Goal: Task Accomplishment & Management: Manage account settings

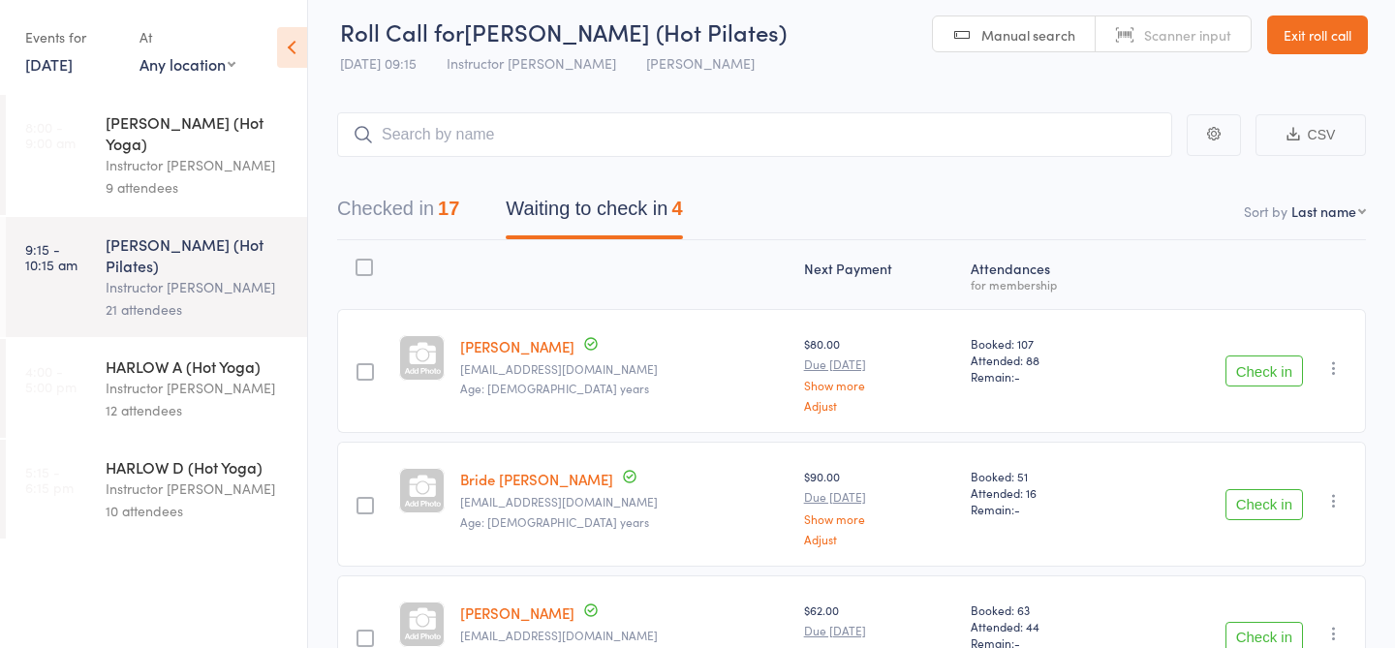
click at [121, 356] on div "HARLOW A (Hot Yoga)" at bounding box center [198, 366] width 185 height 21
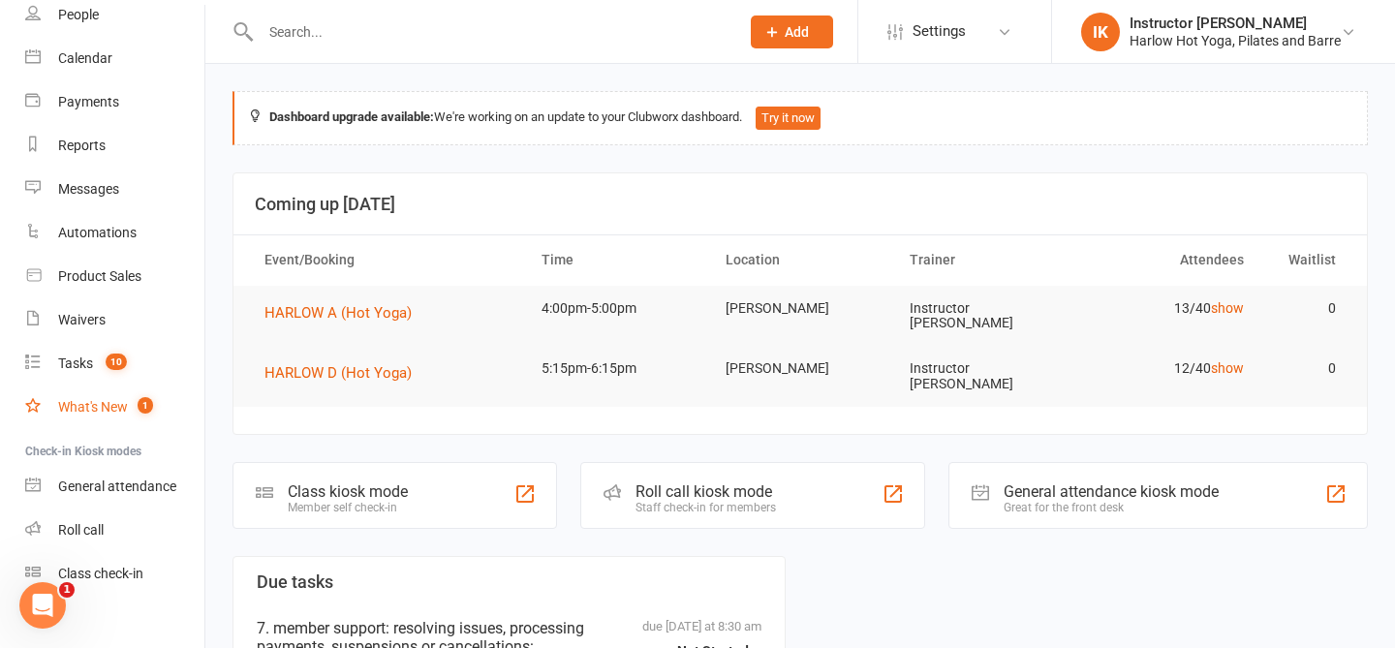
scroll to position [153, 0]
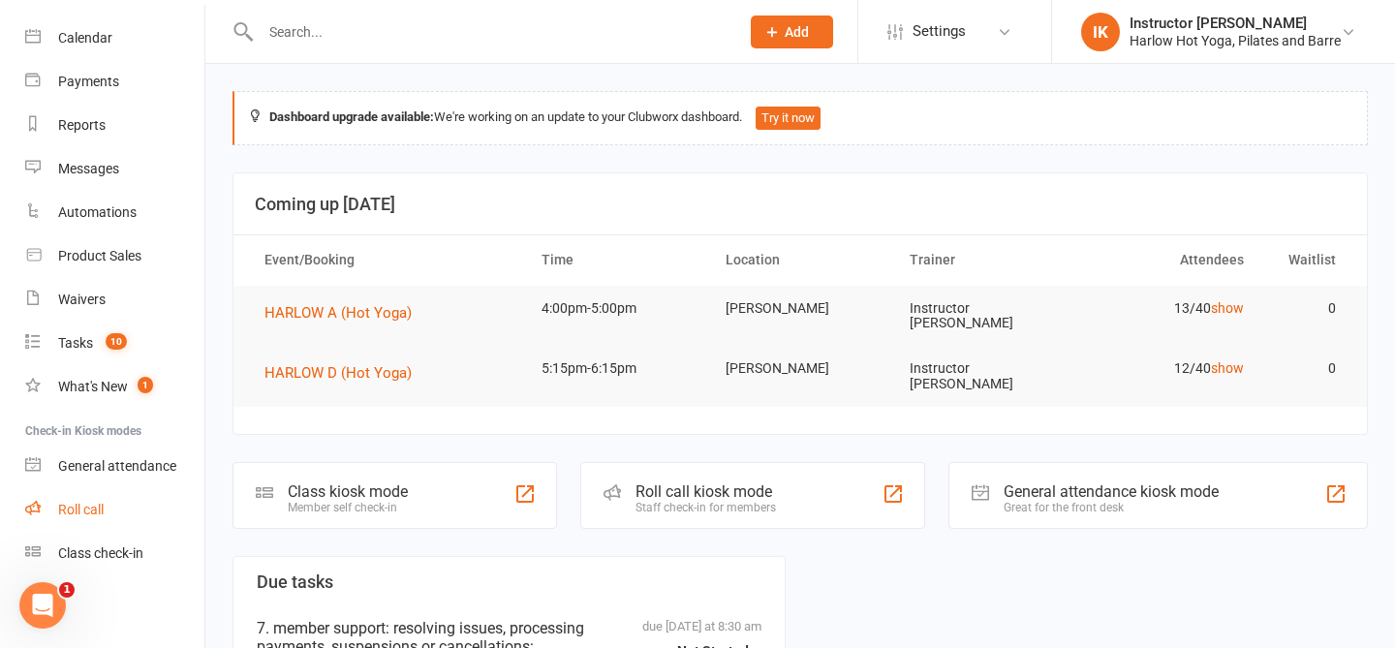
click at [89, 519] on link "Roll call" at bounding box center [114, 510] width 179 height 44
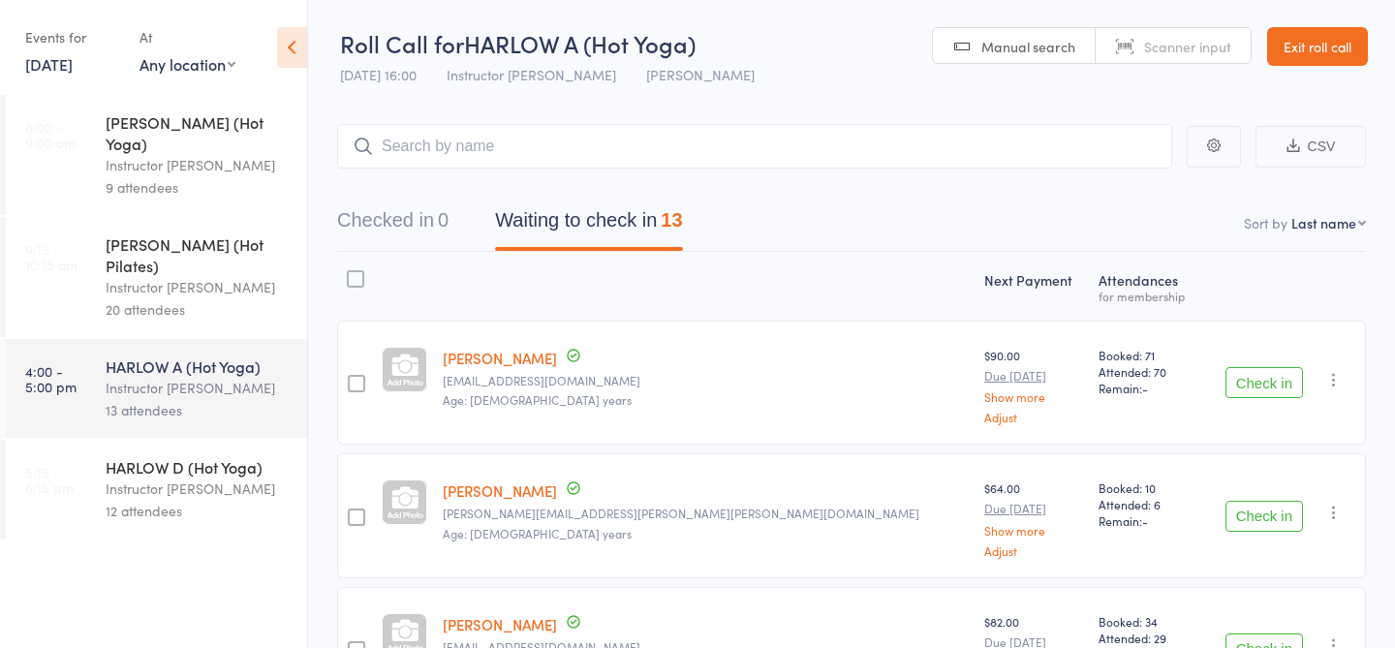
click at [110, 500] on div "12 attendees" at bounding box center [198, 511] width 185 height 22
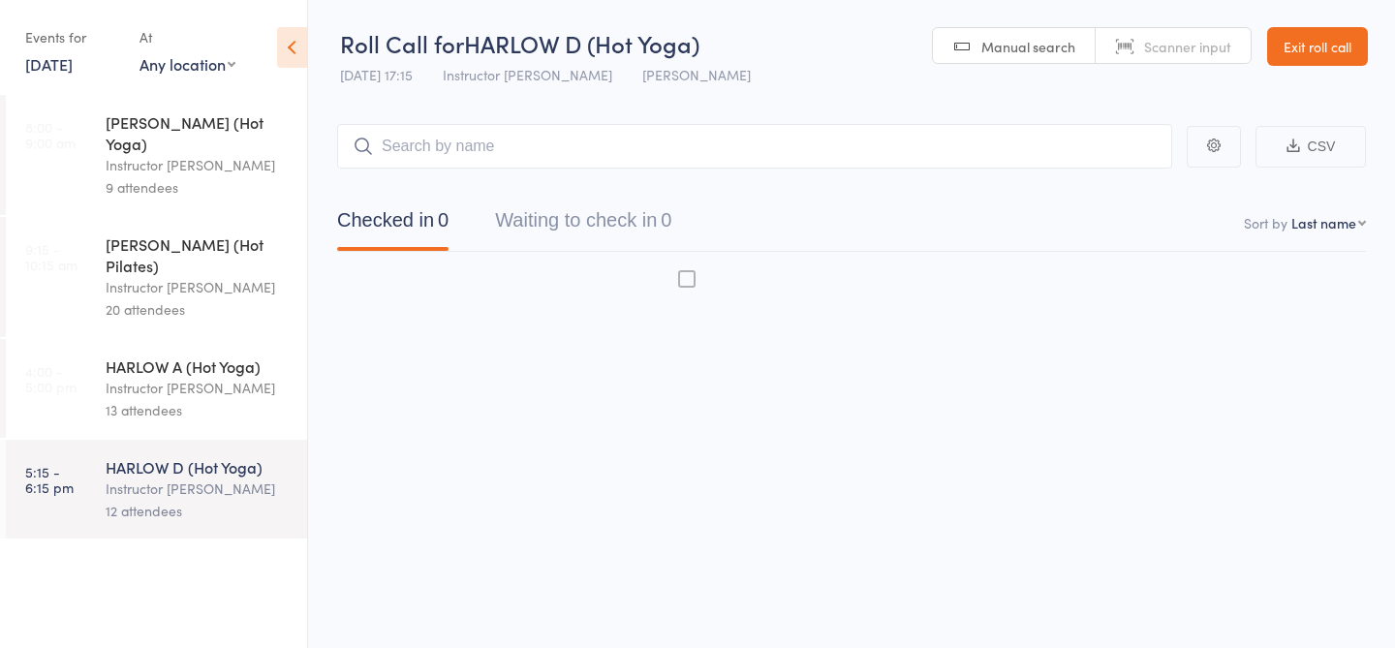
click at [131, 399] on div "13 attendees" at bounding box center [198, 410] width 185 height 22
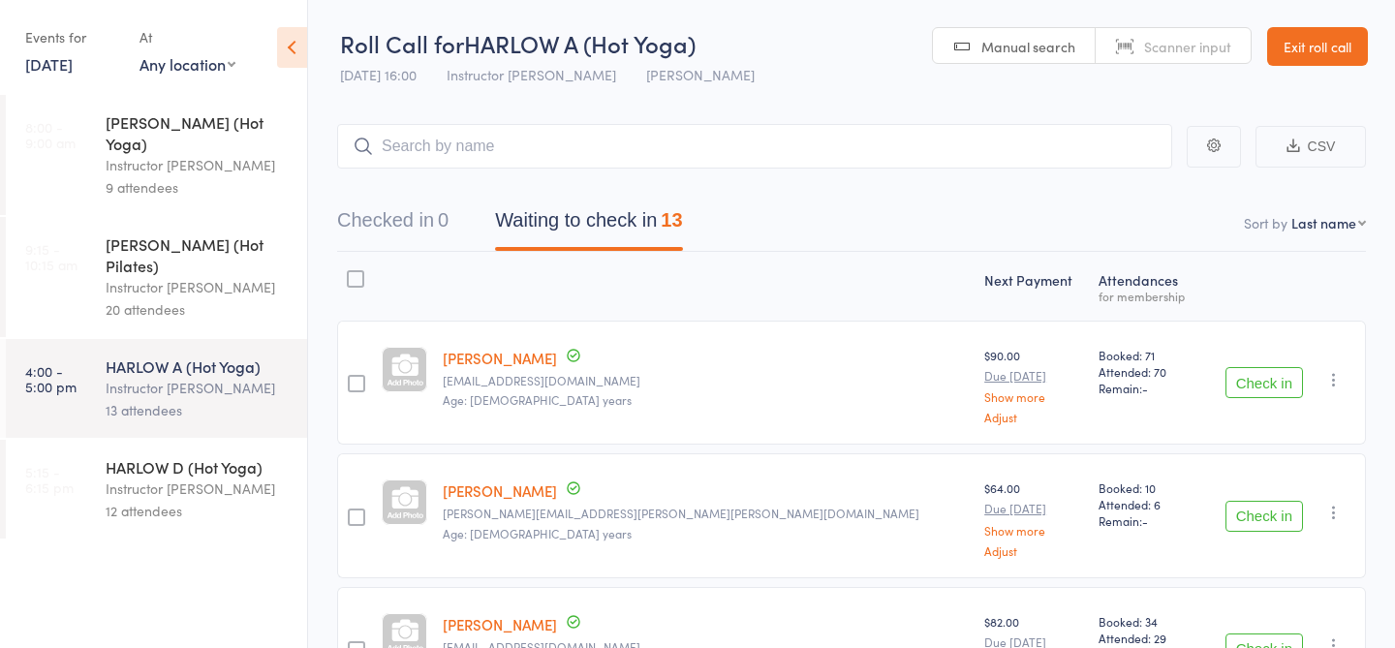
click at [148, 495] on div "HARLOW D (Hot Yoga) Instructor Krystyna 12 attendees" at bounding box center [207, 489] width 202 height 99
click at [152, 500] on div "12 attendees" at bounding box center [198, 511] width 185 height 22
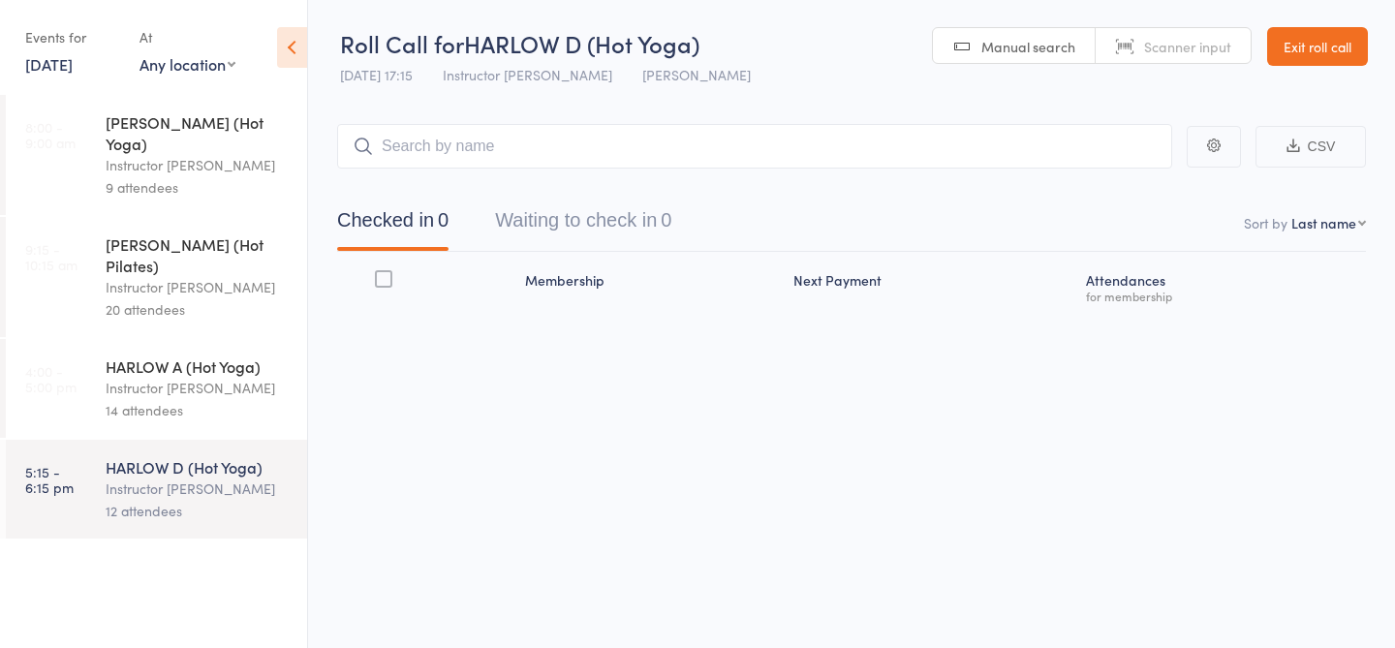
click at [164, 399] on div "14 attendees" at bounding box center [198, 410] width 185 height 22
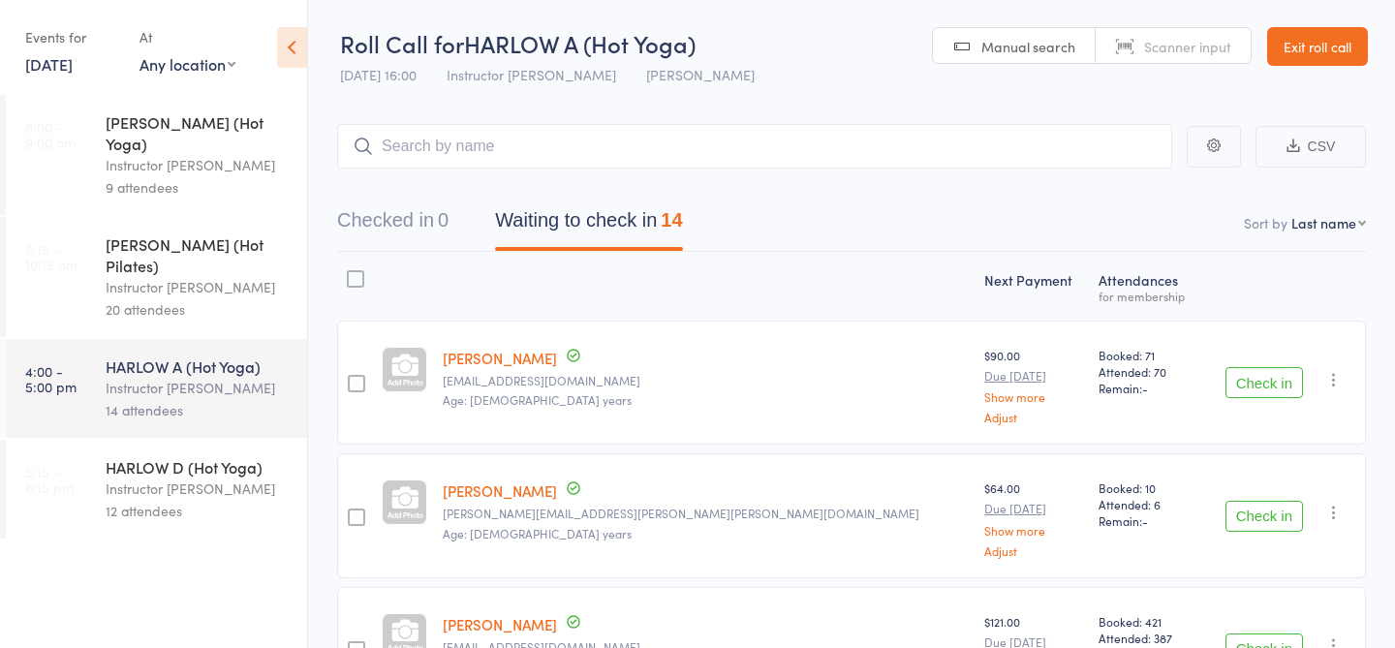
click at [514, 166] on input "search" at bounding box center [754, 146] width 835 height 45
type input "21713"
click at [1128, 187] on link "Check in" at bounding box center [1118, 187] width 69 height 30
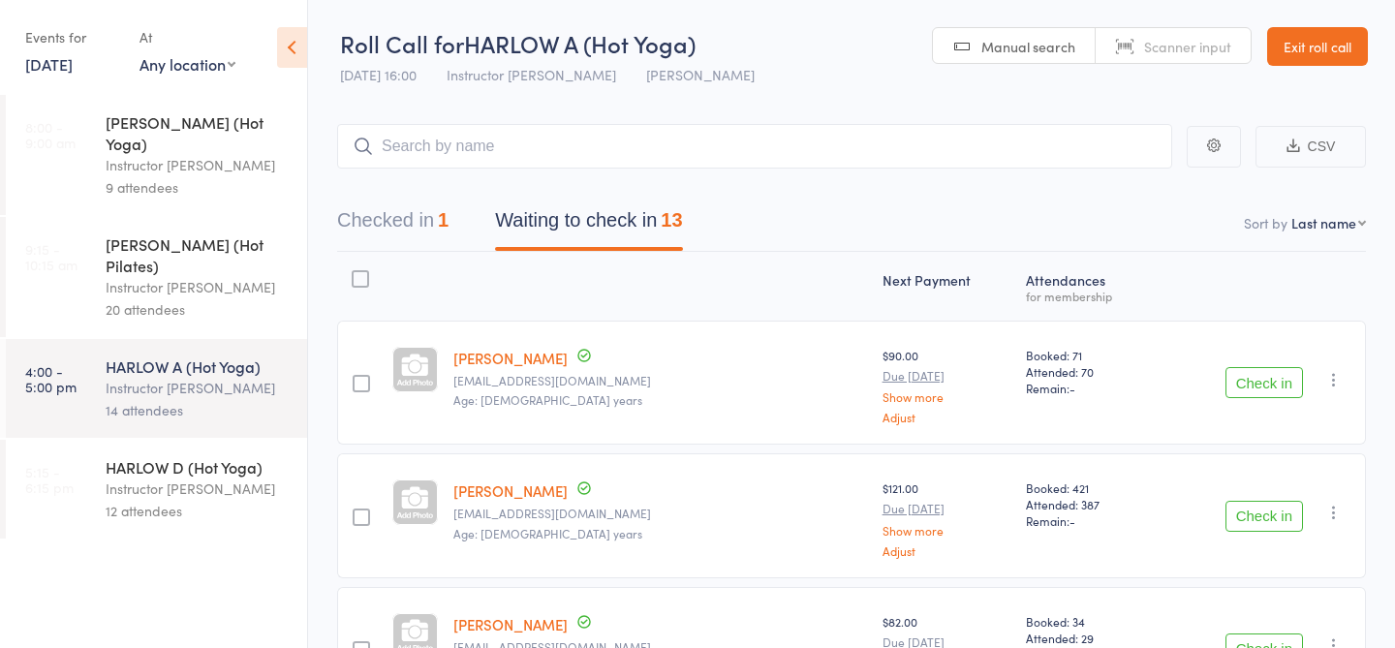
click at [125, 456] on div "HARLOW D (Hot Yoga)" at bounding box center [198, 466] width 185 height 21
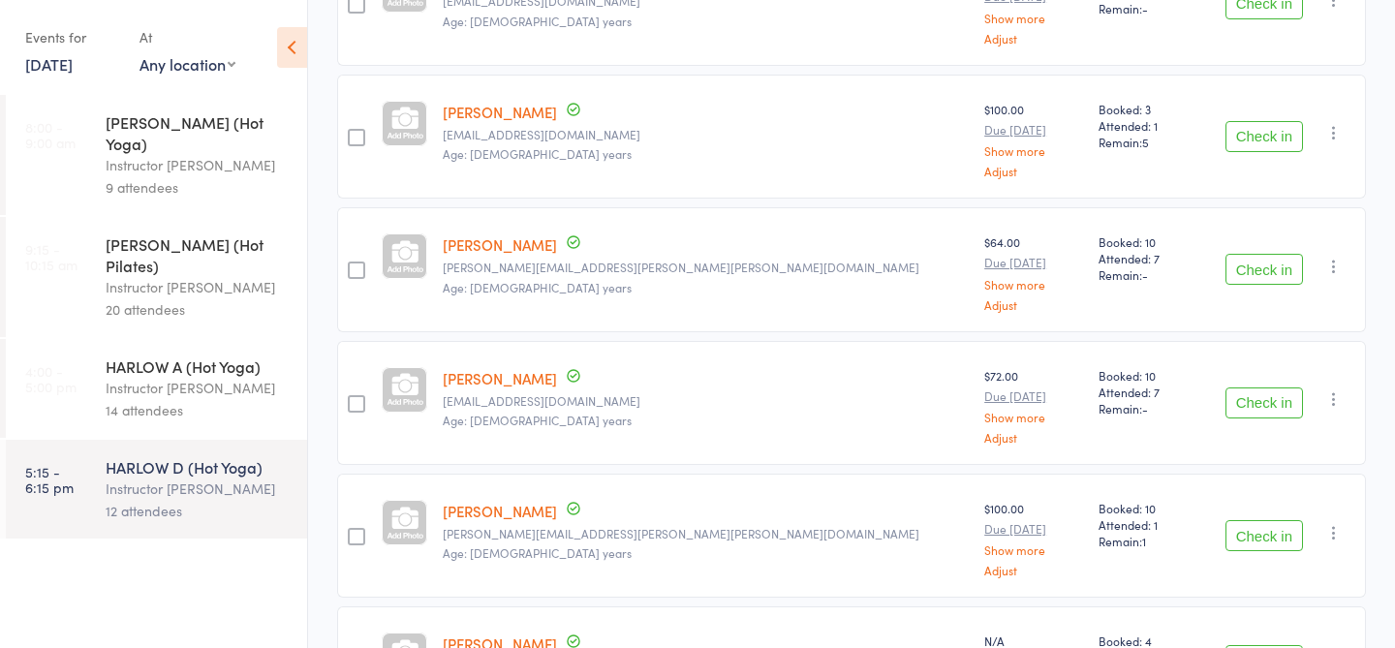
scroll to position [523, 0]
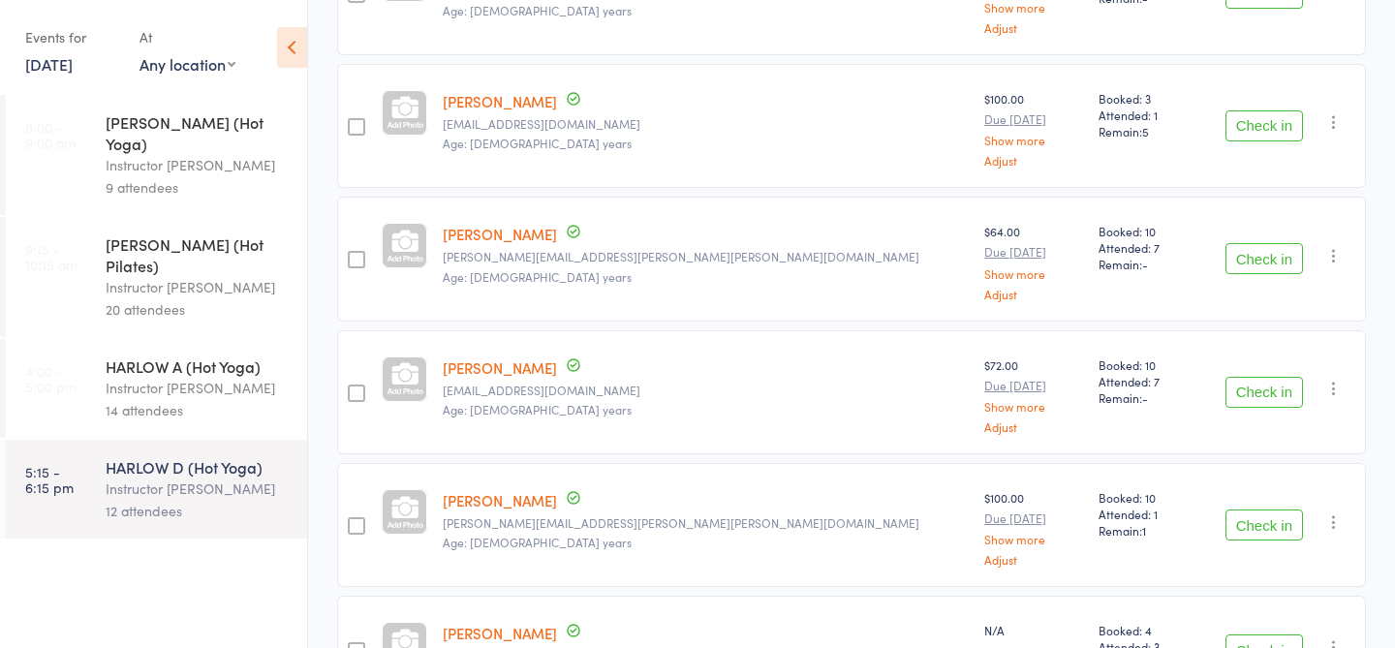
click at [1271, 249] on button "Check in" at bounding box center [1265, 258] width 78 height 31
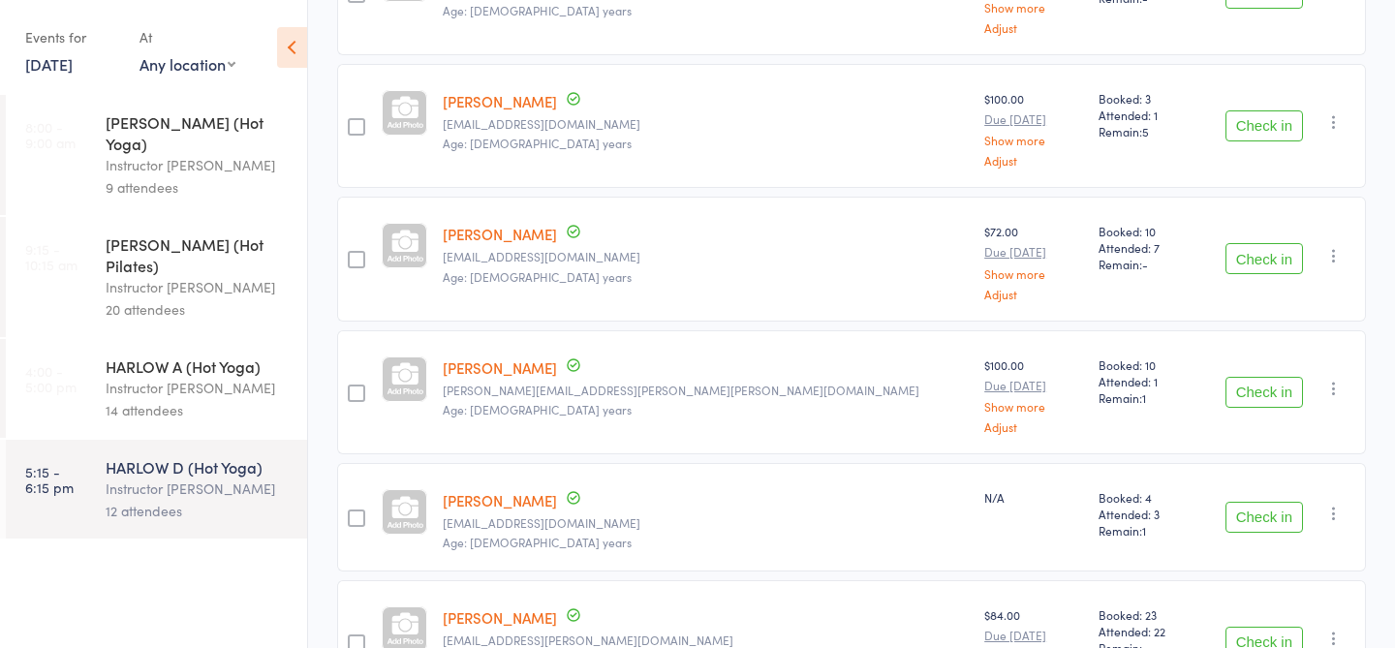
click at [216, 399] on div "14 attendees" at bounding box center [198, 410] width 185 height 22
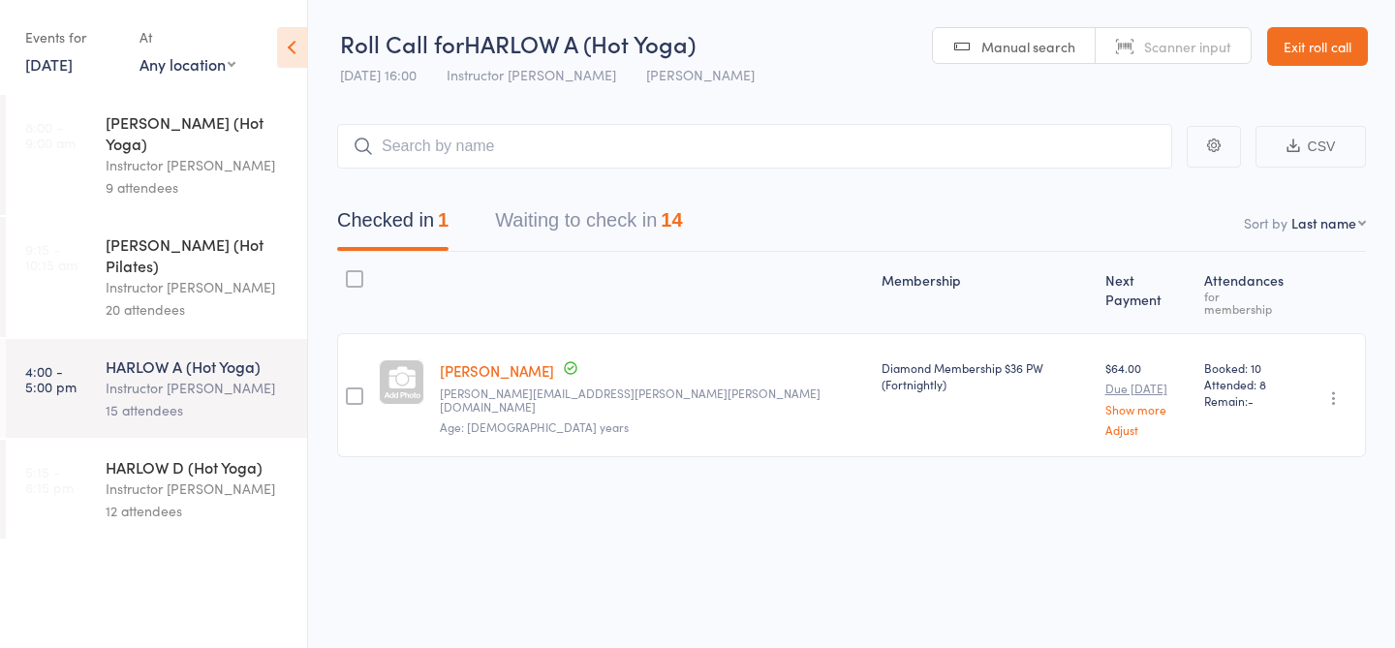
click at [531, 228] on button "Waiting to check in 14" at bounding box center [588, 225] width 187 height 51
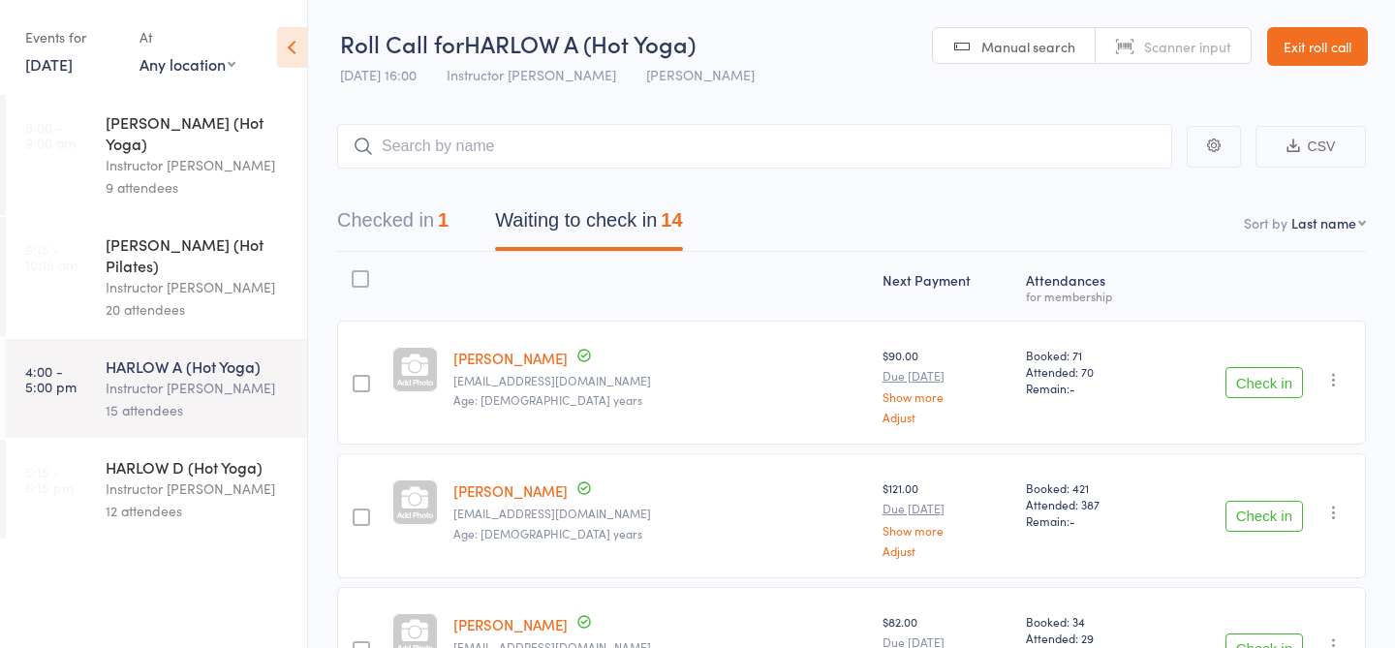
click at [473, 145] on input "search" at bounding box center [754, 146] width 835 height 45
type input "23044"
click at [1106, 186] on link "Check in" at bounding box center [1118, 187] width 69 height 30
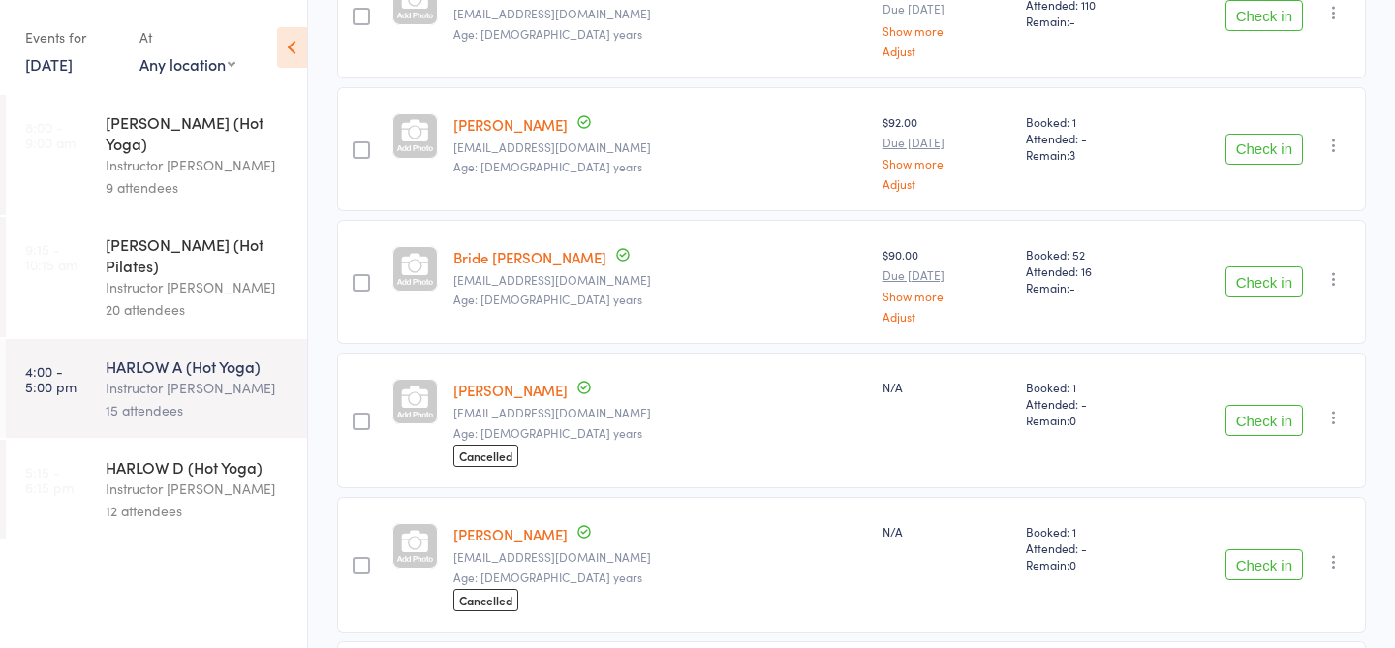
scroll to position [777, 0]
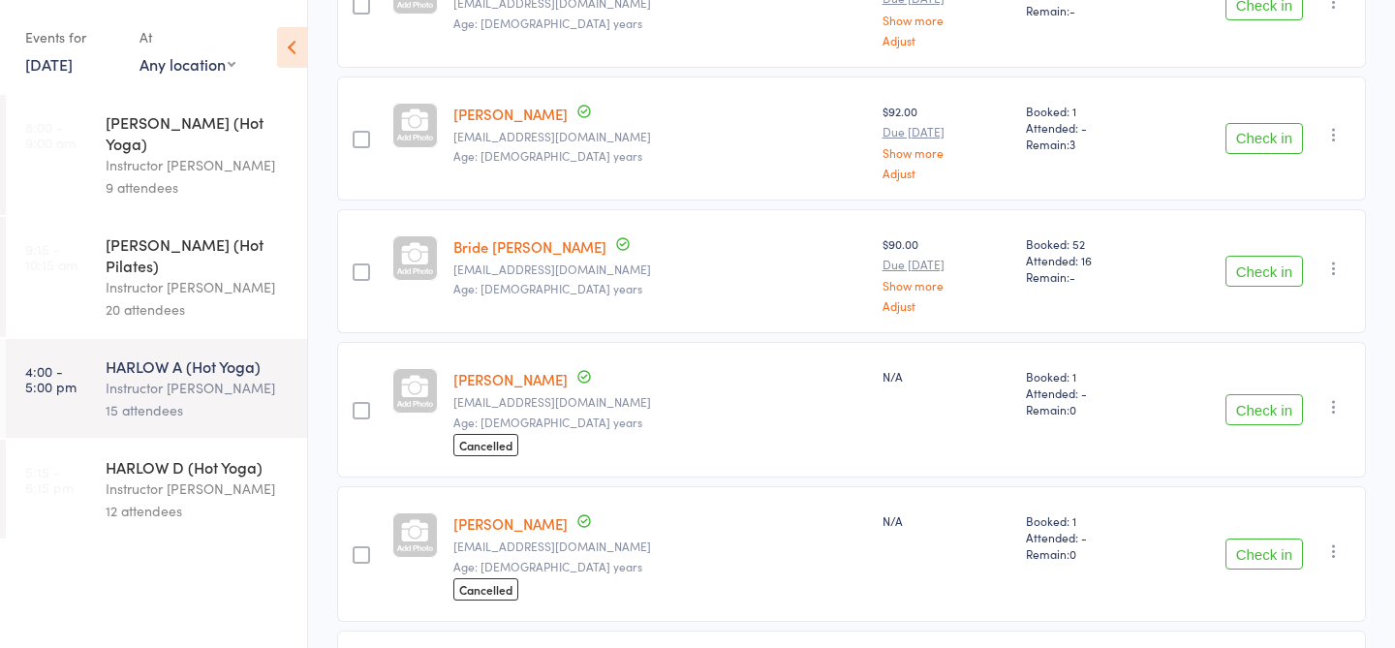
click at [1257, 406] on button "Check in" at bounding box center [1265, 409] width 78 height 31
click at [124, 500] on div "12 attendees" at bounding box center [198, 511] width 185 height 22
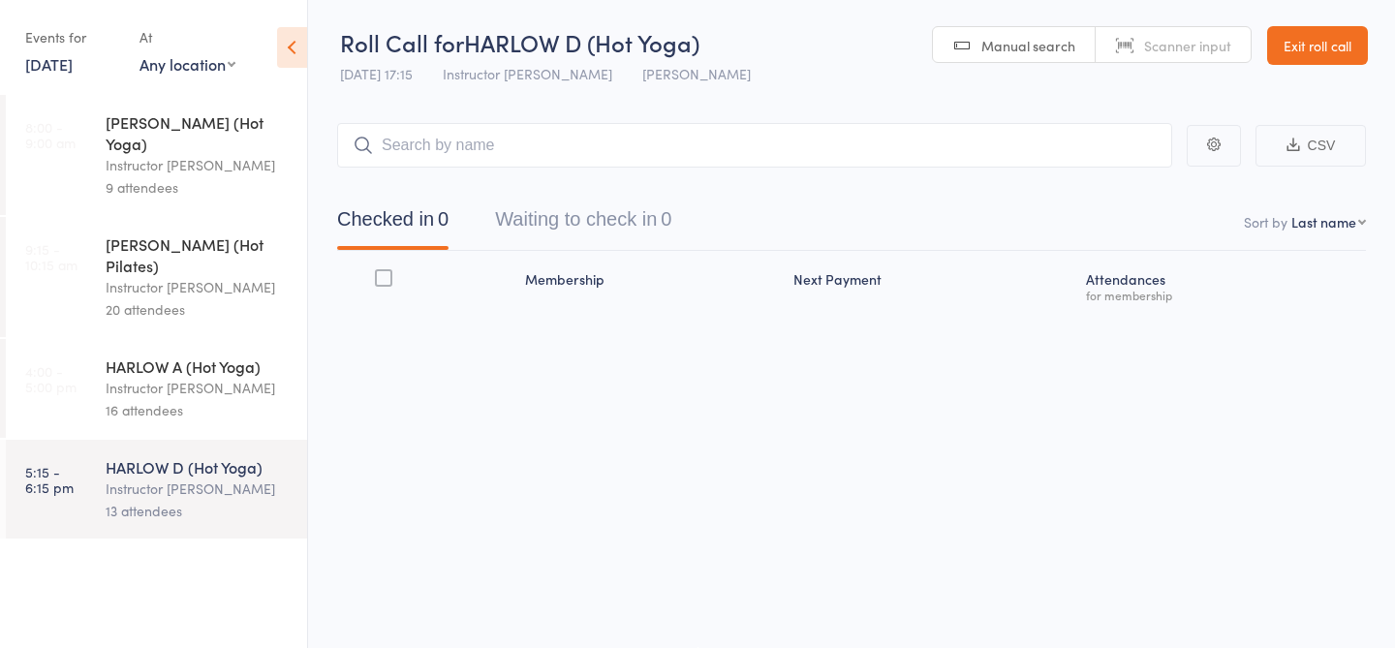
click at [146, 399] on div "16 attendees" at bounding box center [198, 410] width 185 height 22
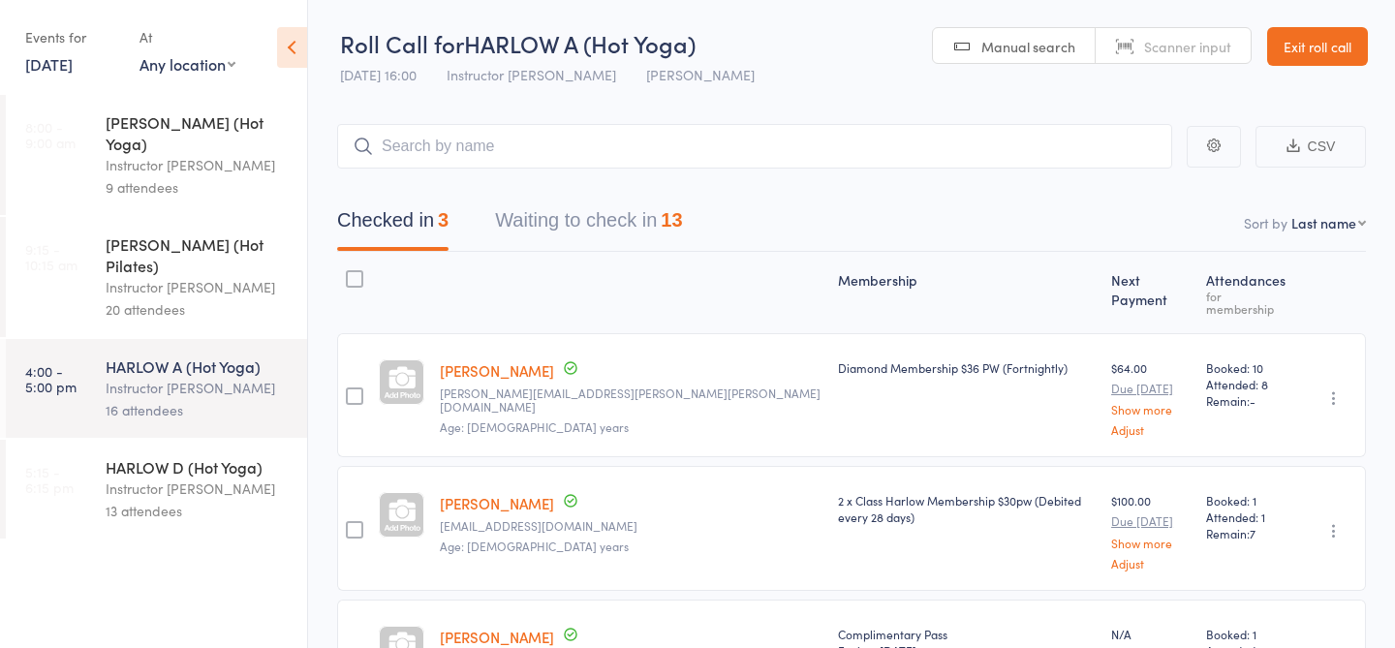
click at [570, 258] on div "Membership Next Payment Atten­dances for membership Micaela Byron micaela.louis…" at bounding box center [851, 498] width 1029 height 492
click at [563, 218] on button "Waiting to check in 13" at bounding box center [588, 225] width 187 height 51
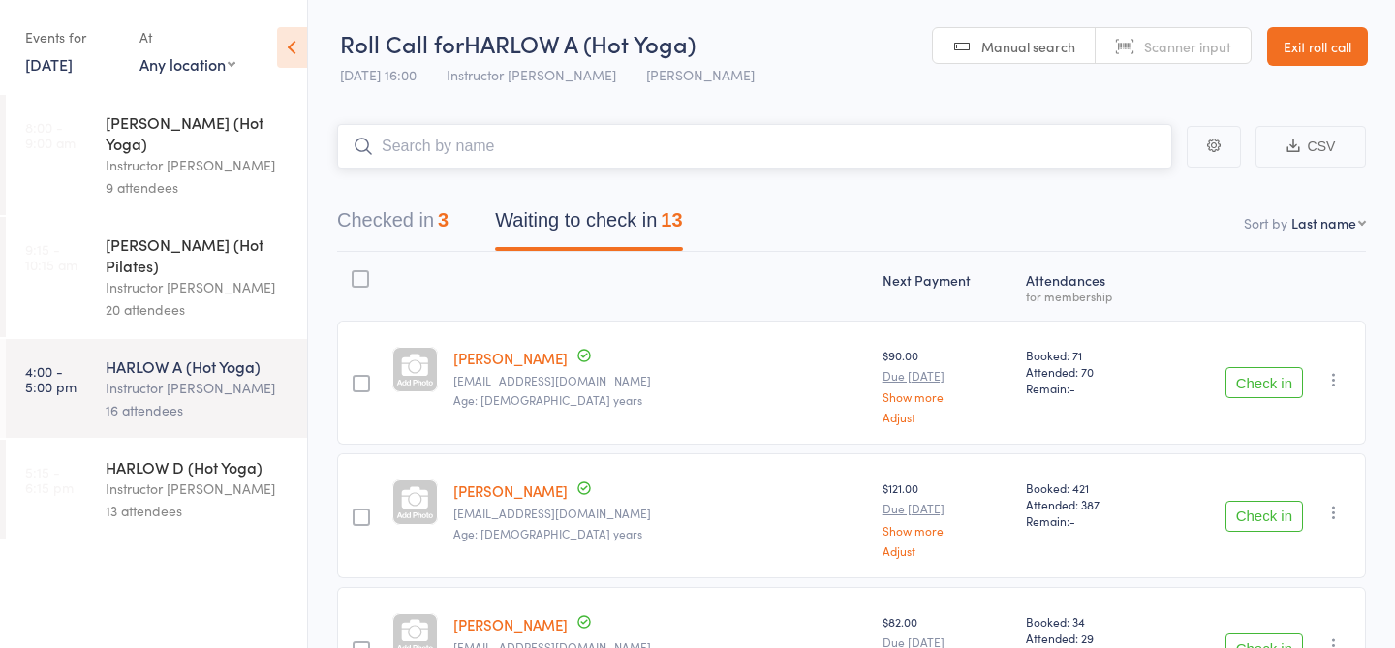
click at [534, 165] on input "search" at bounding box center [754, 146] width 835 height 45
type input "23915"
click at [1102, 195] on link "Check in" at bounding box center [1118, 187] width 69 height 30
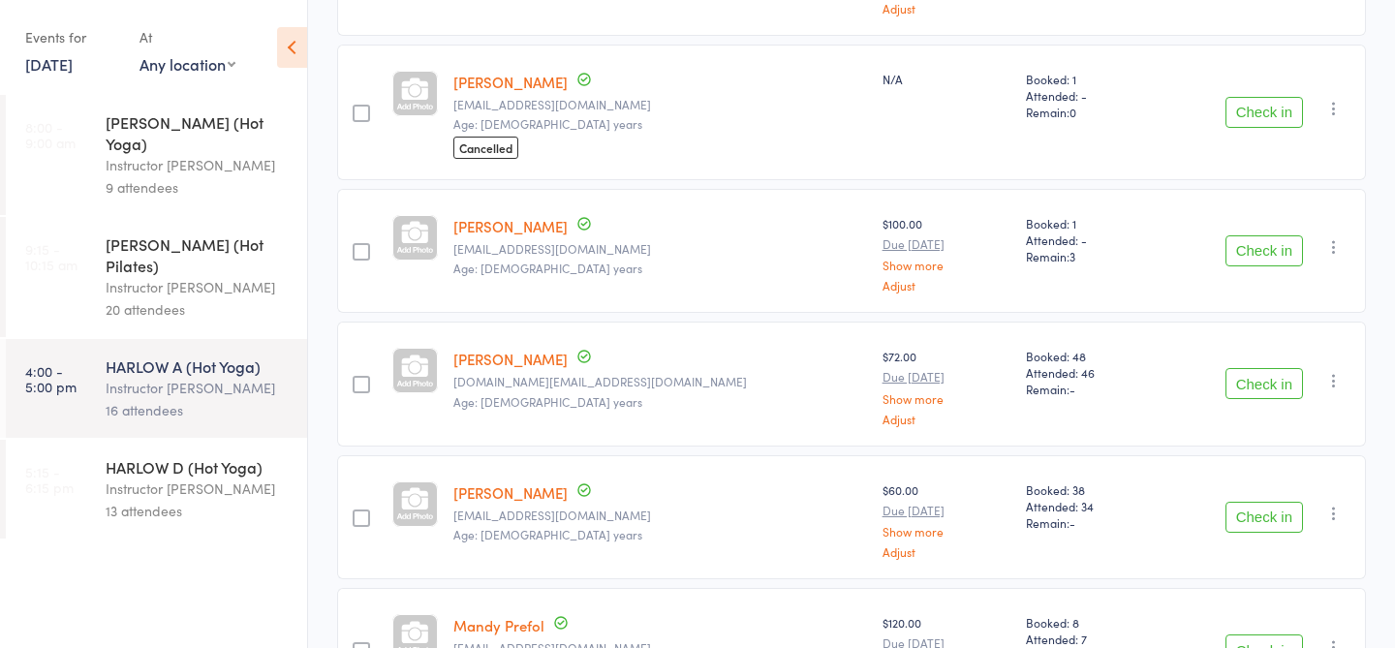
scroll to position [895, 0]
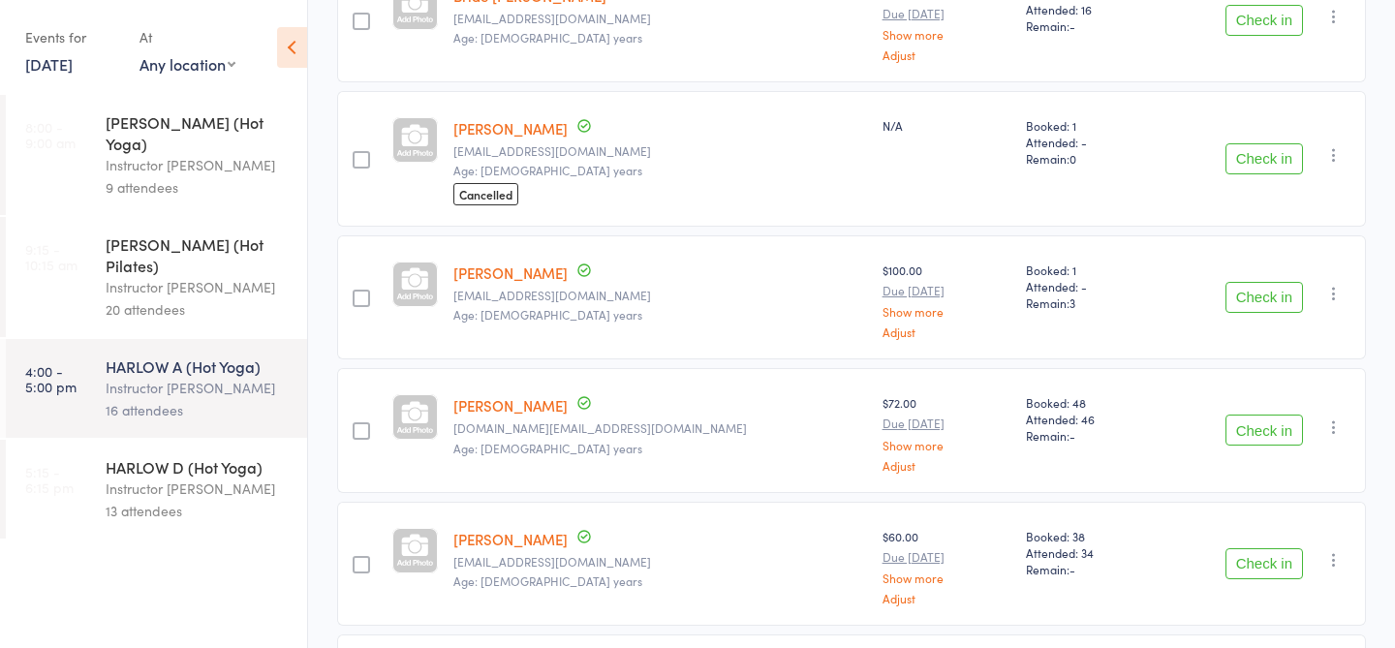
click at [1261, 152] on button "Check in" at bounding box center [1265, 158] width 78 height 31
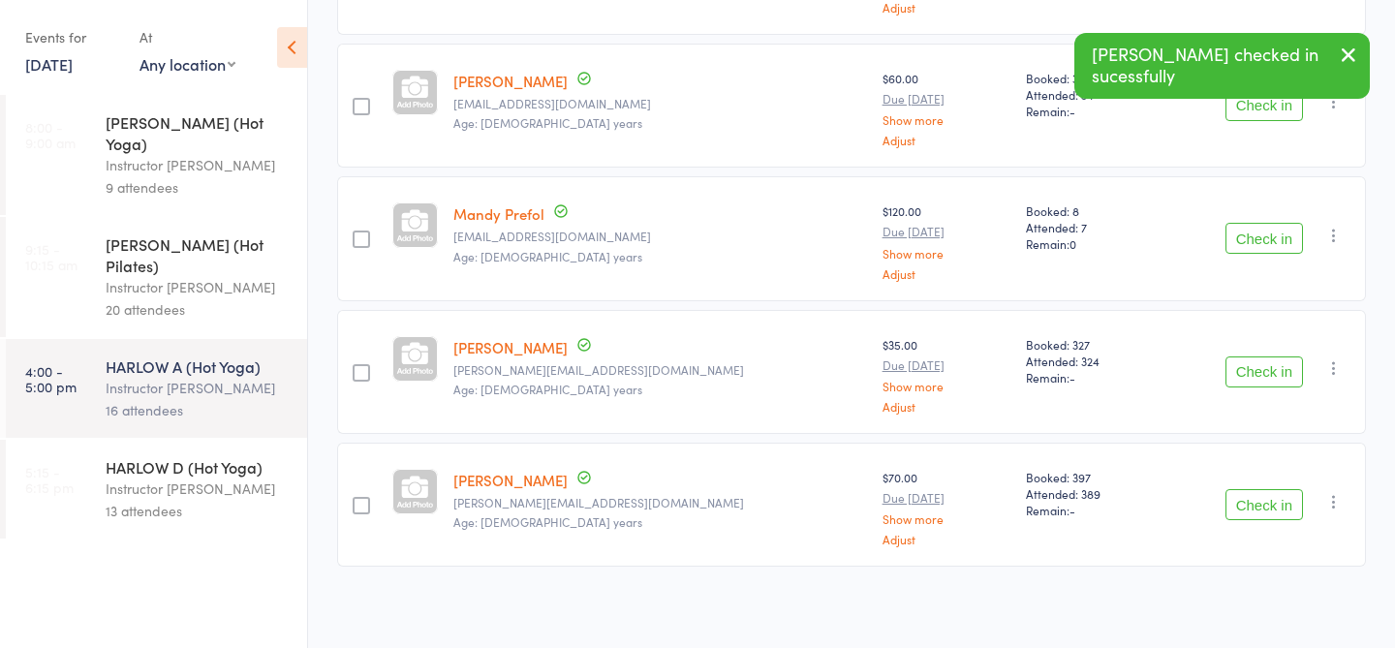
scroll to position [0, 0]
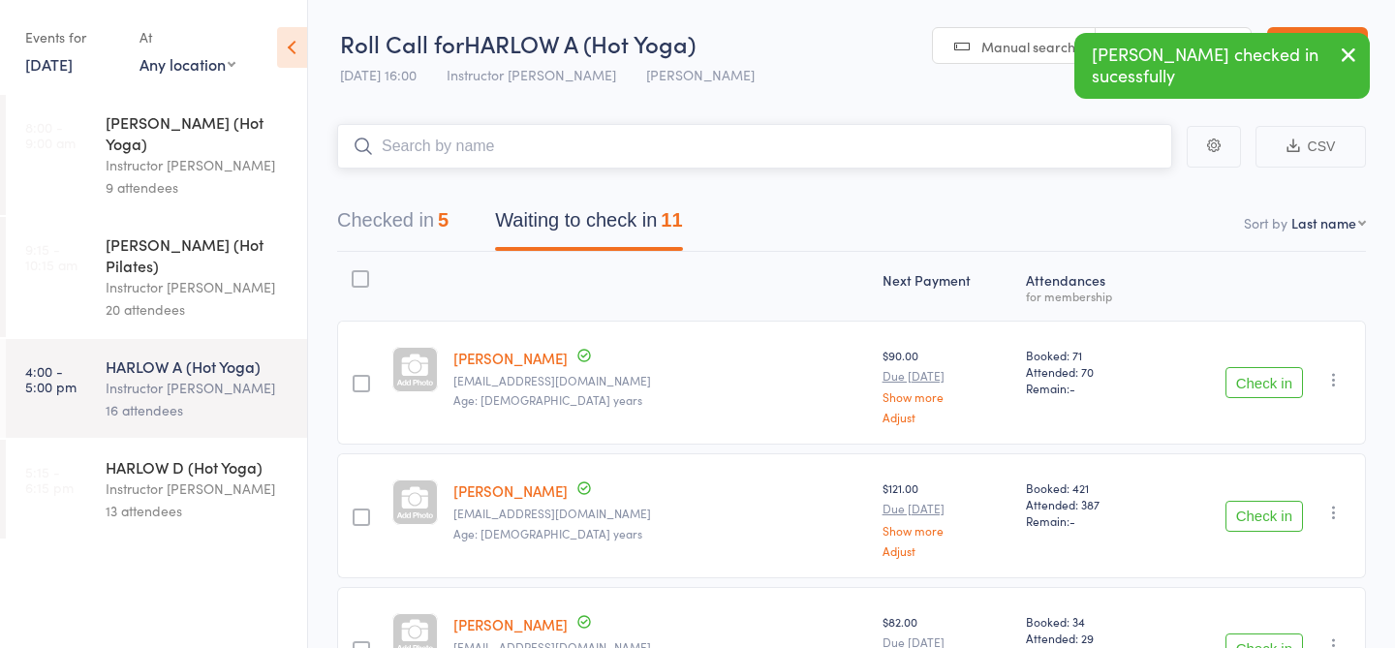
click at [512, 143] on input "search" at bounding box center [754, 146] width 835 height 45
type input "23849"
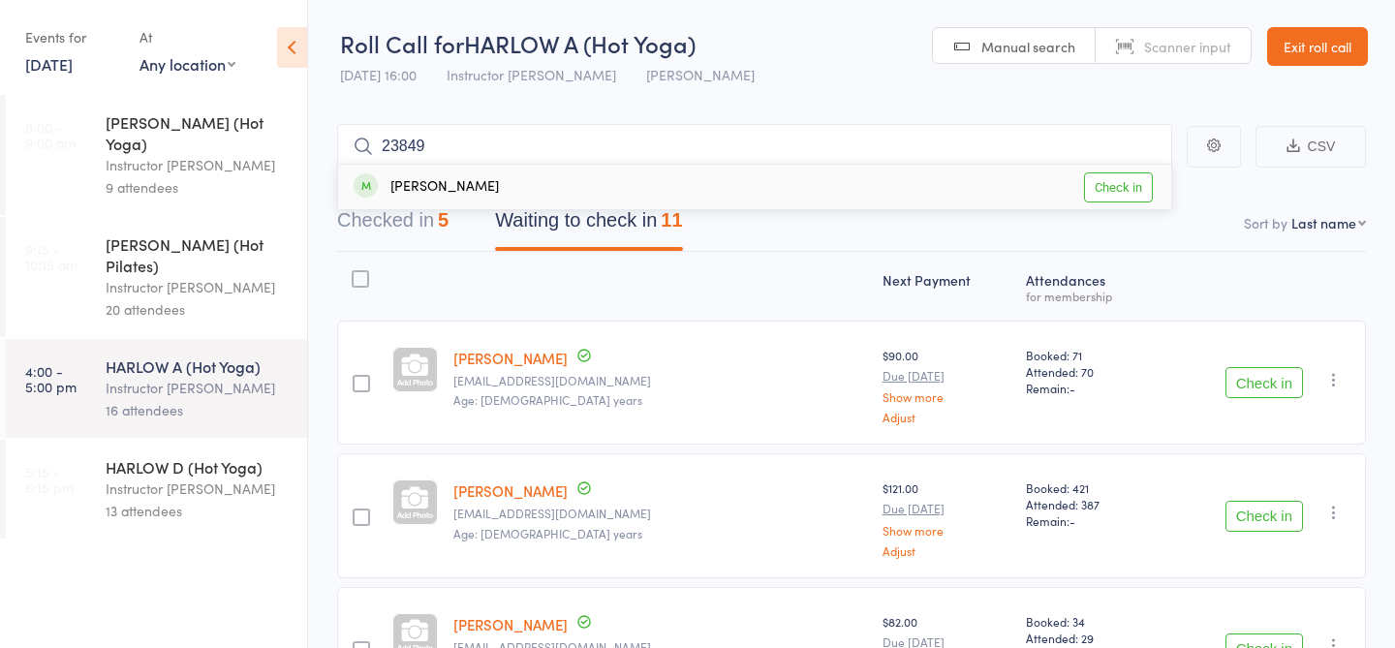
click at [1095, 180] on link "Check in" at bounding box center [1118, 187] width 69 height 30
click at [482, 128] on input "search" at bounding box center [754, 146] width 835 height 45
click at [479, 140] on input "search" at bounding box center [754, 146] width 835 height 45
type input "23440"
click at [1125, 177] on link "Check in" at bounding box center [1118, 187] width 69 height 30
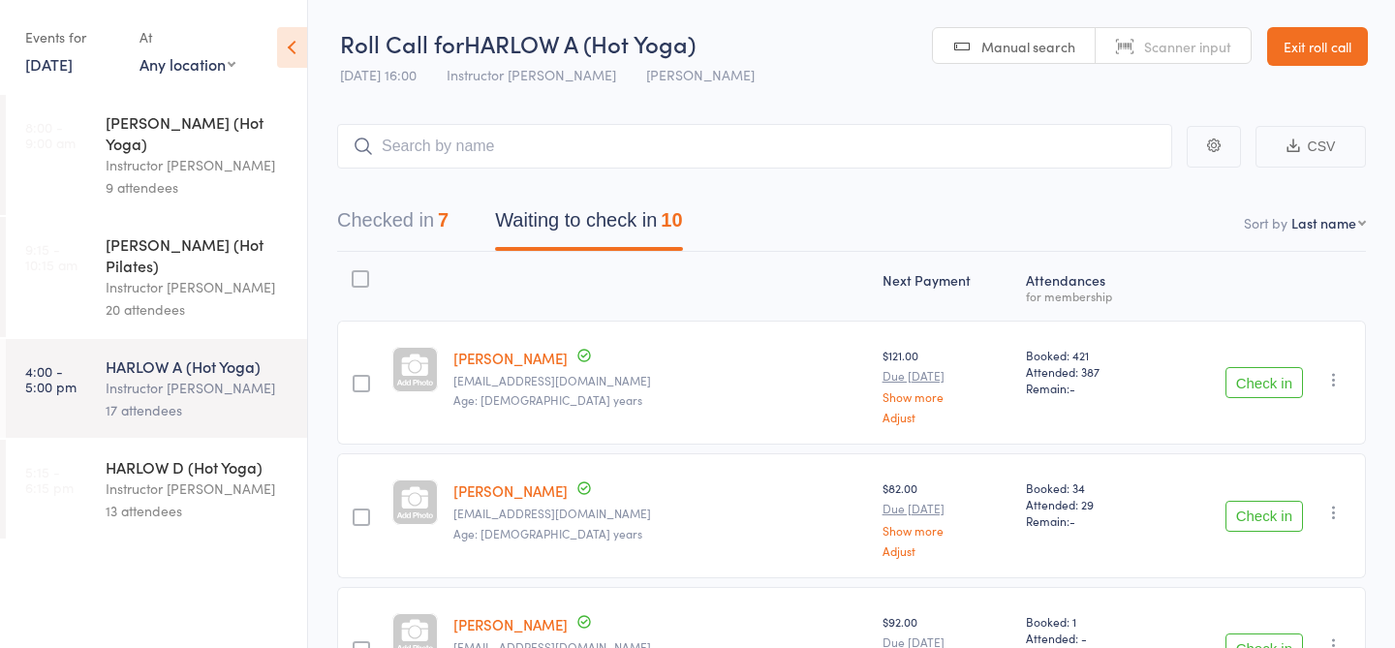
click at [162, 500] on div "13 attendees" at bounding box center [198, 511] width 185 height 22
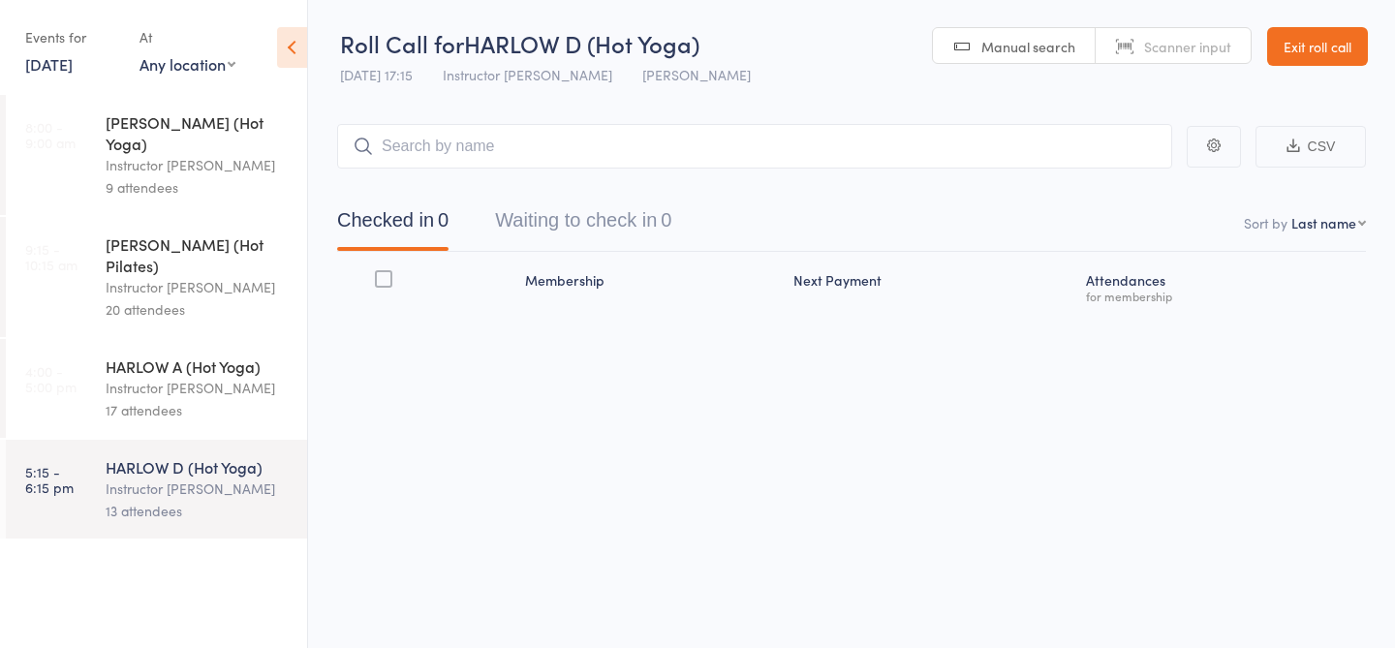
click at [170, 399] on div "17 attendees" at bounding box center [198, 410] width 185 height 22
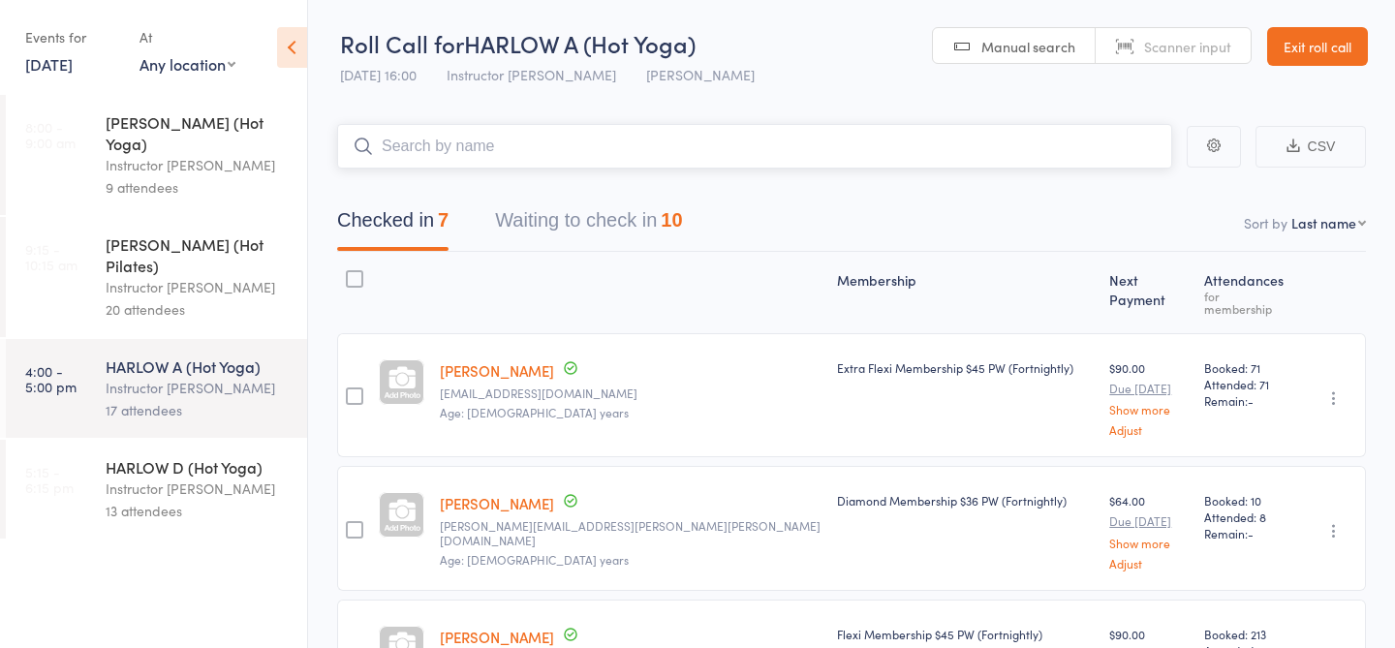
click at [550, 231] on button "Waiting to check in 10" at bounding box center [588, 225] width 187 height 51
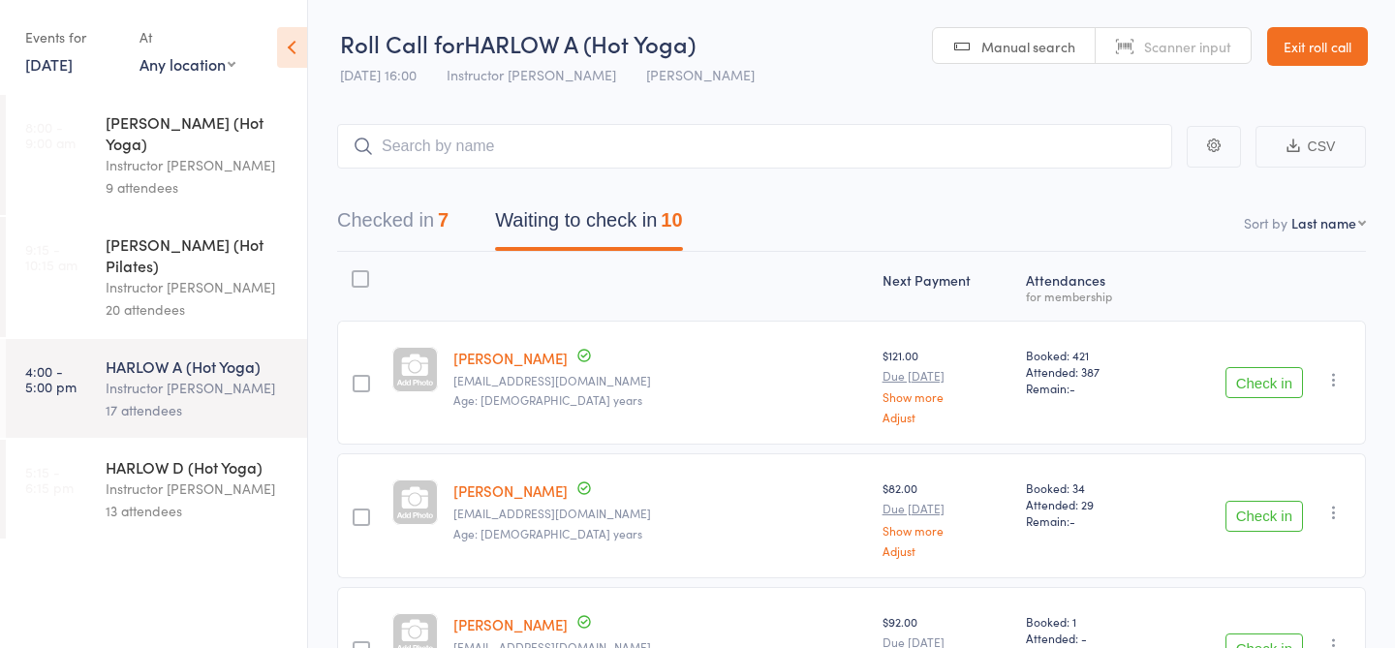
click at [1269, 516] on button "Check in" at bounding box center [1265, 516] width 78 height 31
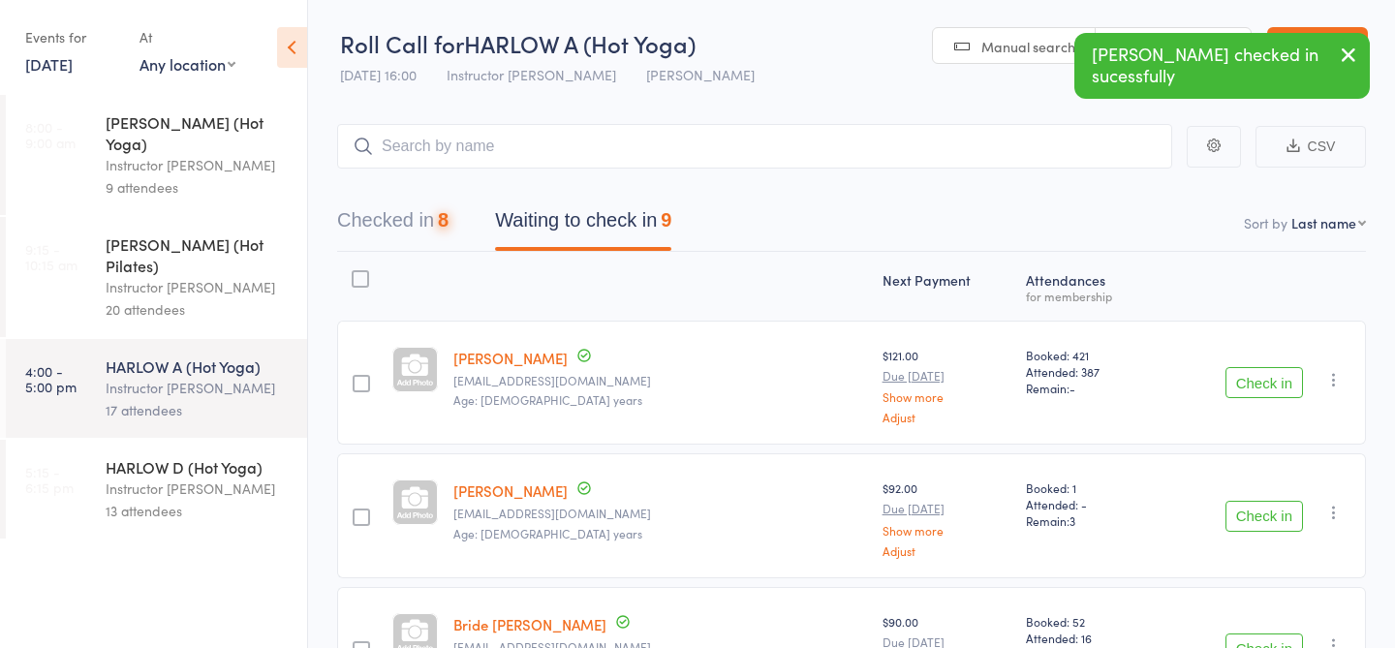
click at [169, 478] on div "Instructor [PERSON_NAME]" at bounding box center [198, 489] width 185 height 22
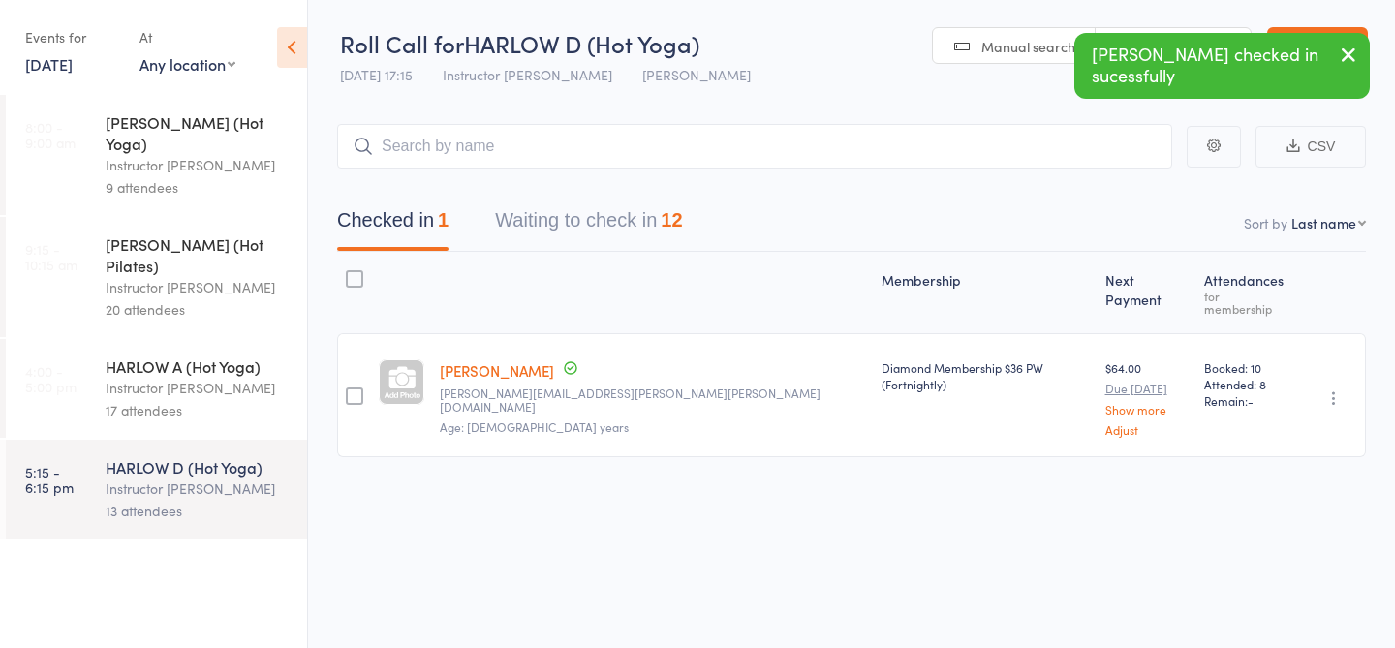
scroll to position [1, 0]
click at [554, 231] on button "Waiting to check in 12" at bounding box center [588, 224] width 187 height 51
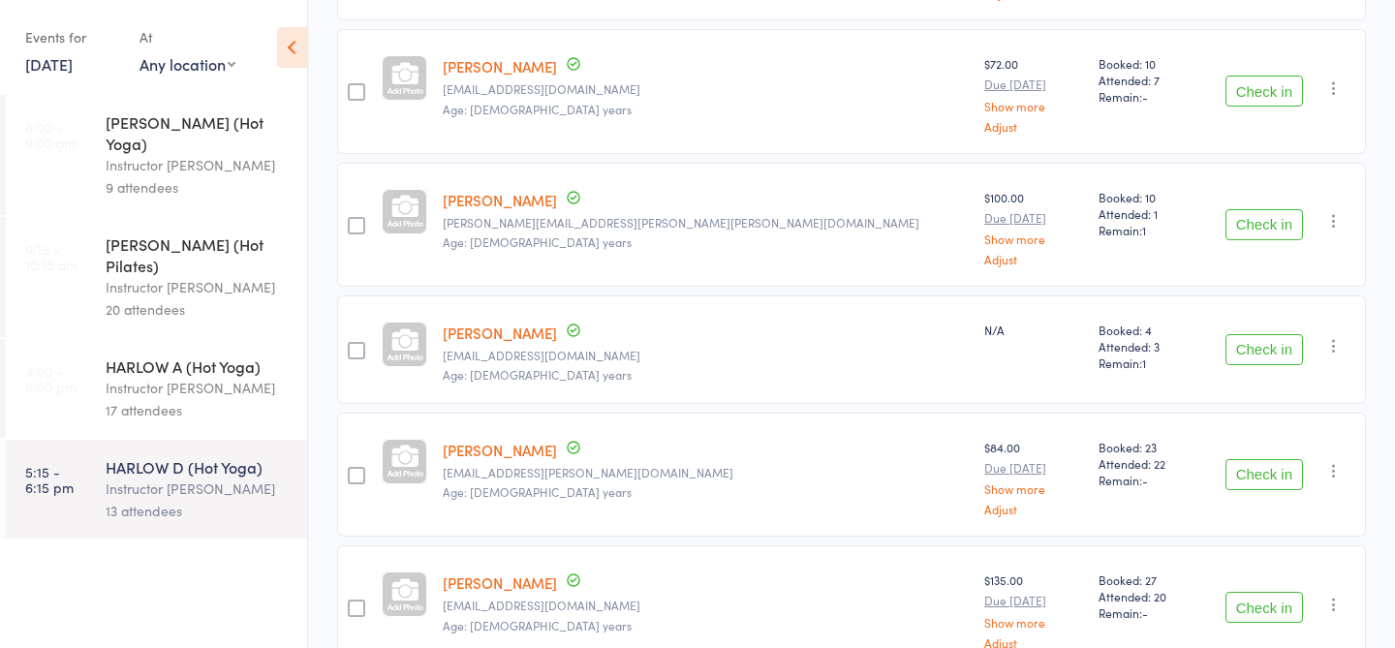
scroll to position [0, 0]
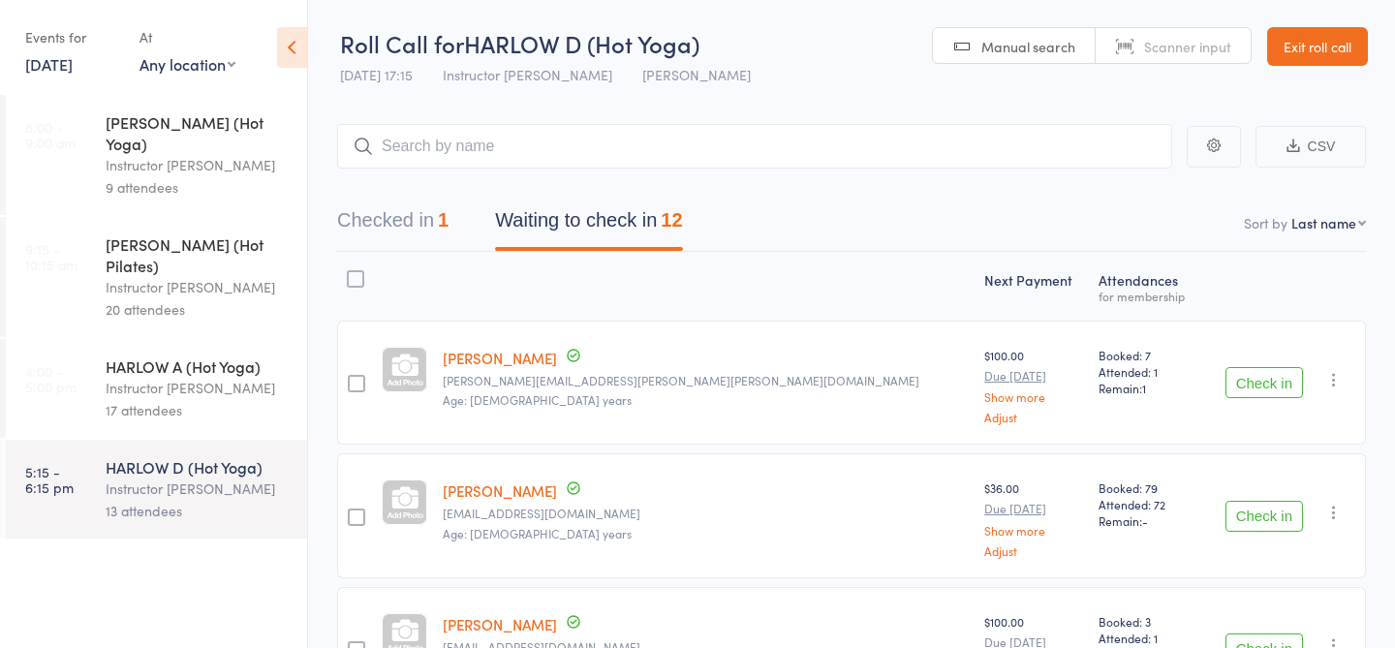
click at [153, 399] on div "17 attendees" at bounding box center [198, 410] width 185 height 22
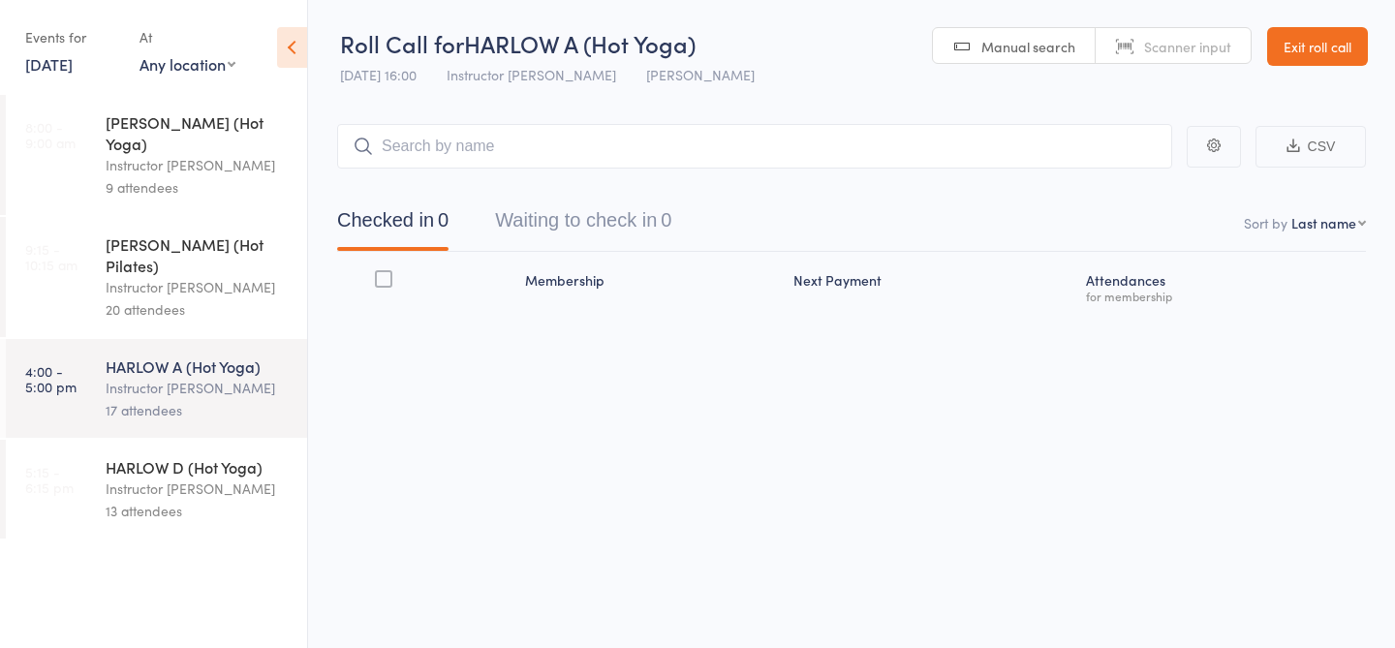
click at [176, 500] on div "13 attendees" at bounding box center [198, 511] width 185 height 22
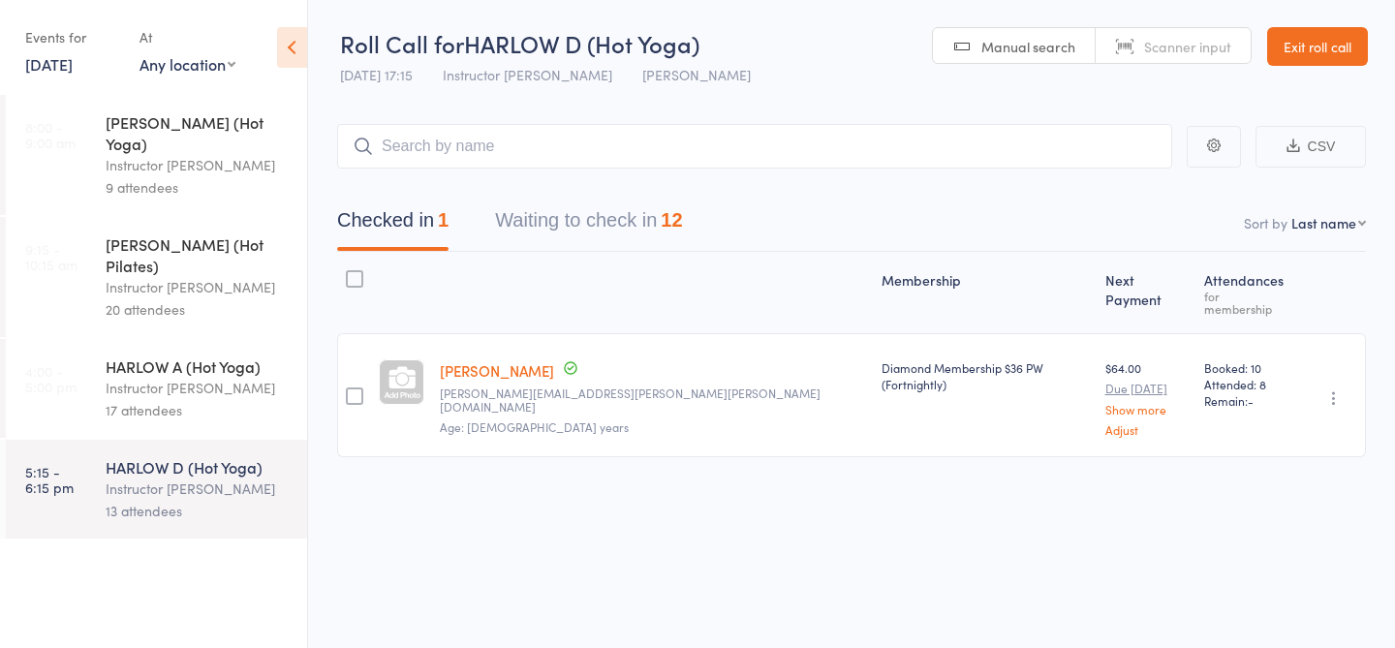
click at [138, 356] on div "HARLOW A (Hot Yoga)" at bounding box center [198, 366] width 185 height 21
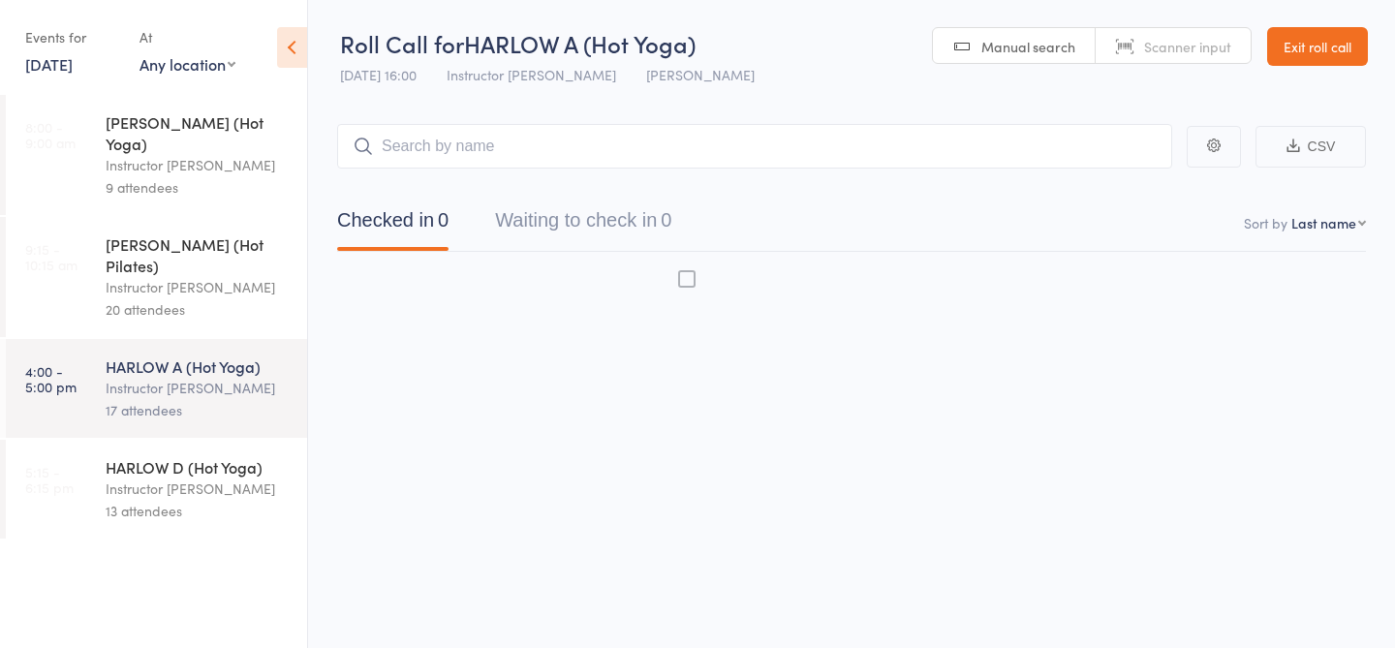
click at [139, 478] on div "Instructor [PERSON_NAME]" at bounding box center [198, 489] width 185 height 22
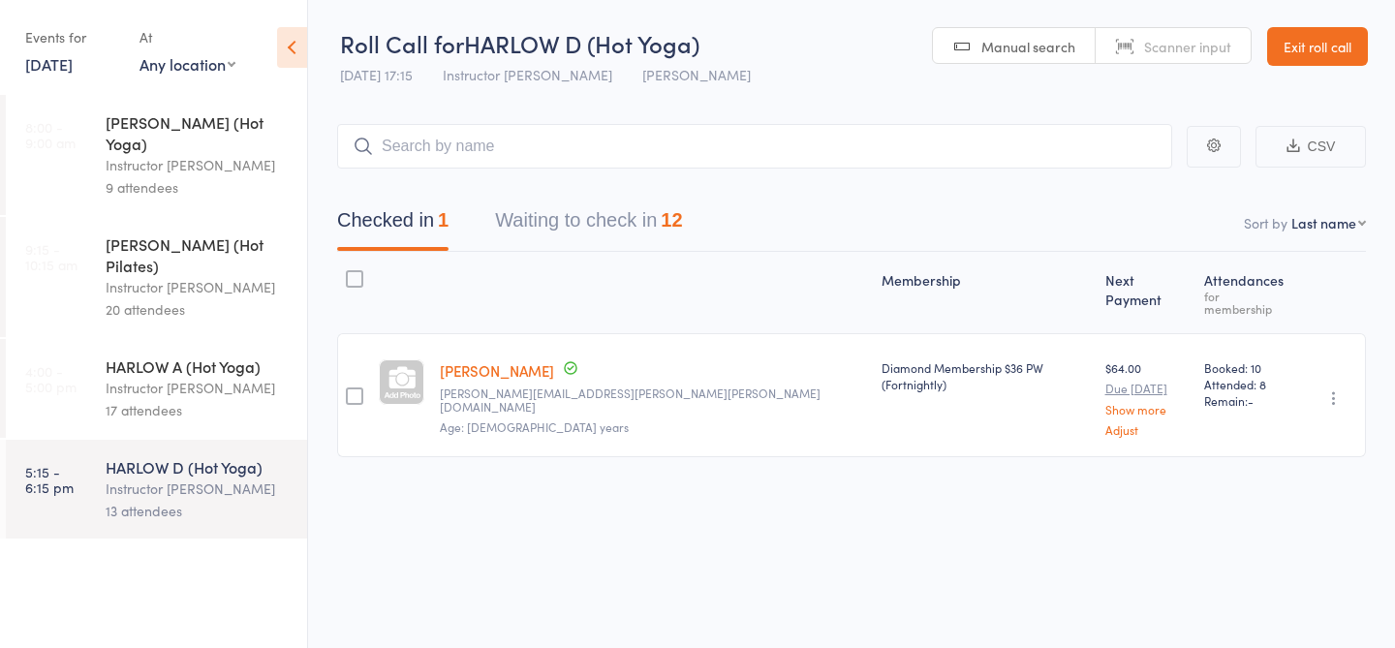
click at [157, 399] on div "17 attendees" at bounding box center [198, 410] width 185 height 22
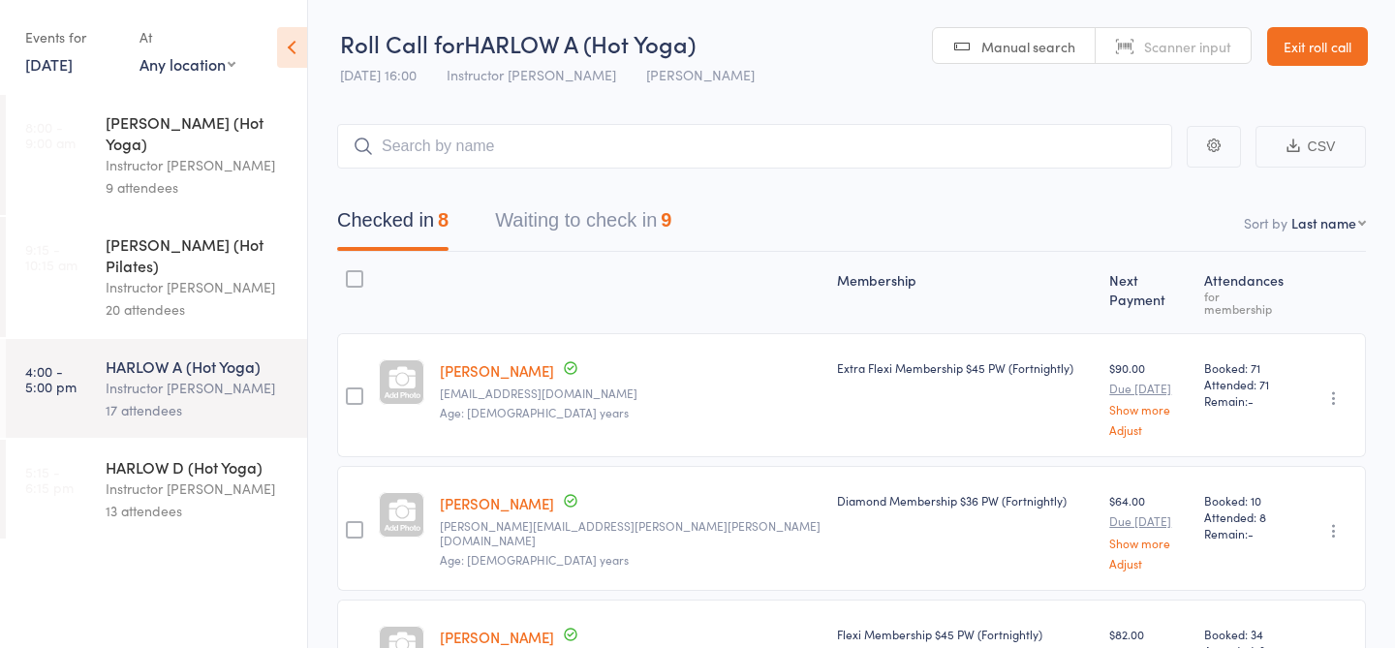
click at [592, 245] on button "Waiting to check in 9" at bounding box center [583, 225] width 176 height 51
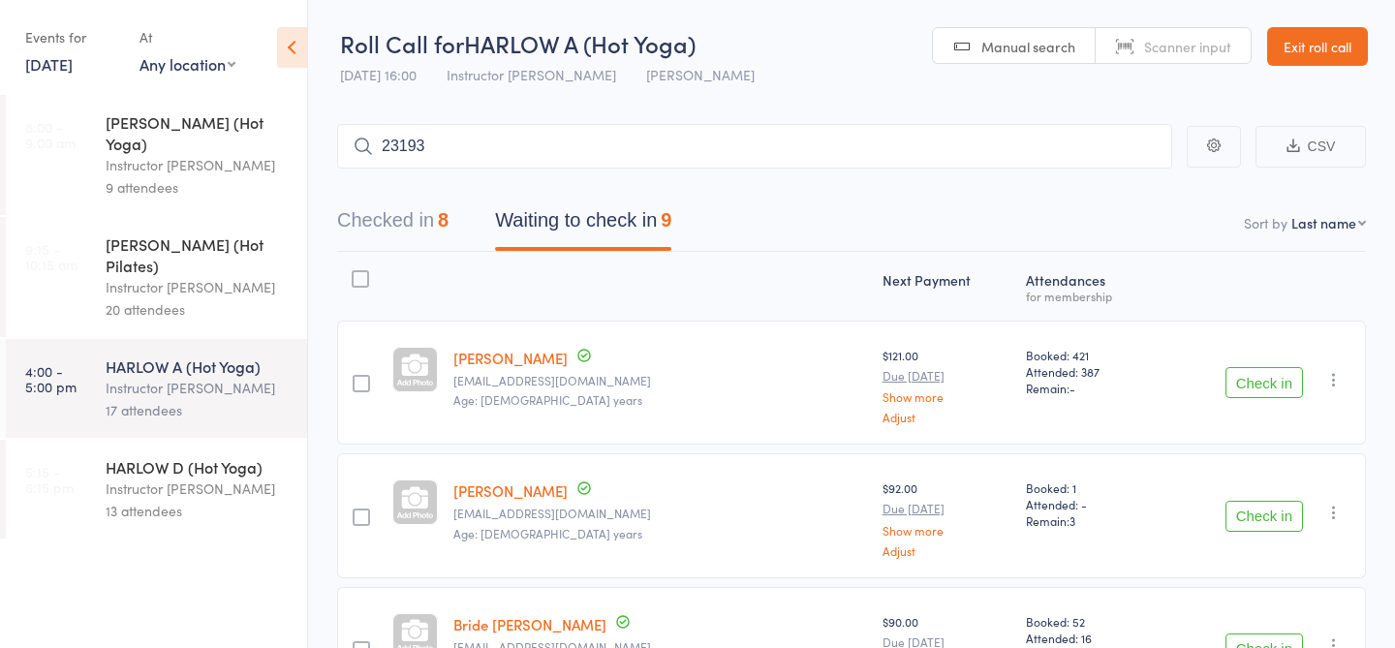
type input "23193"
click at [1132, 183] on link "Check in" at bounding box center [1118, 187] width 69 height 30
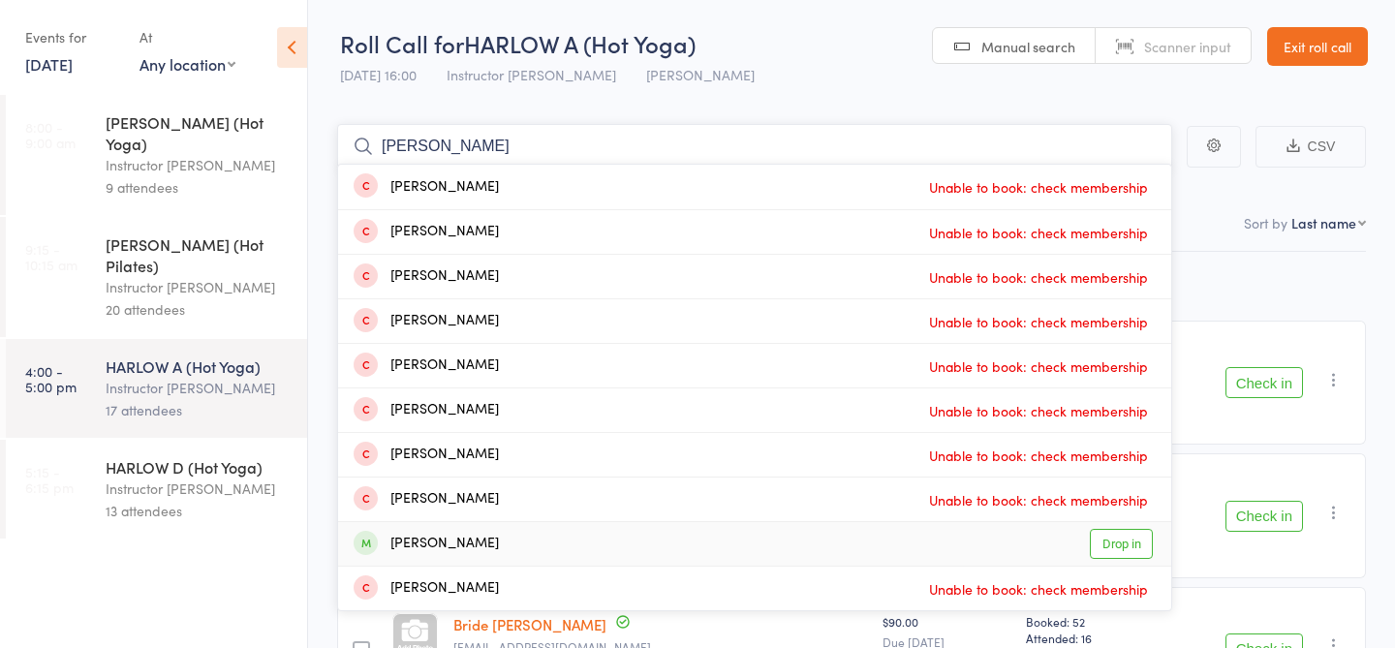
type input "fran"
click at [1131, 545] on link "Drop in" at bounding box center [1121, 544] width 63 height 30
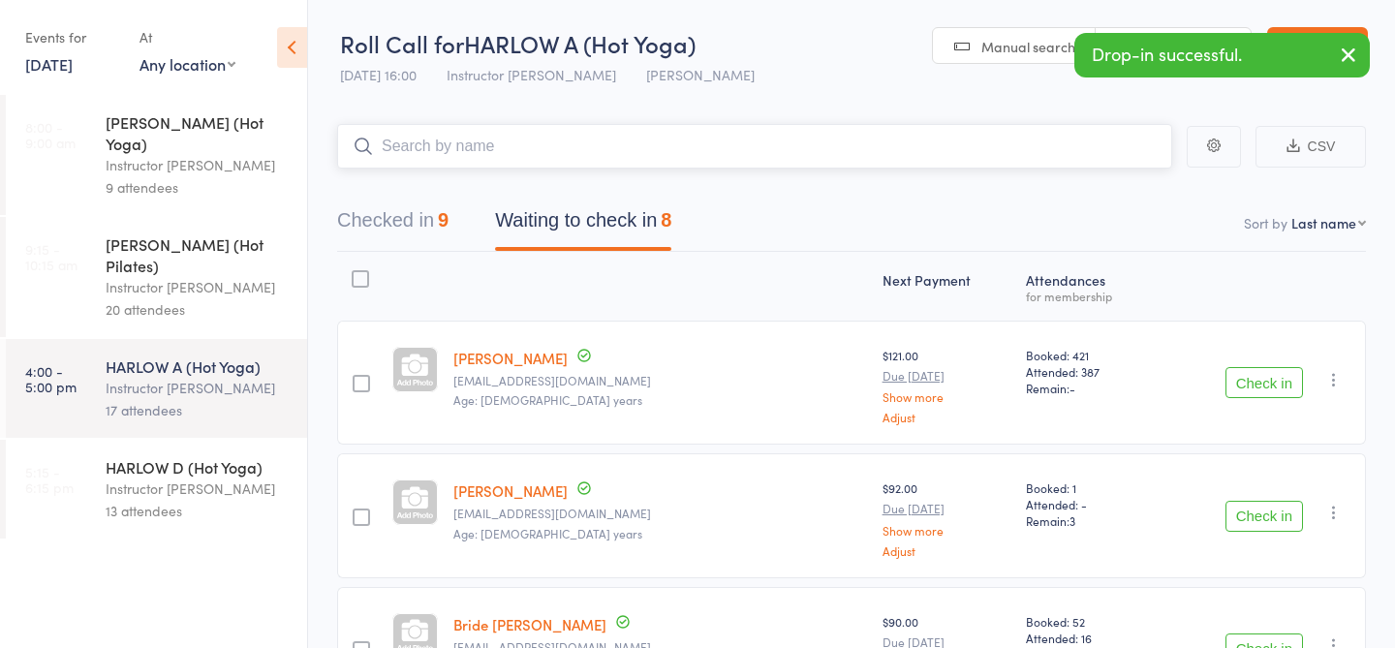
click at [466, 141] on input "search" at bounding box center [754, 146] width 835 height 45
type input "23374"
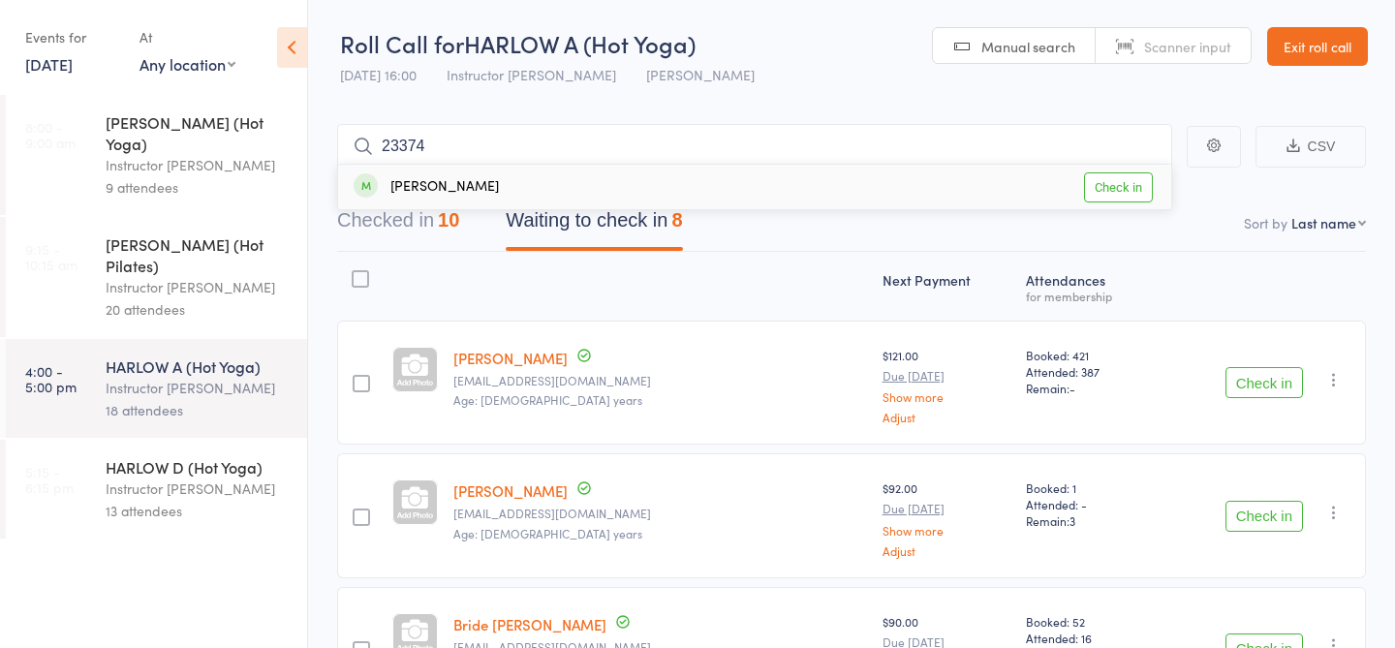
click at [1124, 185] on link "Check in" at bounding box center [1118, 187] width 69 height 30
click at [397, 214] on button "Checked in 11" at bounding box center [398, 225] width 122 height 51
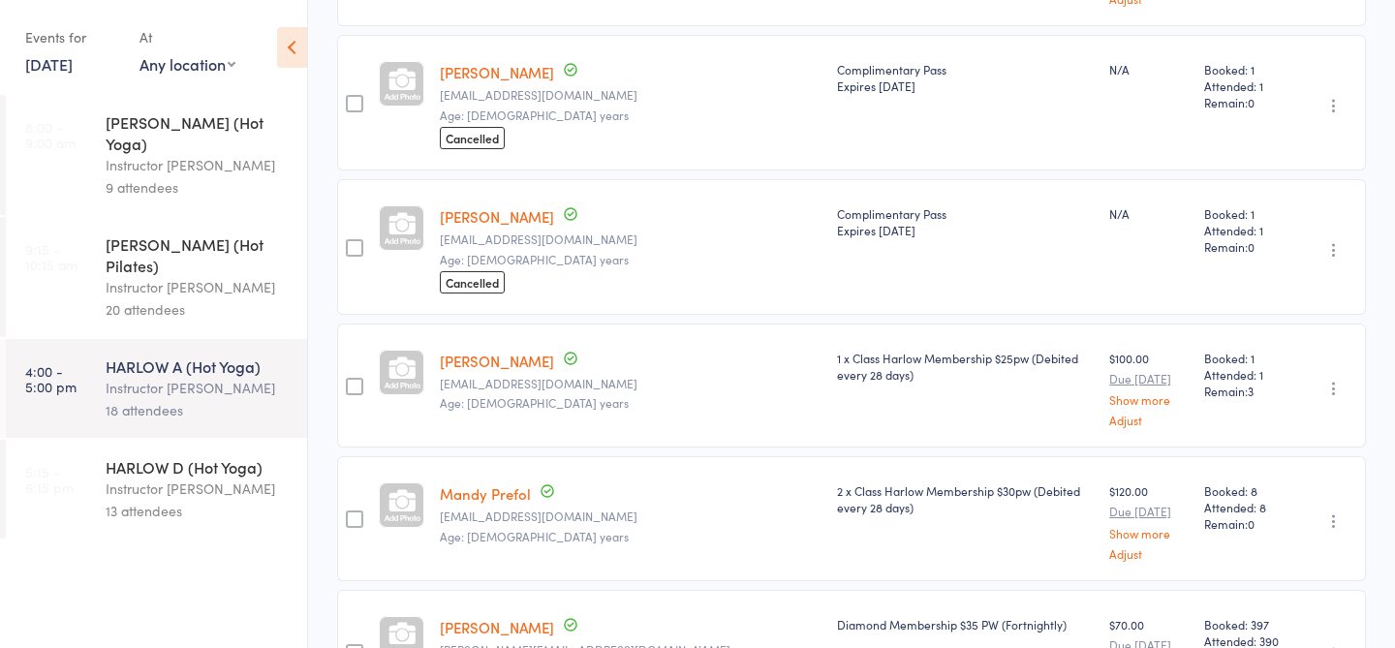
scroll to position [1098, 0]
click at [514, 350] on link "Annie Langston-Cox" at bounding box center [497, 360] width 114 height 20
click at [494, 350] on link "Annie Langston-Cox" at bounding box center [497, 360] width 114 height 20
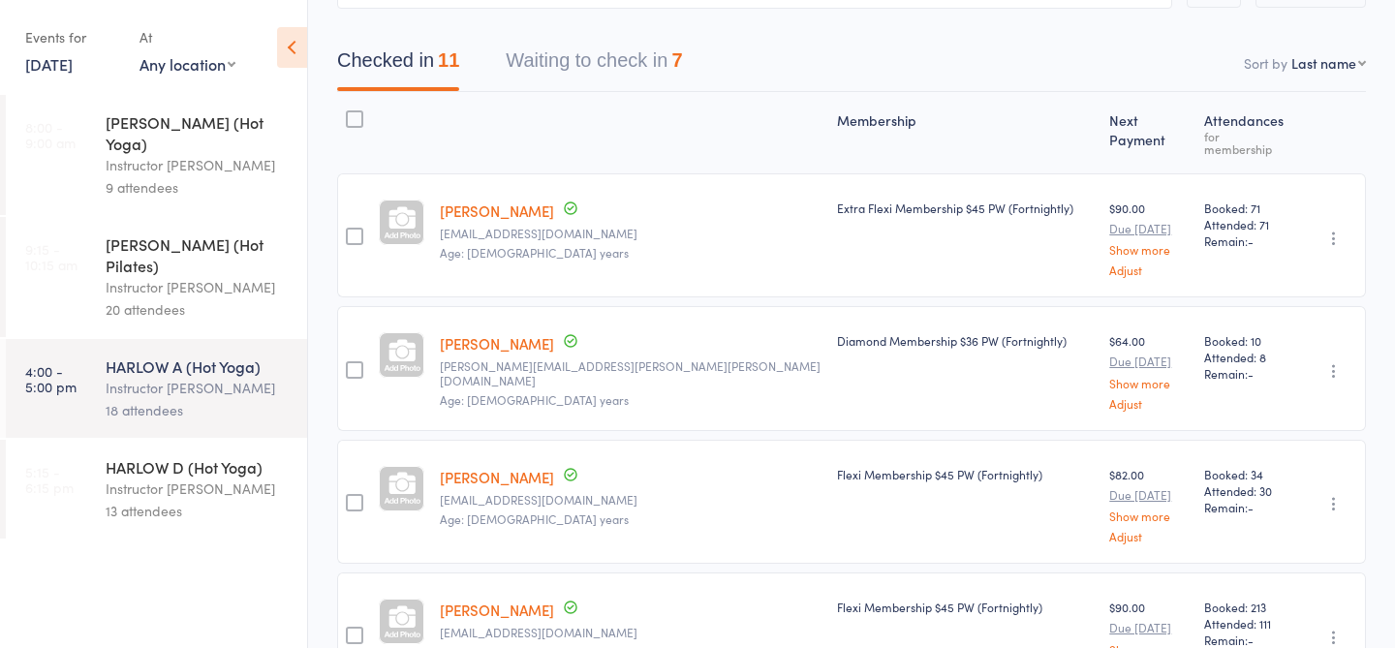
scroll to position [0, 0]
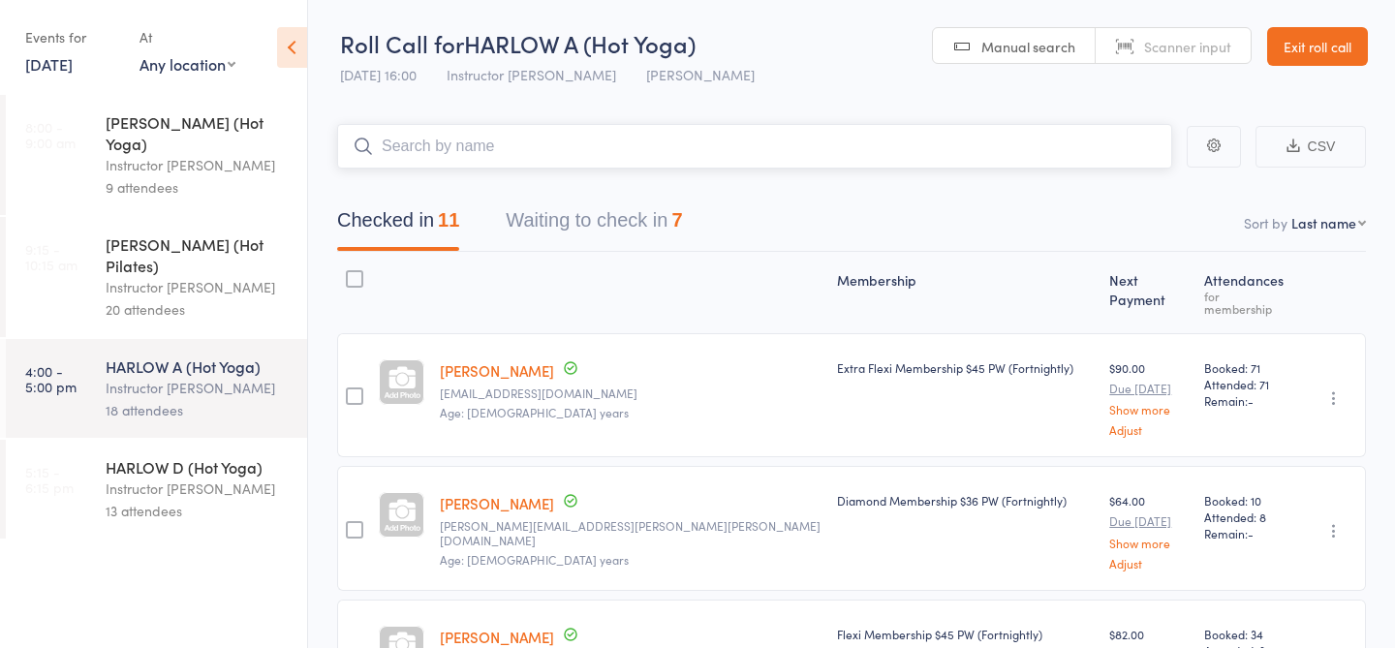
click at [635, 151] on input "search" at bounding box center [754, 146] width 835 height 45
click at [627, 222] on button "Waiting to check in 7" at bounding box center [594, 225] width 176 height 51
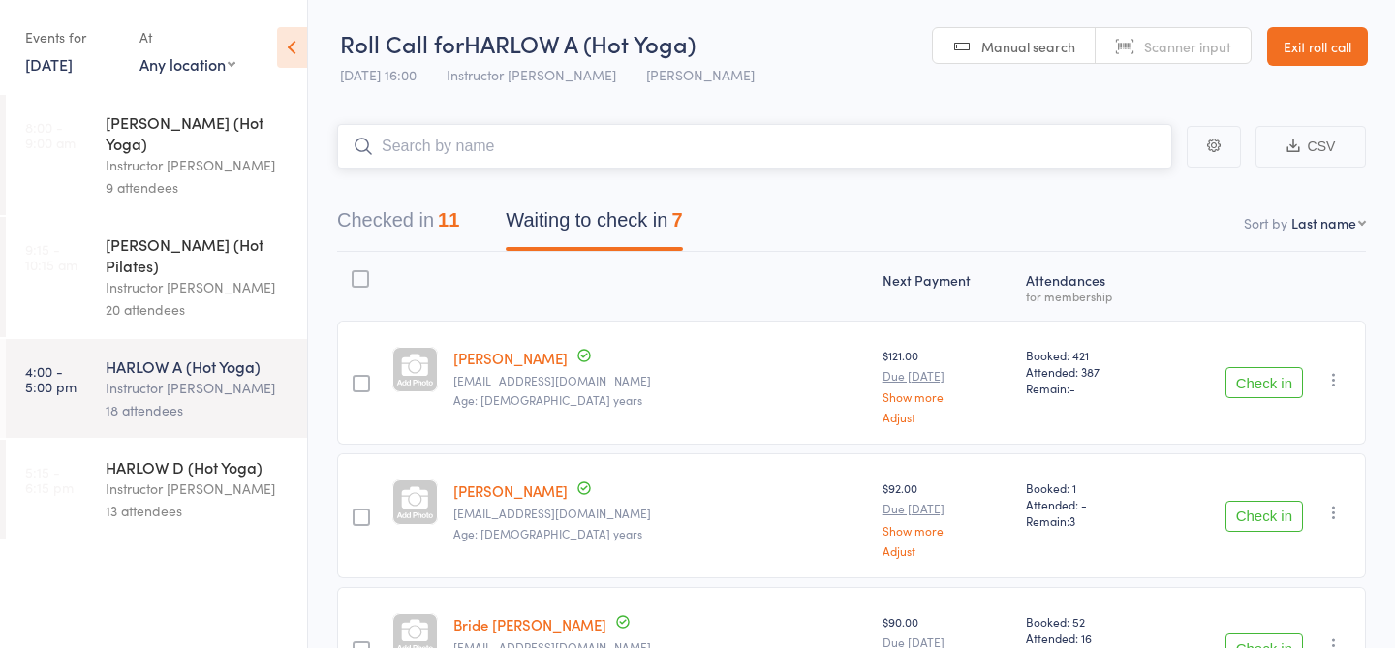
click at [484, 127] on input "search" at bounding box center [754, 146] width 835 height 45
type input "23019"
click at [1112, 185] on link "Check in" at bounding box center [1118, 187] width 69 height 30
paste input "Alexandra Groves"
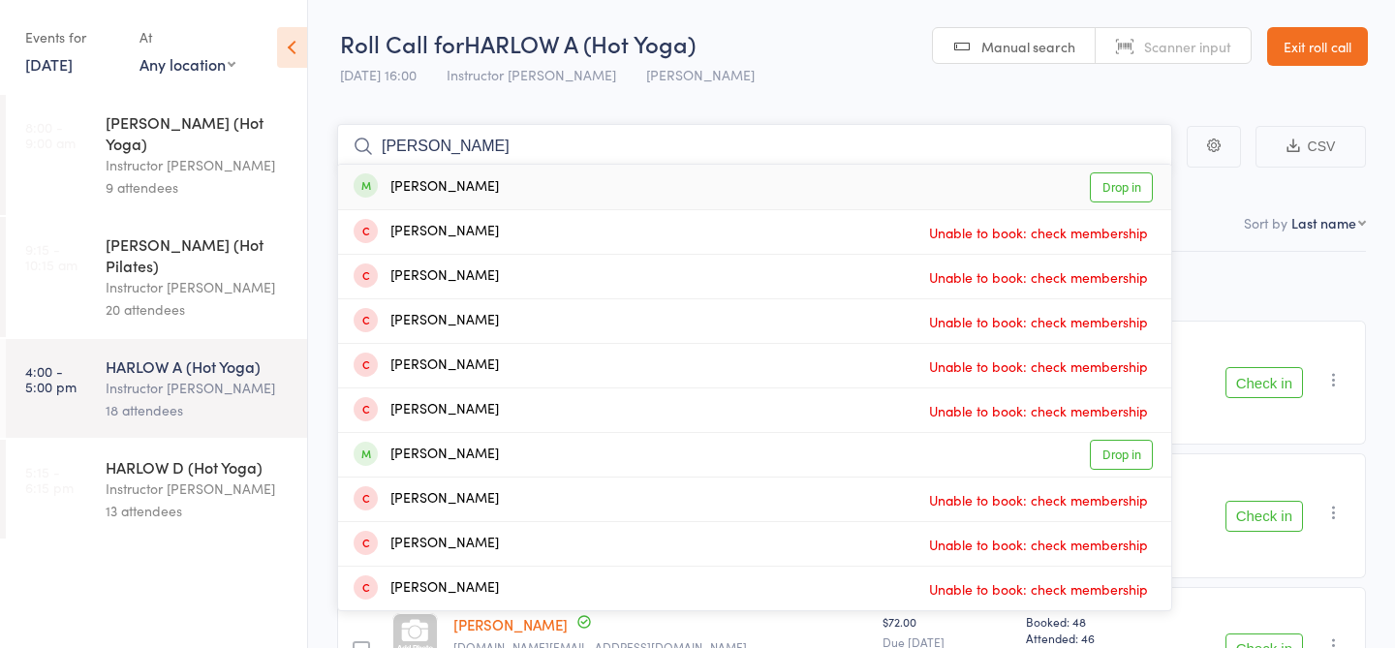
type input "Alexandra Groves"
click at [1109, 188] on link "Drop in" at bounding box center [1121, 187] width 63 height 30
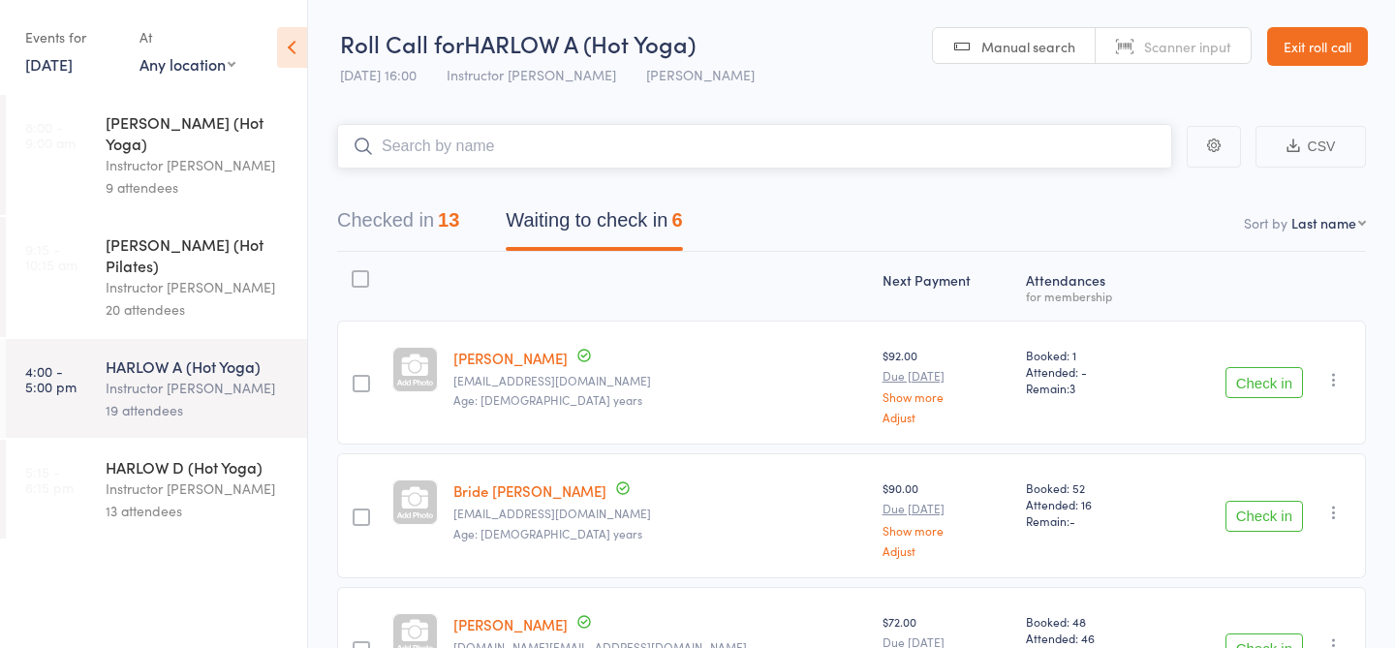
scroll to position [70, 0]
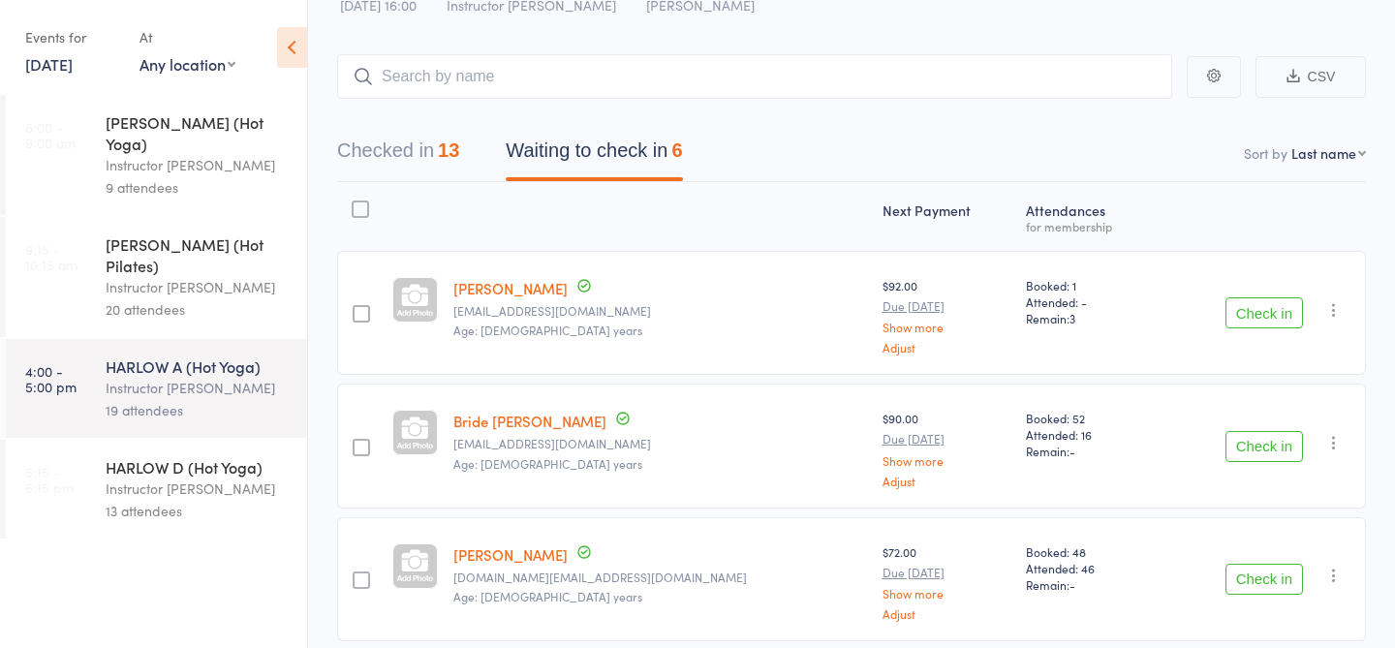
click at [1268, 303] on button "Check in" at bounding box center [1265, 312] width 78 height 31
click at [390, 153] on button "Checked in 14" at bounding box center [398, 155] width 122 height 51
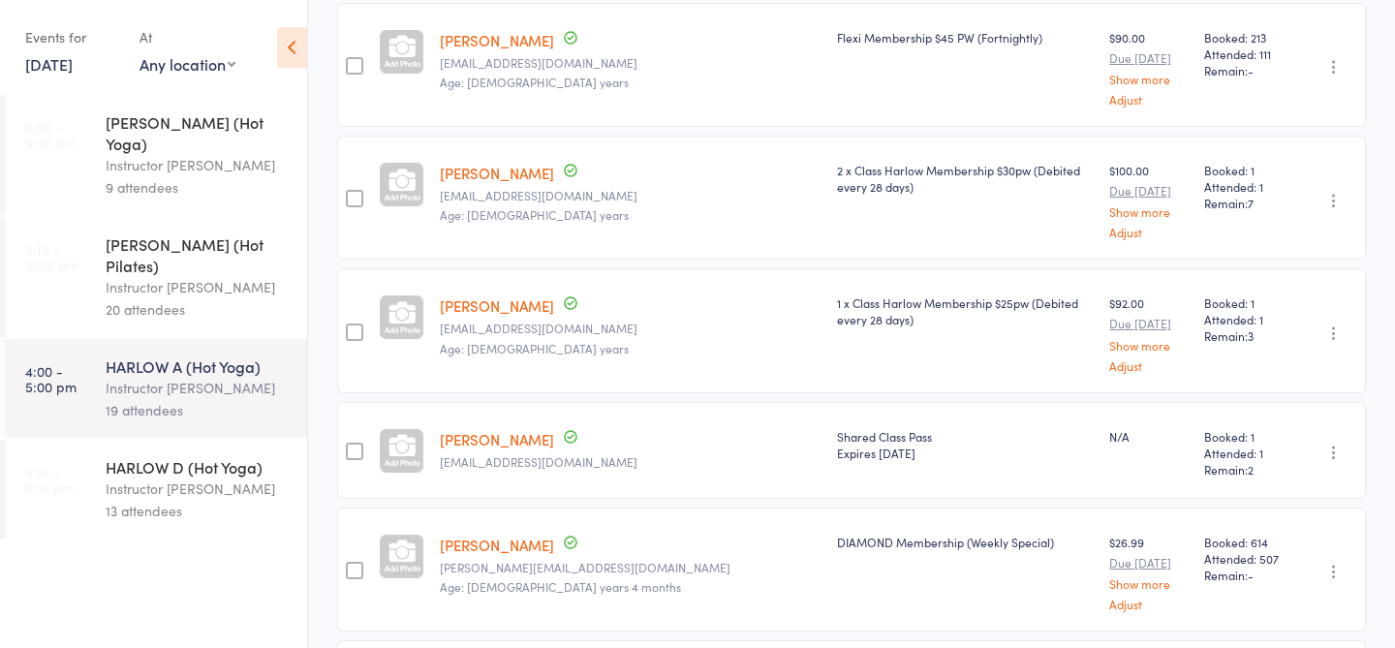
scroll to position [884, 0]
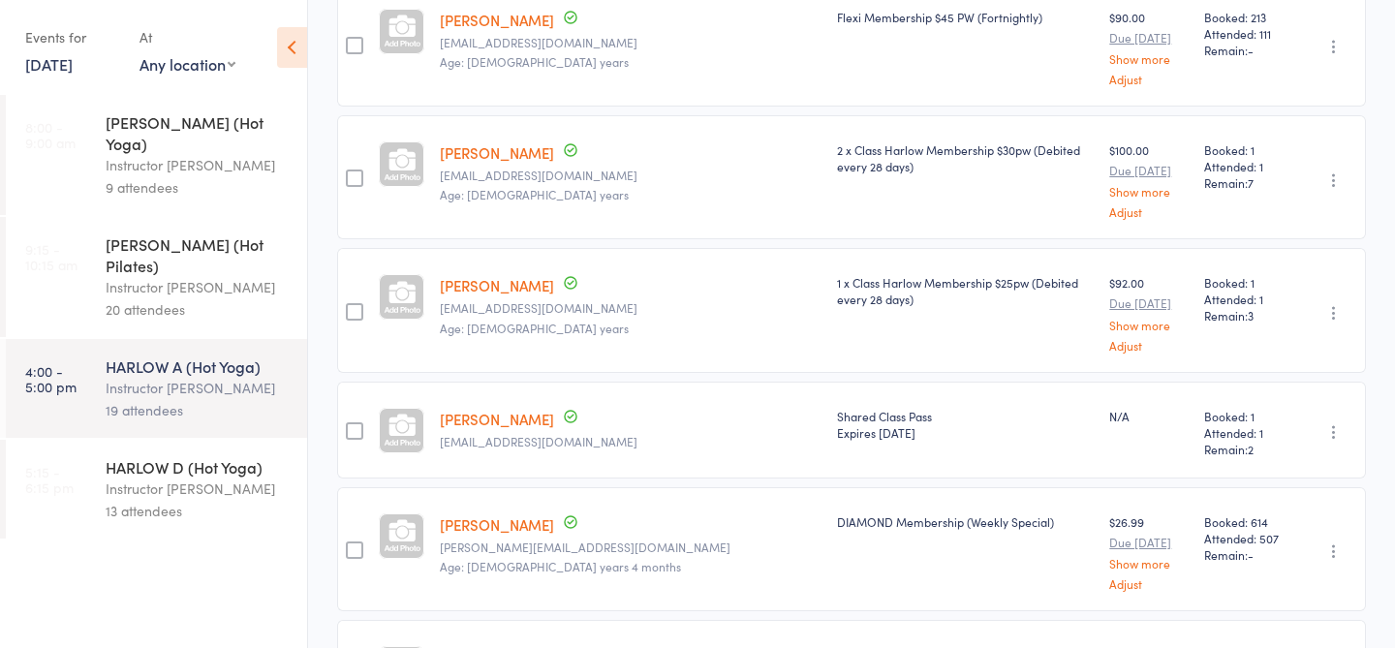
click at [504, 275] on link "[PERSON_NAME]" at bounding box center [497, 285] width 114 height 20
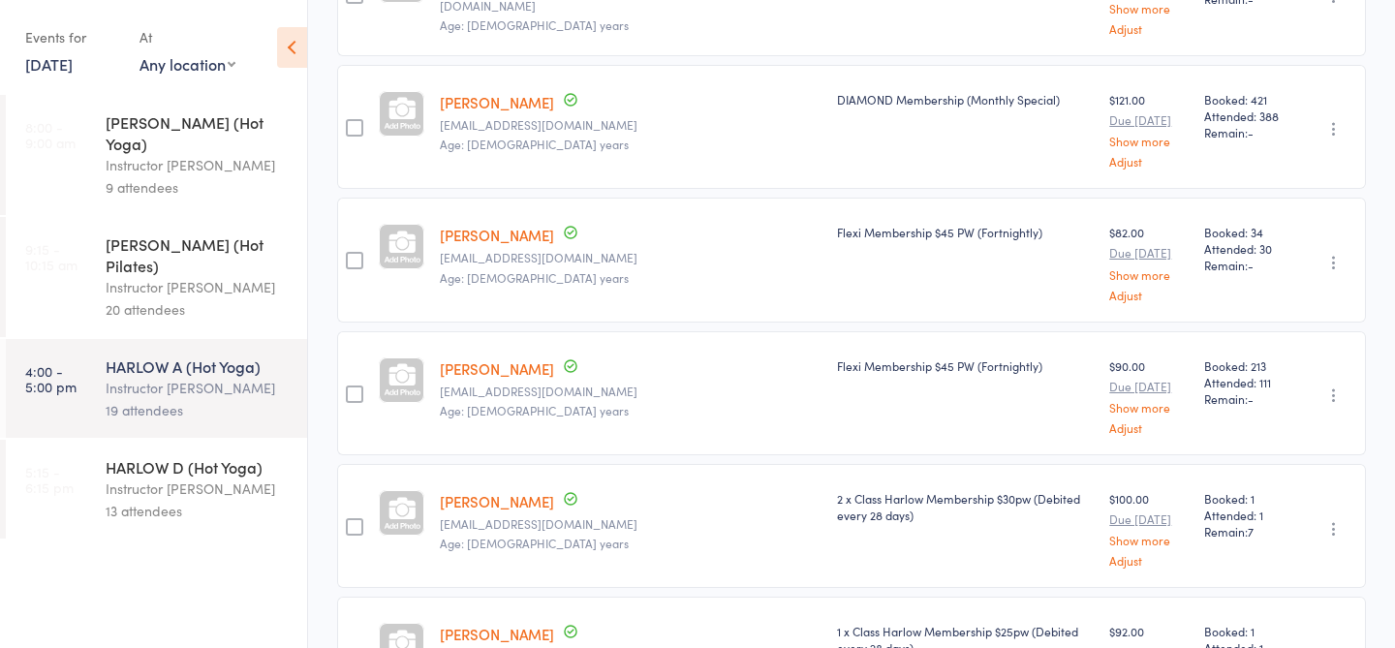
scroll to position [0, 0]
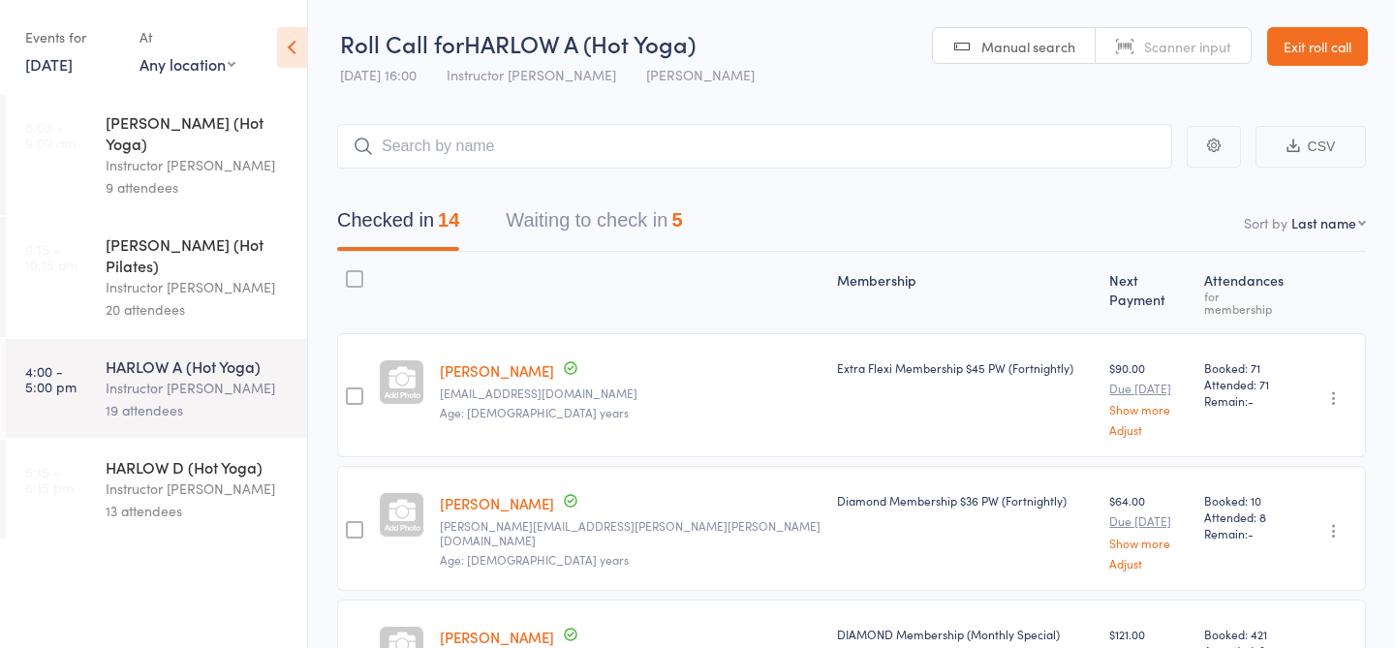
click at [593, 216] on button "Waiting to check in 5" at bounding box center [594, 225] width 176 height 51
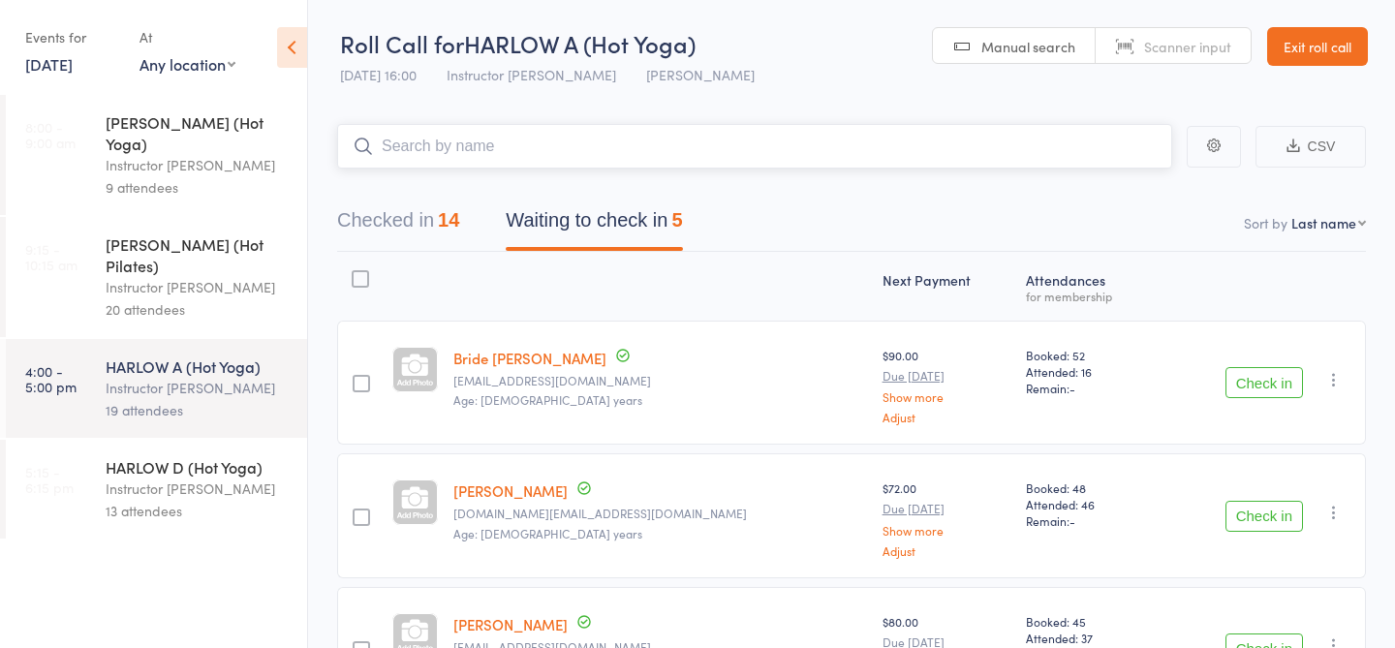
click at [552, 163] on input "search" at bounding box center [754, 146] width 835 height 45
type input "23478"
click at [1130, 192] on link "Check in" at bounding box center [1118, 187] width 69 height 30
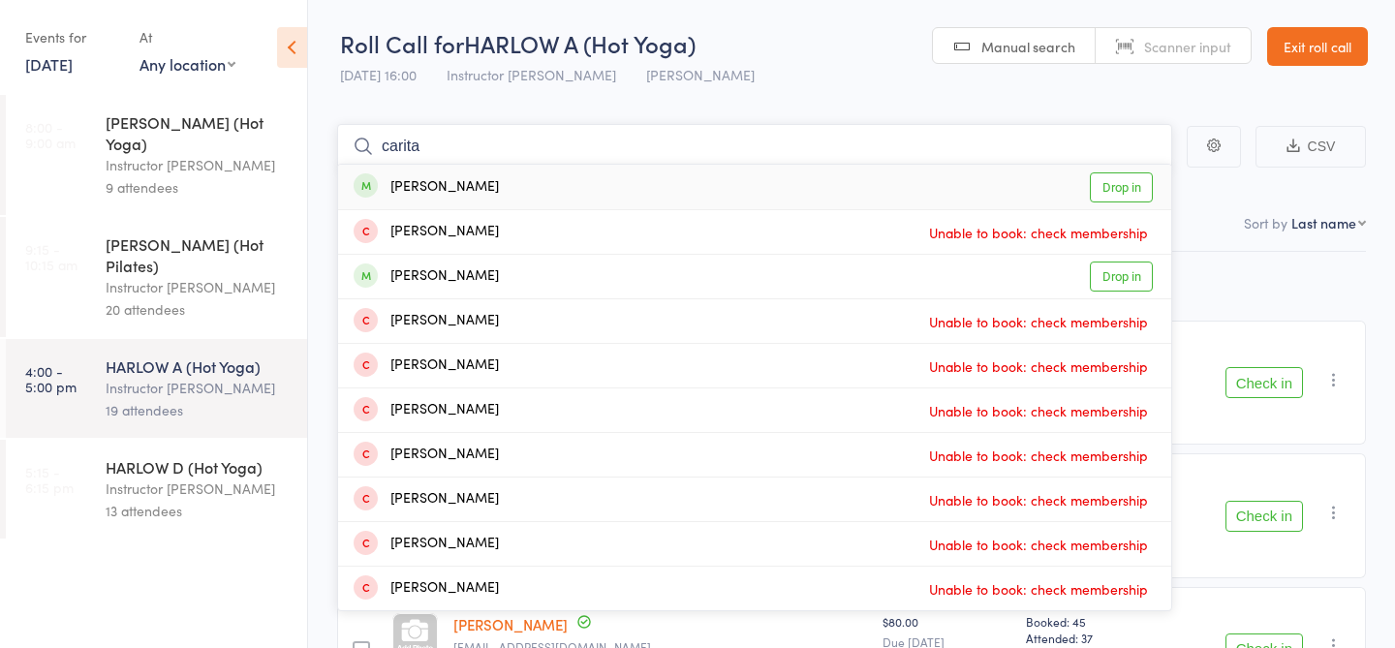
type input "carita"
click at [1141, 183] on link "Drop in" at bounding box center [1121, 187] width 63 height 30
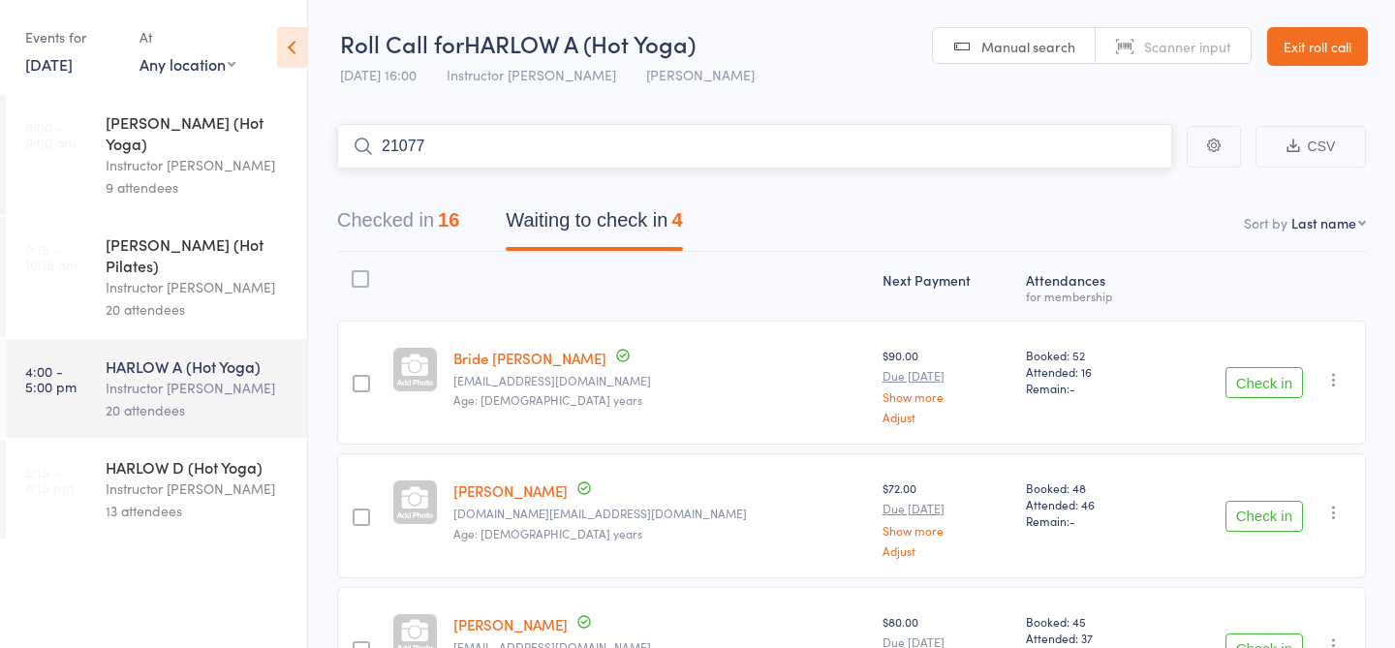
type input "21077"
click at [1101, 183] on link "Check in" at bounding box center [1118, 187] width 69 height 30
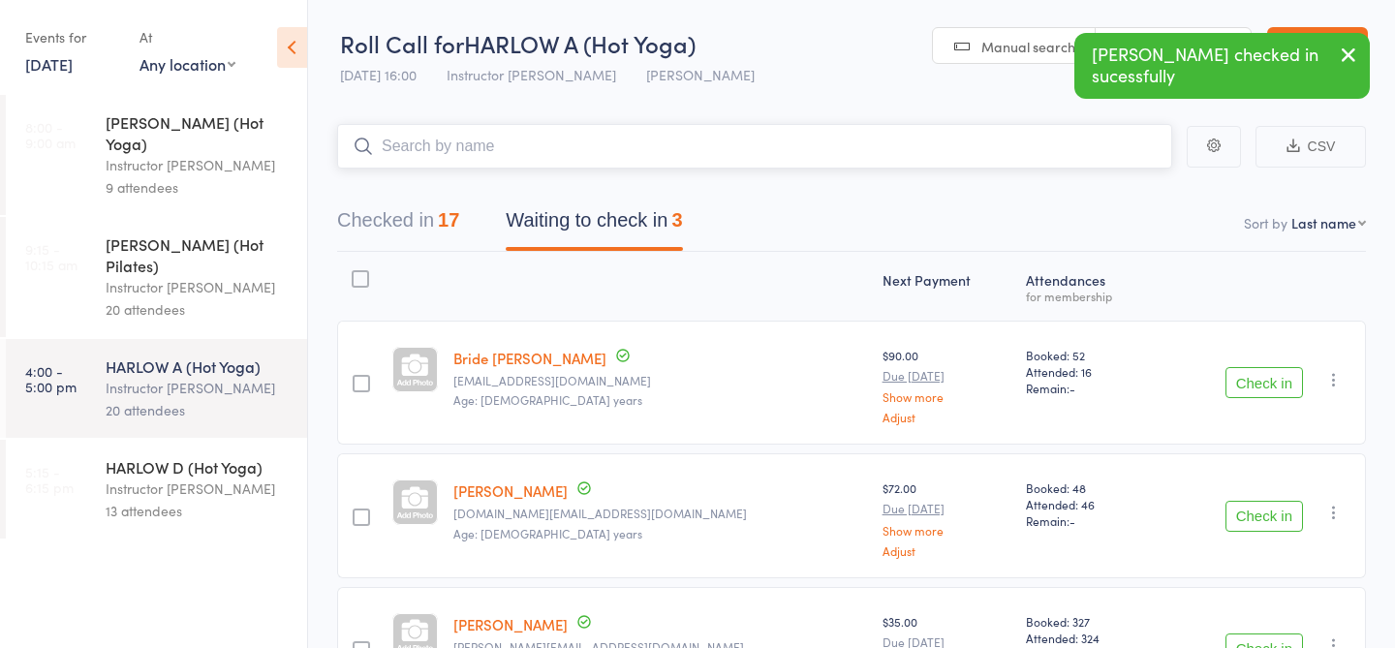
click at [421, 223] on button "Checked in 17" at bounding box center [398, 225] width 122 height 51
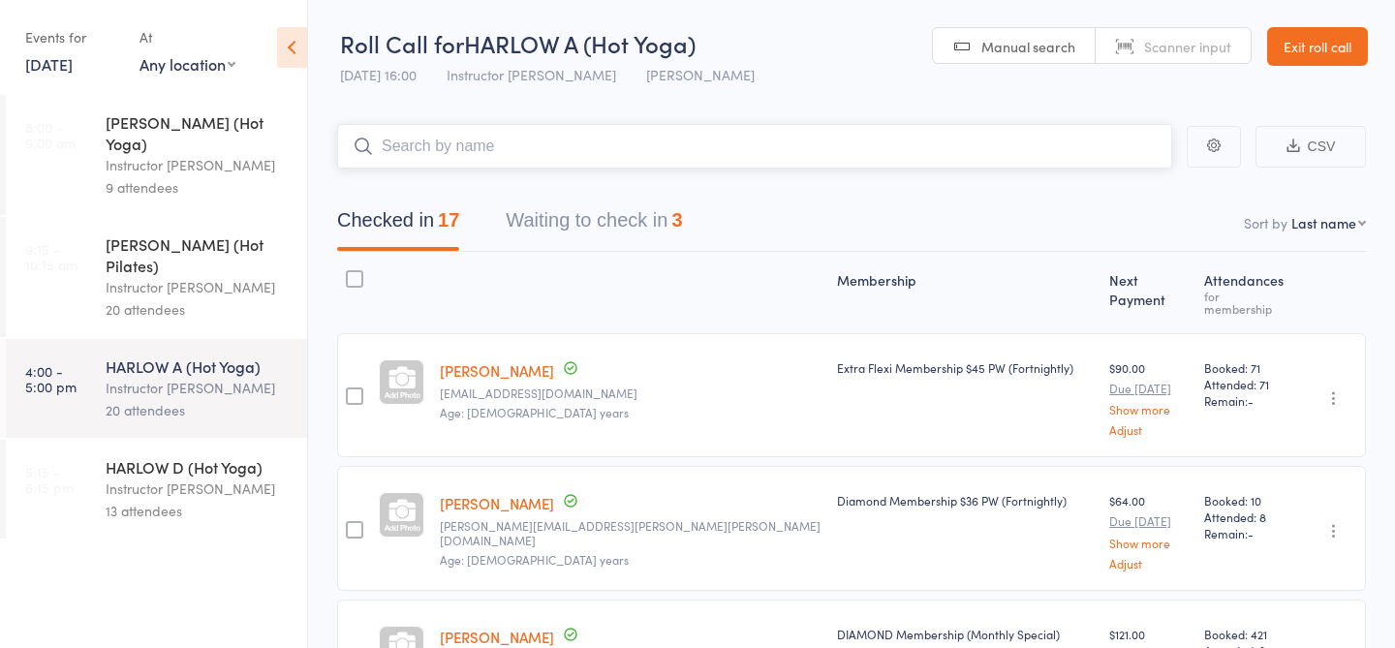
click at [549, 225] on button "Waiting to check in 3" at bounding box center [594, 225] width 176 height 51
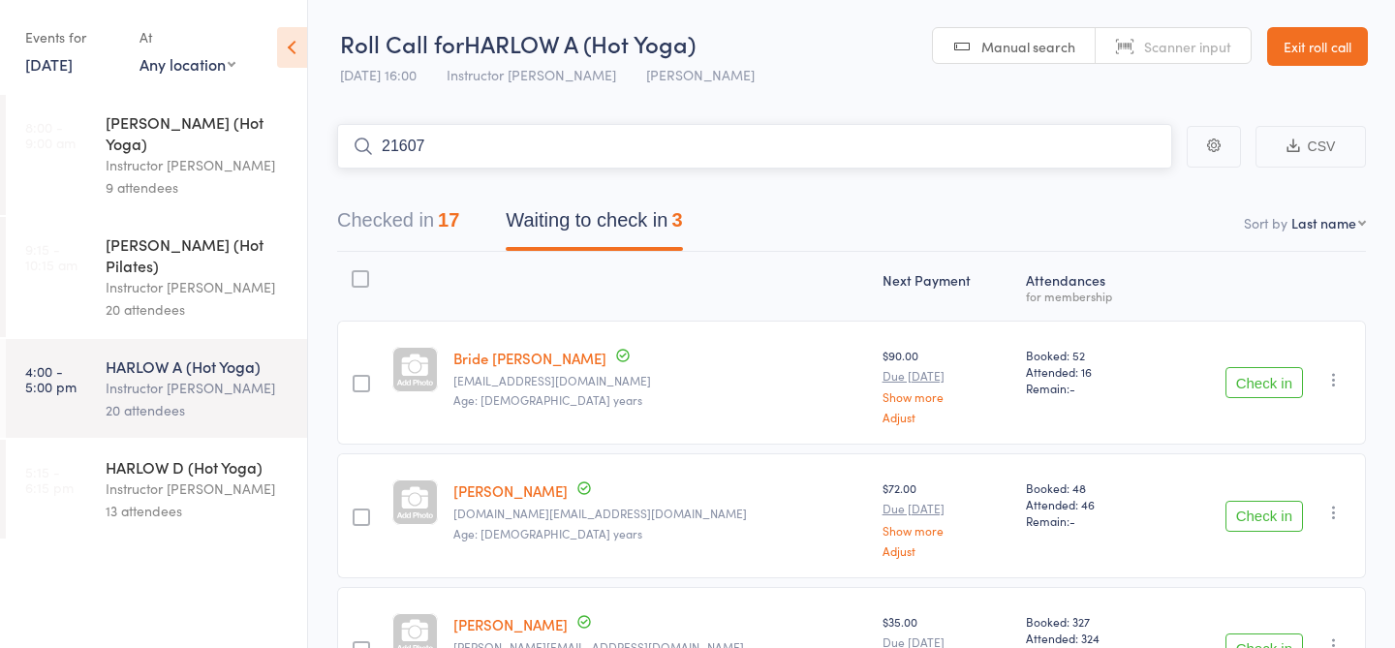
type input "21607"
click at [1112, 188] on link "Check in" at bounding box center [1118, 187] width 69 height 30
click at [522, 141] on input "search" at bounding box center [754, 146] width 835 height 45
type input "23465"
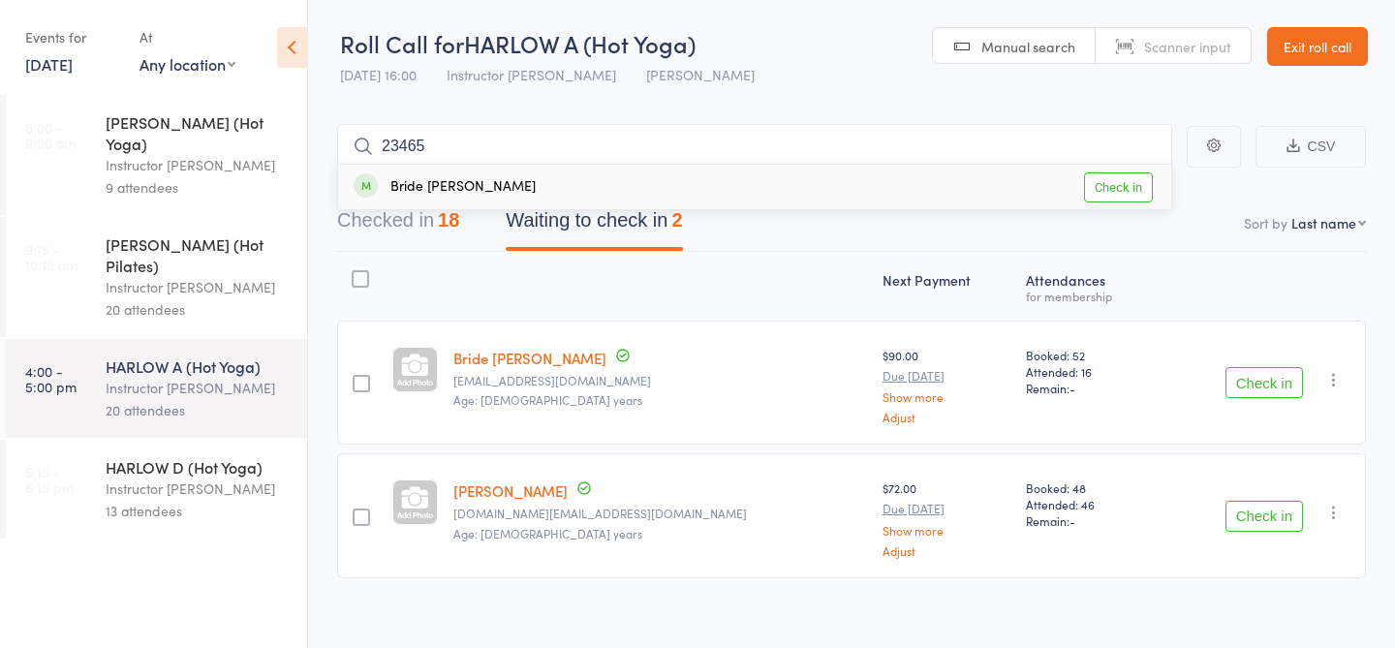
click at [1126, 186] on link "Check in" at bounding box center [1118, 187] width 69 height 30
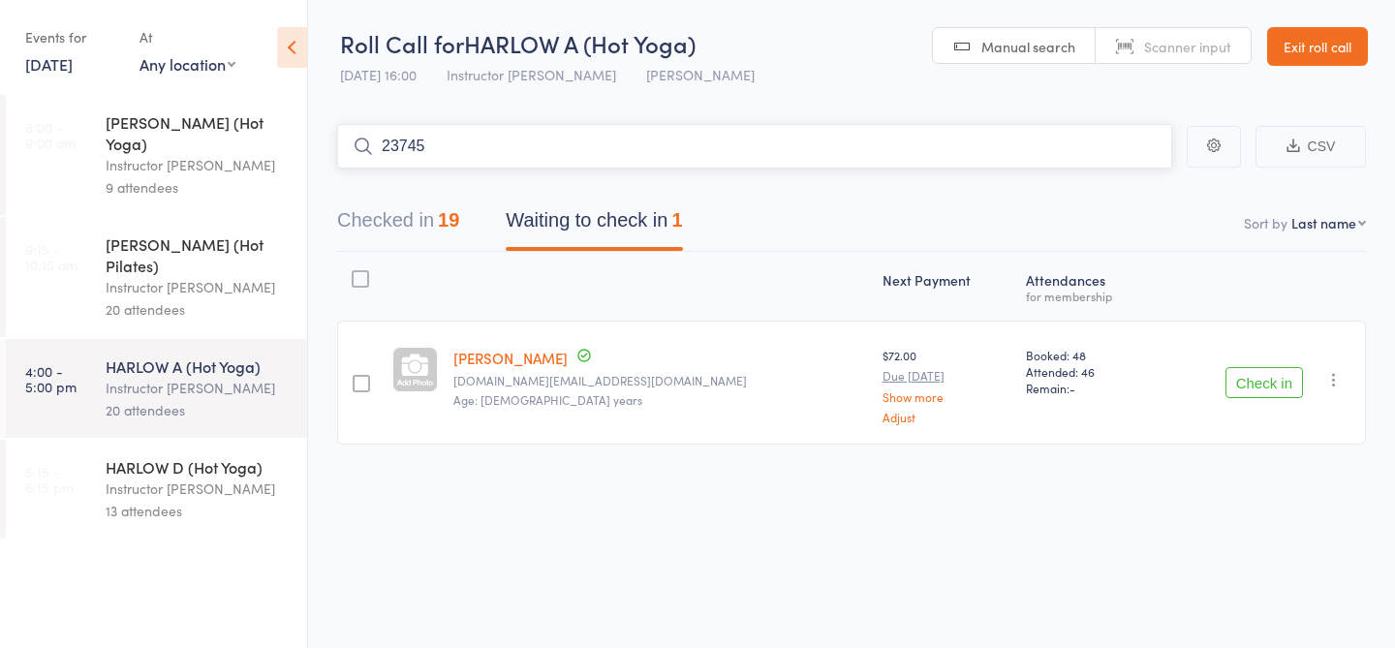
type input "23745"
click at [1116, 189] on link "Check in" at bounding box center [1118, 187] width 69 height 30
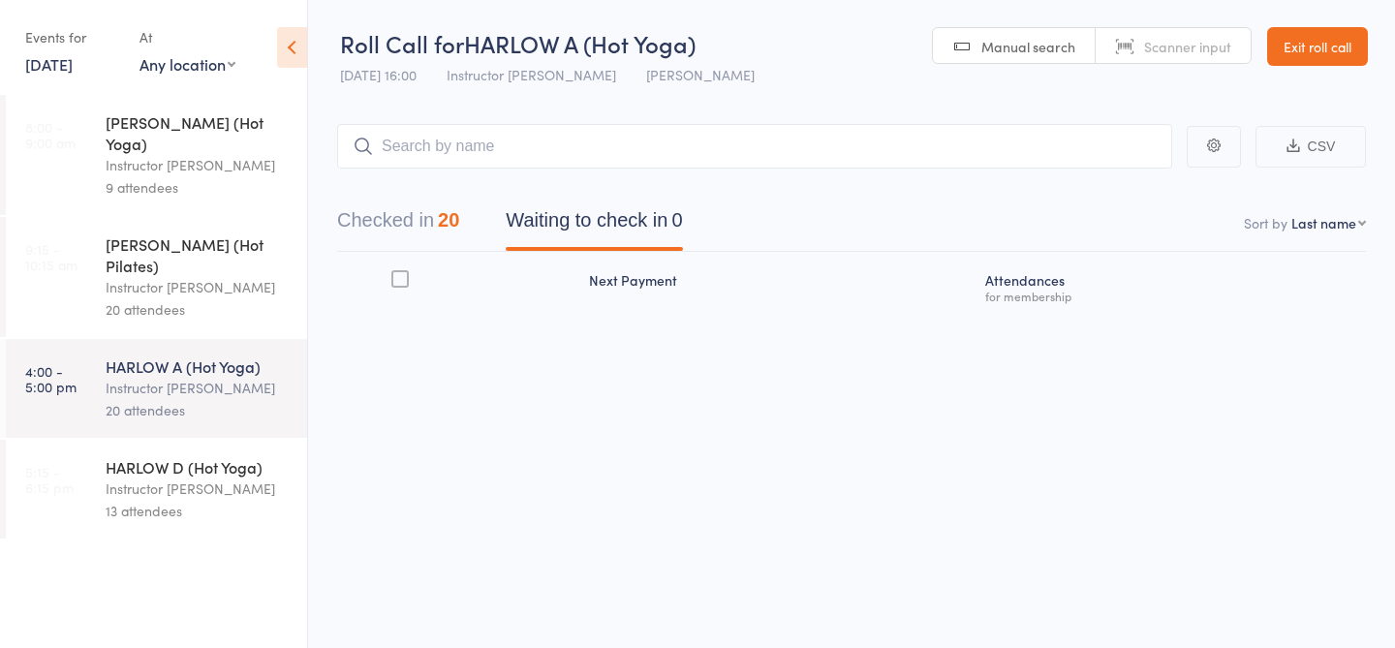
click at [164, 276] on div "Instructor Ali" at bounding box center [198, 287] width 185 height 22
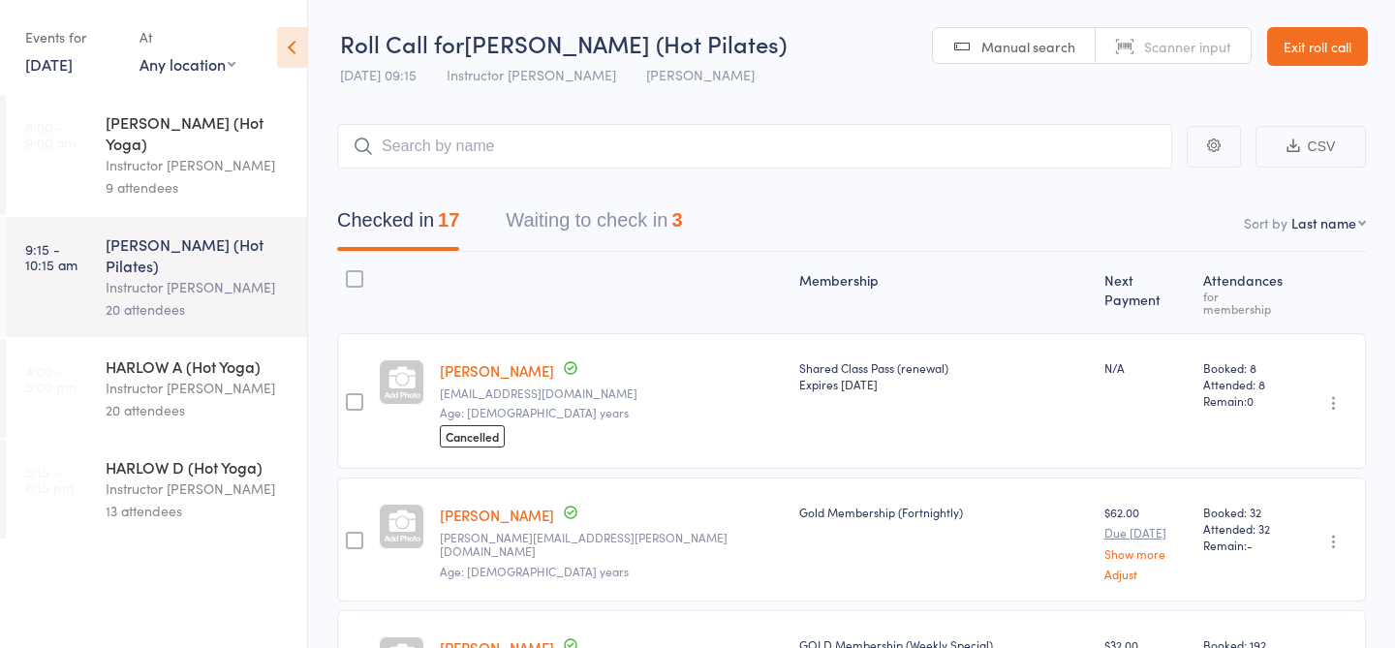
click at [601, 226] on button "Waiting to check in 3" at bounding box center [594, 225] width 176 height 51
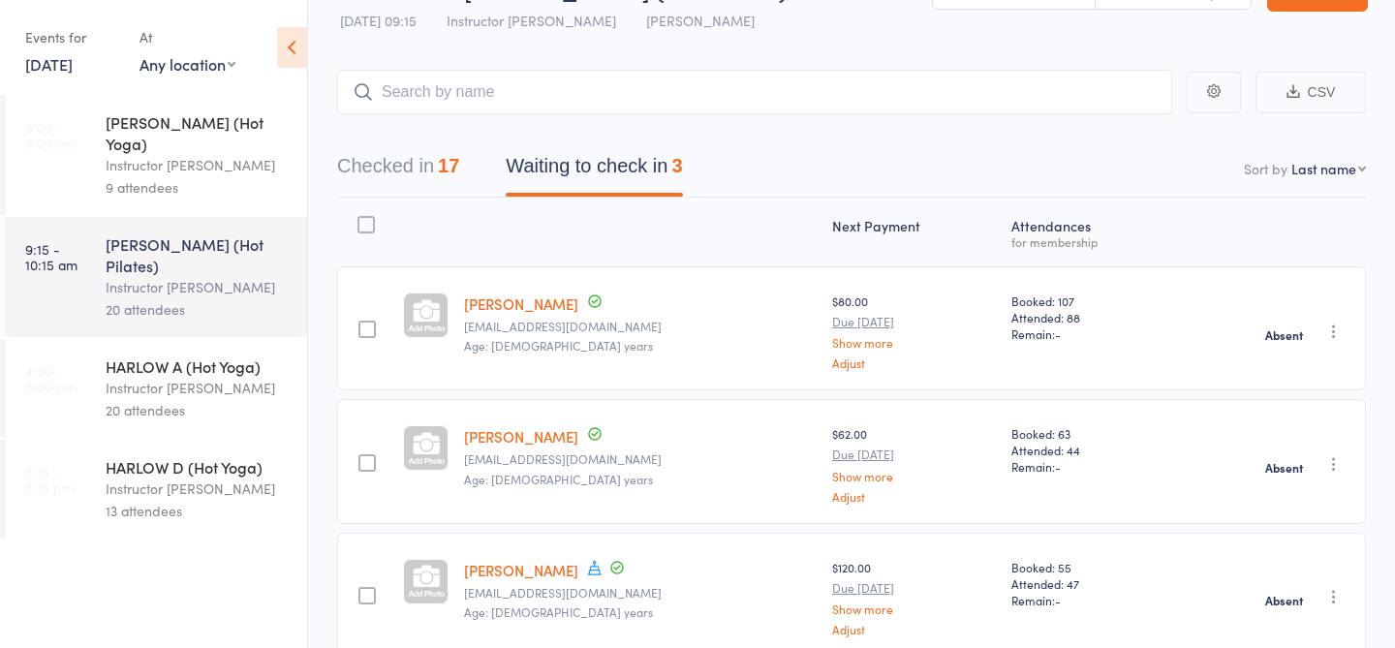
scroll to position [87, 0]
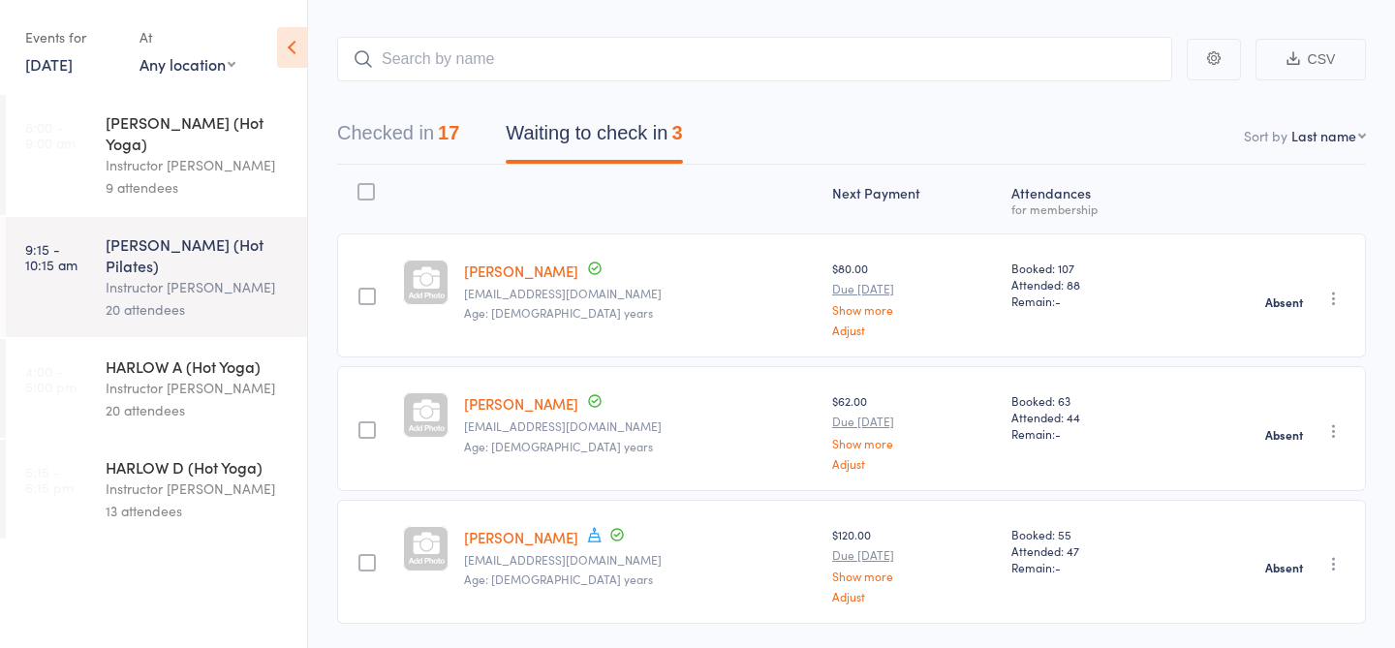
click at [411, 165] on div "Next Payment Atten­dances for membership Rachel Baek denggure@gmail.com Age: 38…" at bounding box center [851, 399] width 1029 height 468
click at [202, 478] on div "Instructor [PERSON_NAME]" at bounding box center [198, 489] width 185 height 22
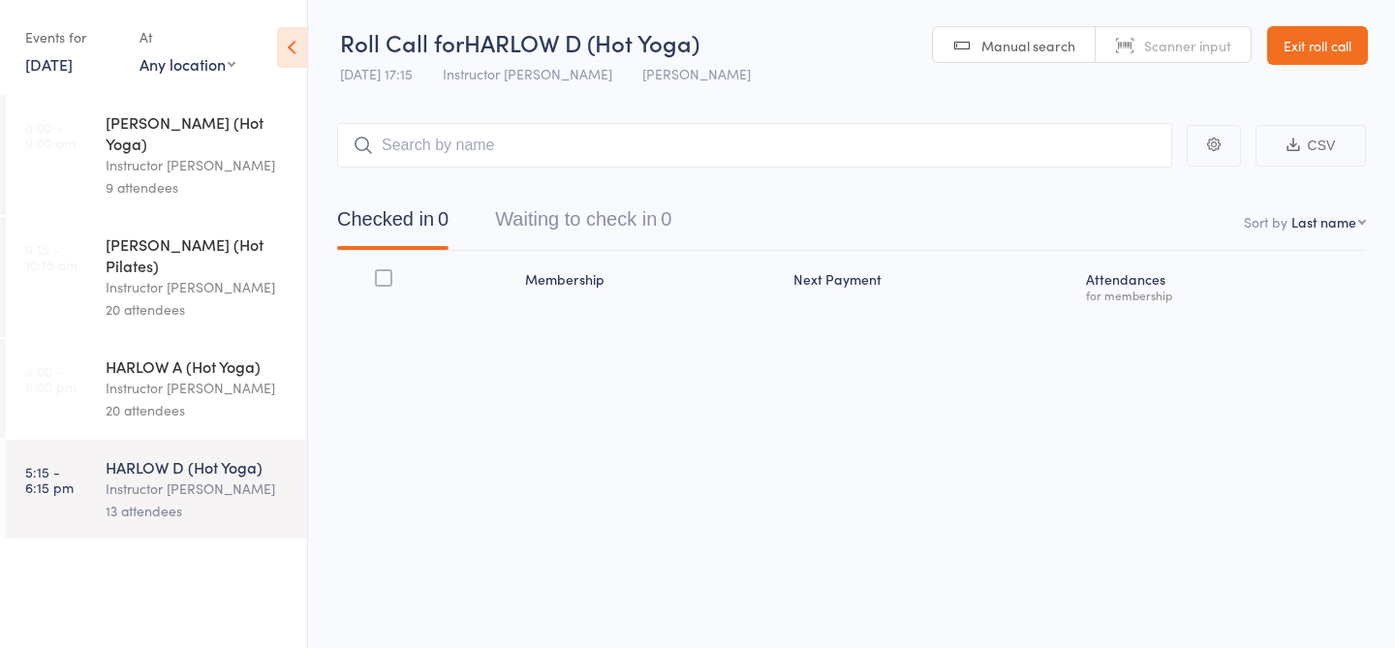
click at [186, 399] on div "20 attendees" at bounding box center [198, 410] width 185 height 22
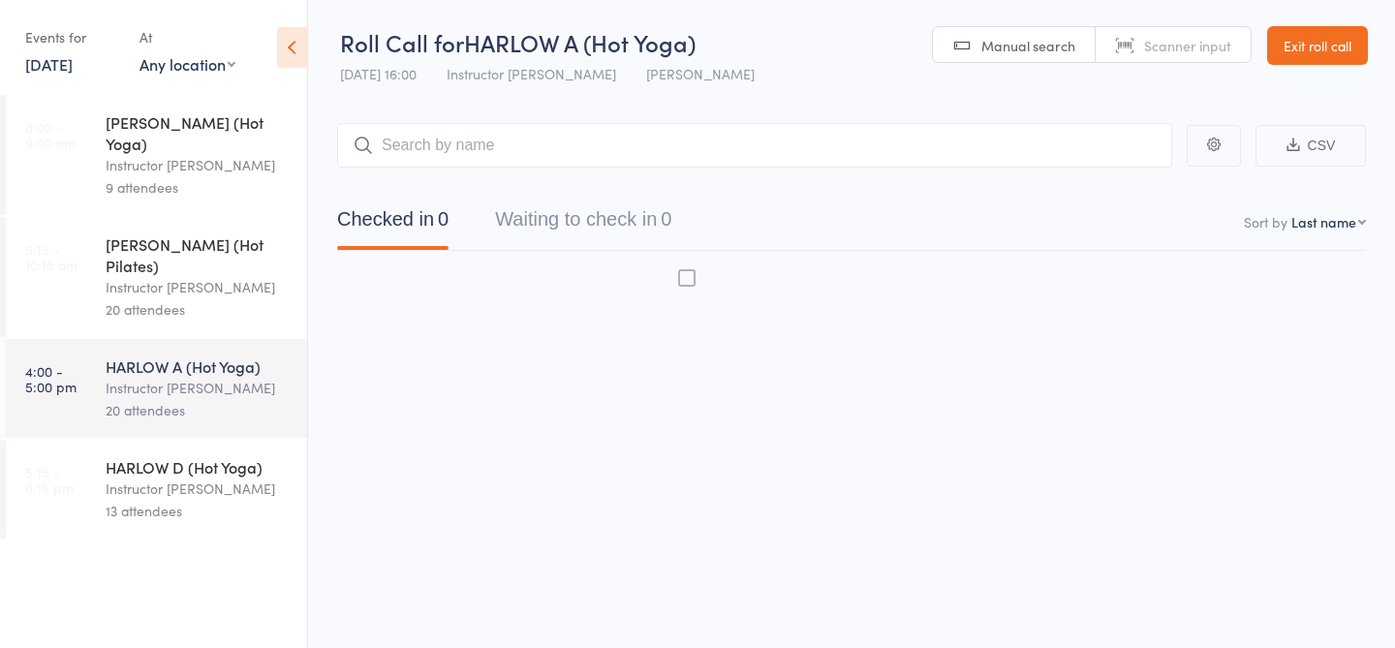
click at [179, 456] on div "HARLOW D (Hot Yoga)" at bounding box center [198, 466] width 185 height 21
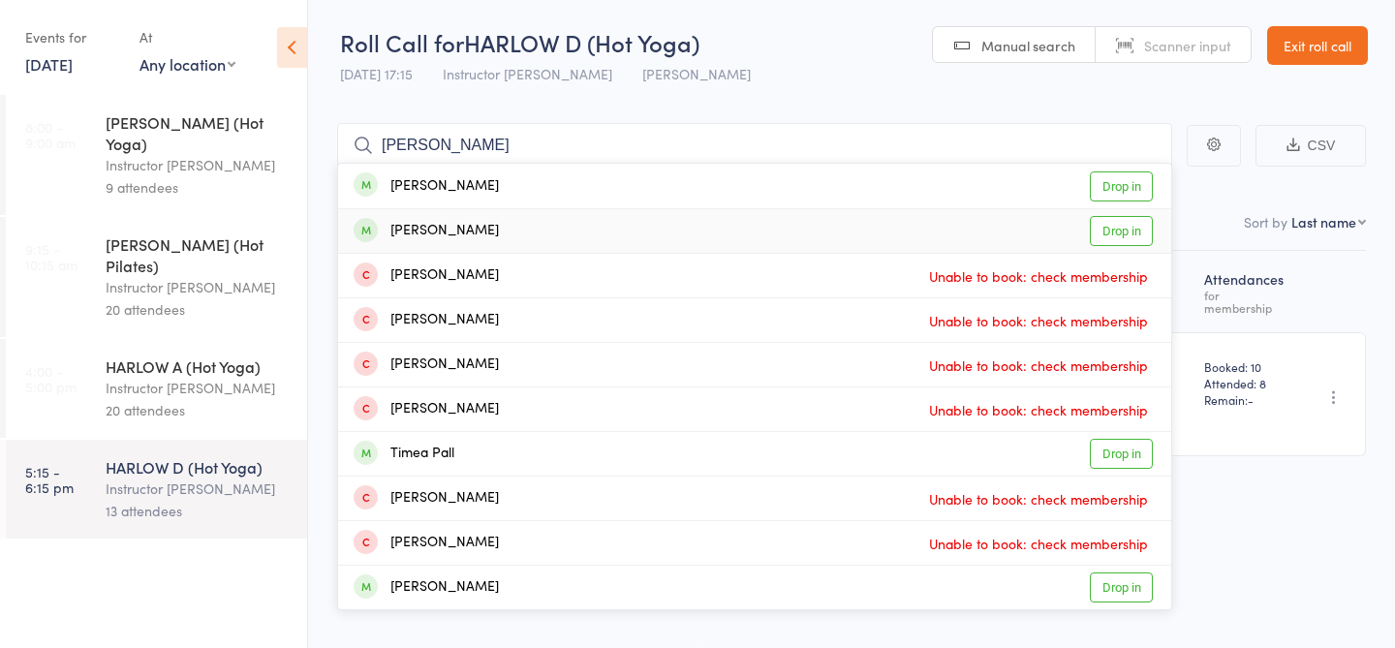
type input "tim"
click at [1132, 234] on link "Drop in" at bounding box center [1121, 231] width 63 height 30
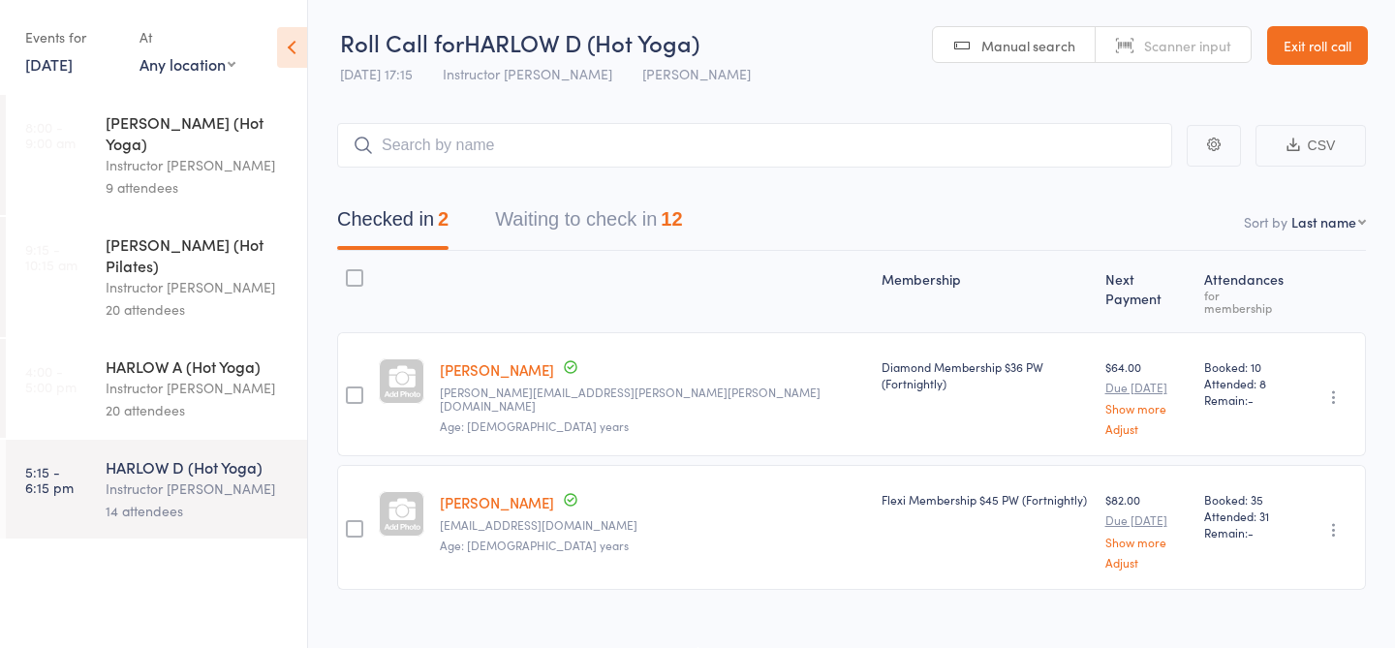
click at [178, 377] on div "Instructor [PERSON_NAME]" at bounding box center [198, 388] width 185 height 22
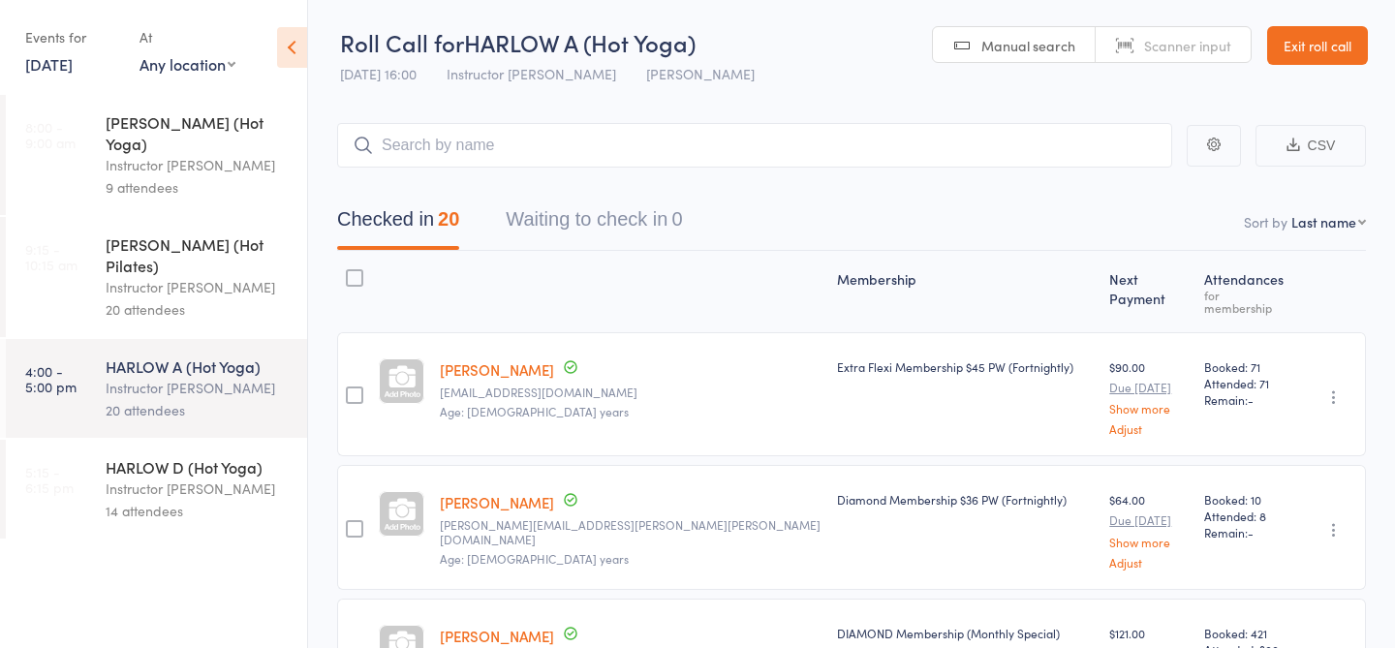
click at [183, 286] on div "HARLOW C (Hot Pilates) Instructor Ali 20 attendees" at bounding box center [207, 277] width 202 height 120
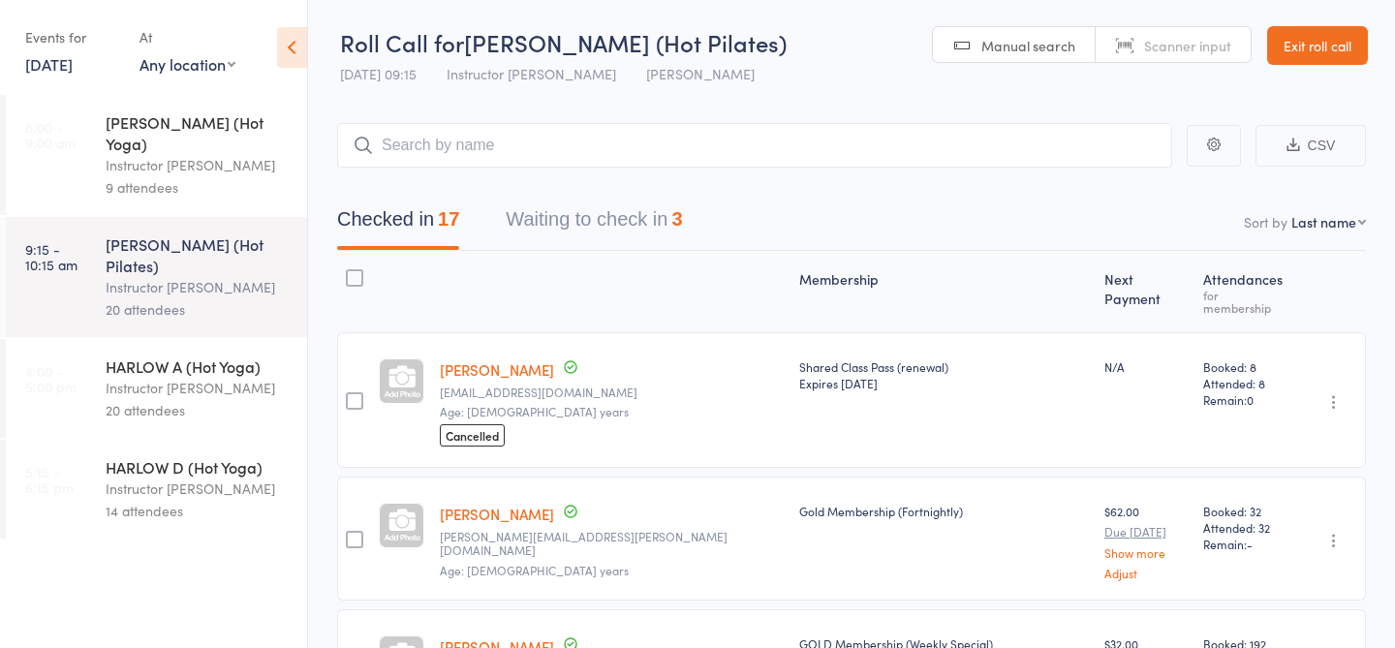
click at [148, 377] on div "Instructor [PERSON_NAME]" at bounding box center [198, 388] width 185 height 22
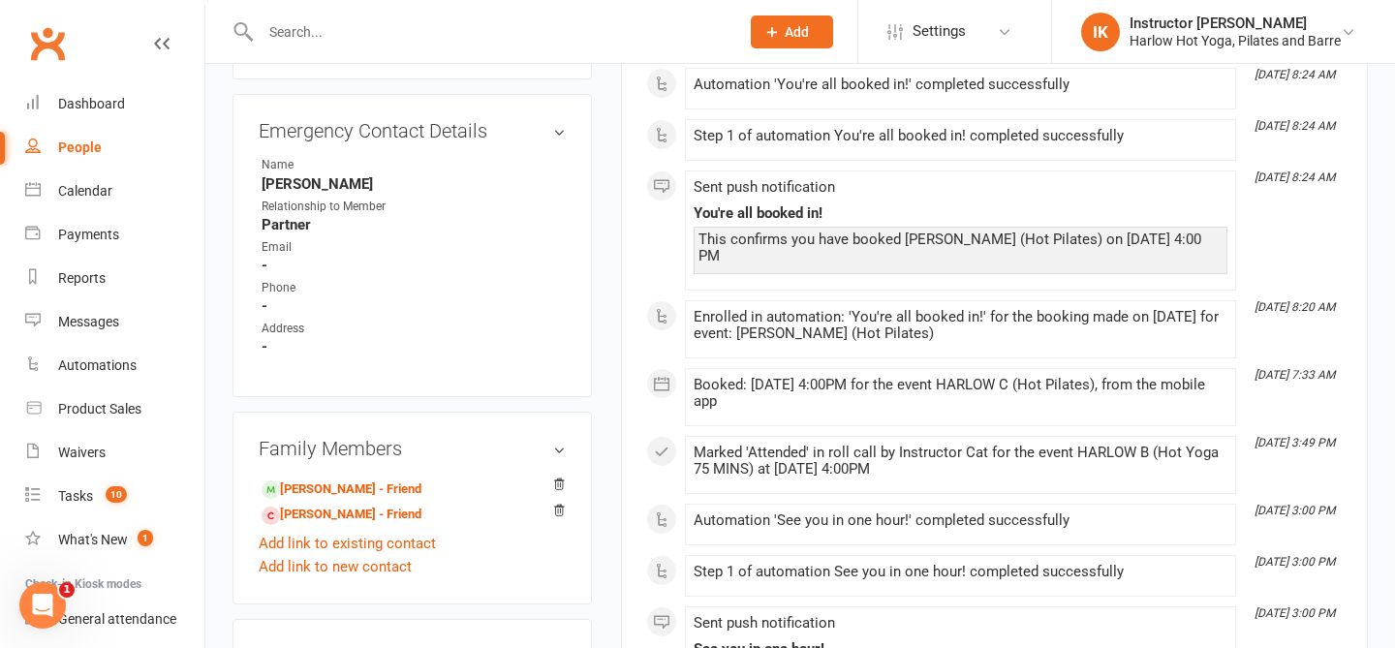
scroll to position [1035, 0]
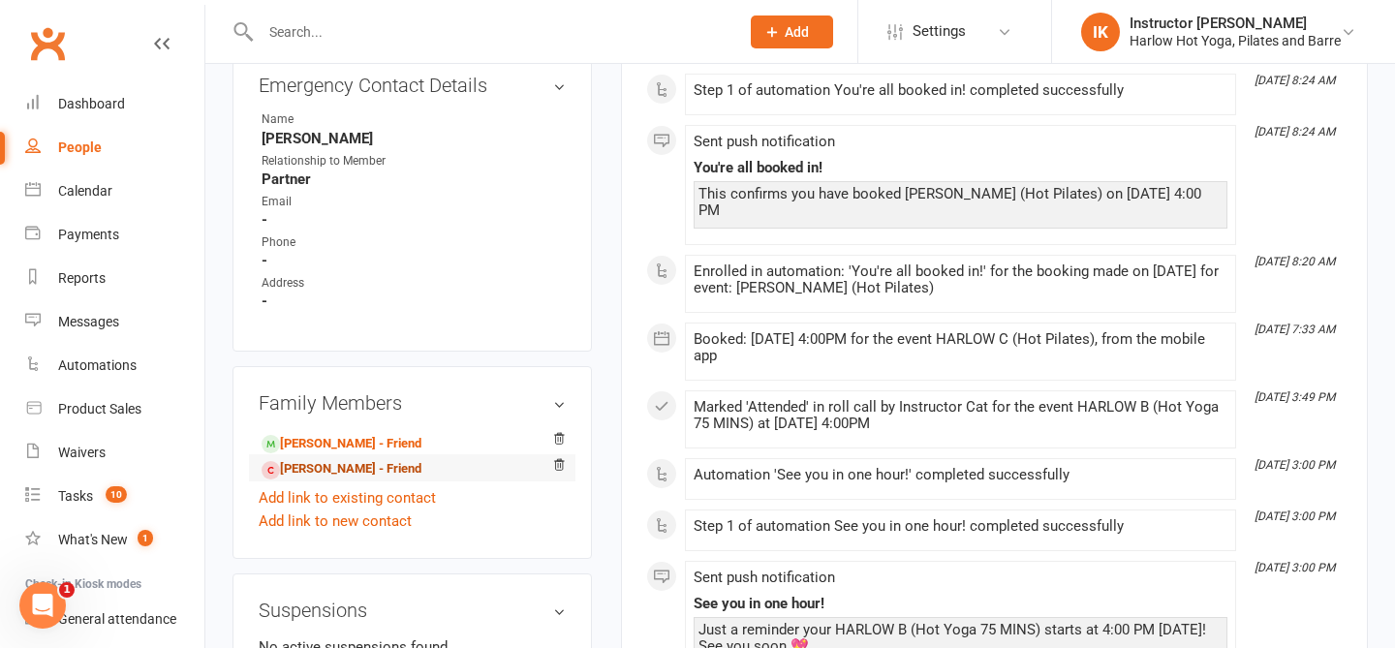
click at [331, 462] on link "Alexandra Groves - Friend" at bounding box center [342, 469] width 160 height 20
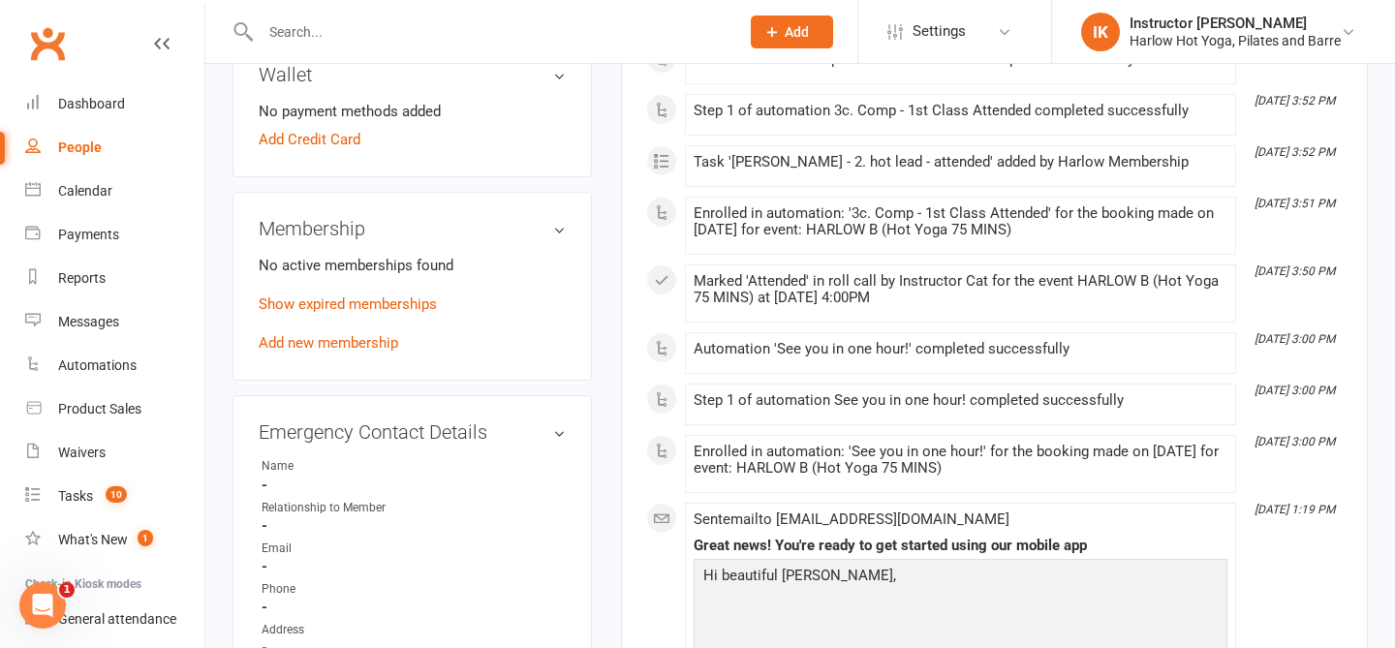
scroll to position [691, 0]
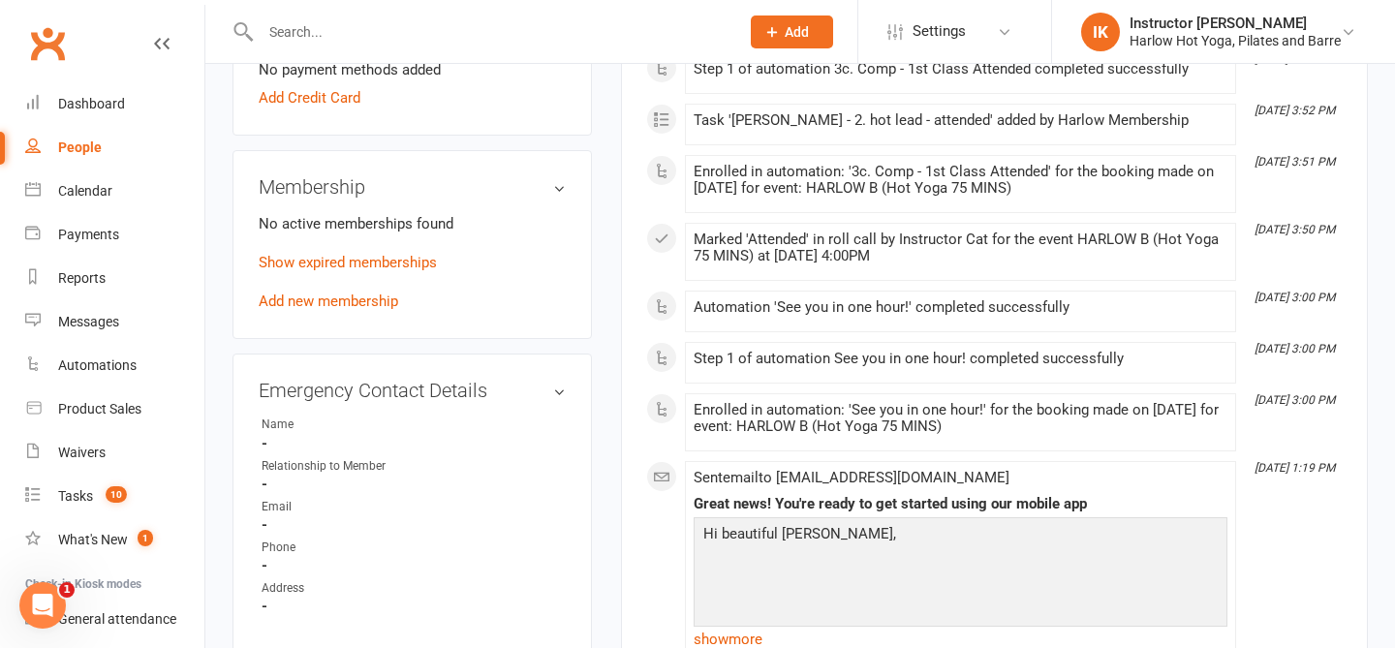
click at [305, 245] on membership-list "No active memberships found Show expired memberships Add new membership" at bounding box center [412, 261] width 307 height 98
click at [286, 265] on link "Show expired memberships" at bounding box center [348, 262] width 178 height 17
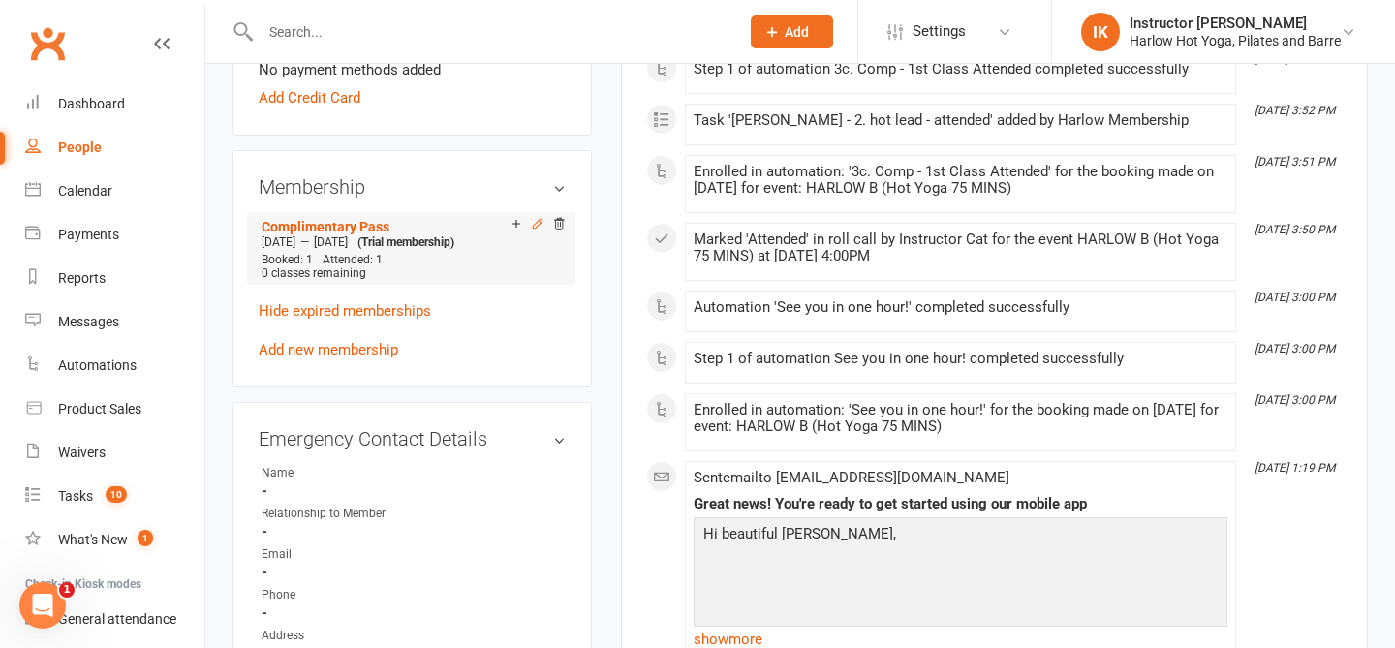
click at [533, 223] on icon at bounding box center [538, 224] width 14 height 14
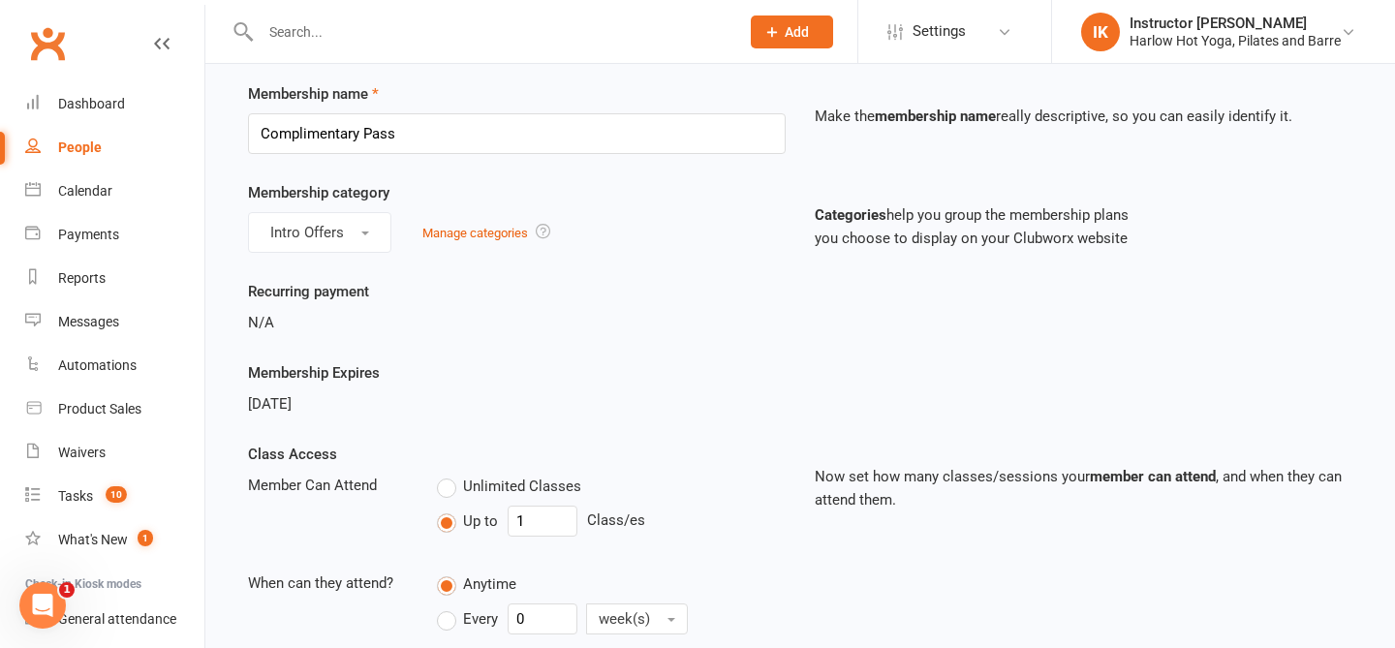
scroll to position [645, 0]
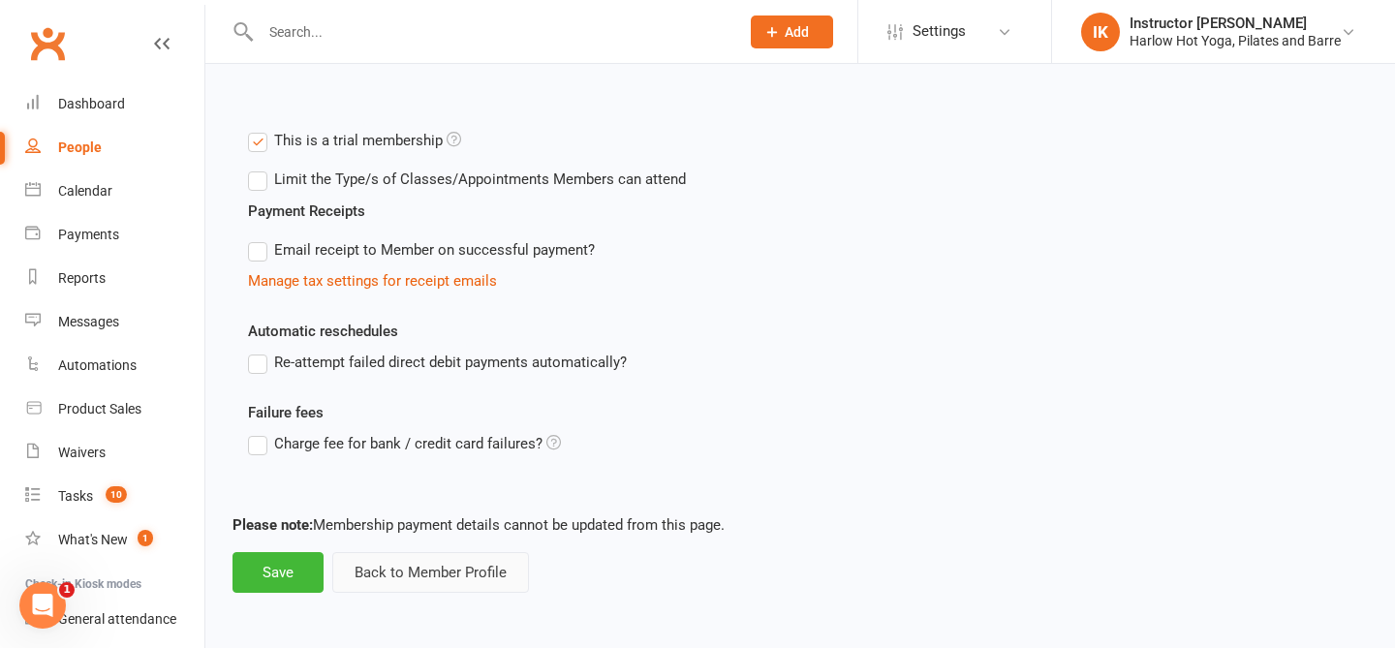
click at [447, 571] on button "Back to Member Profile" at bounding box center [430, 572] width 197 height 41
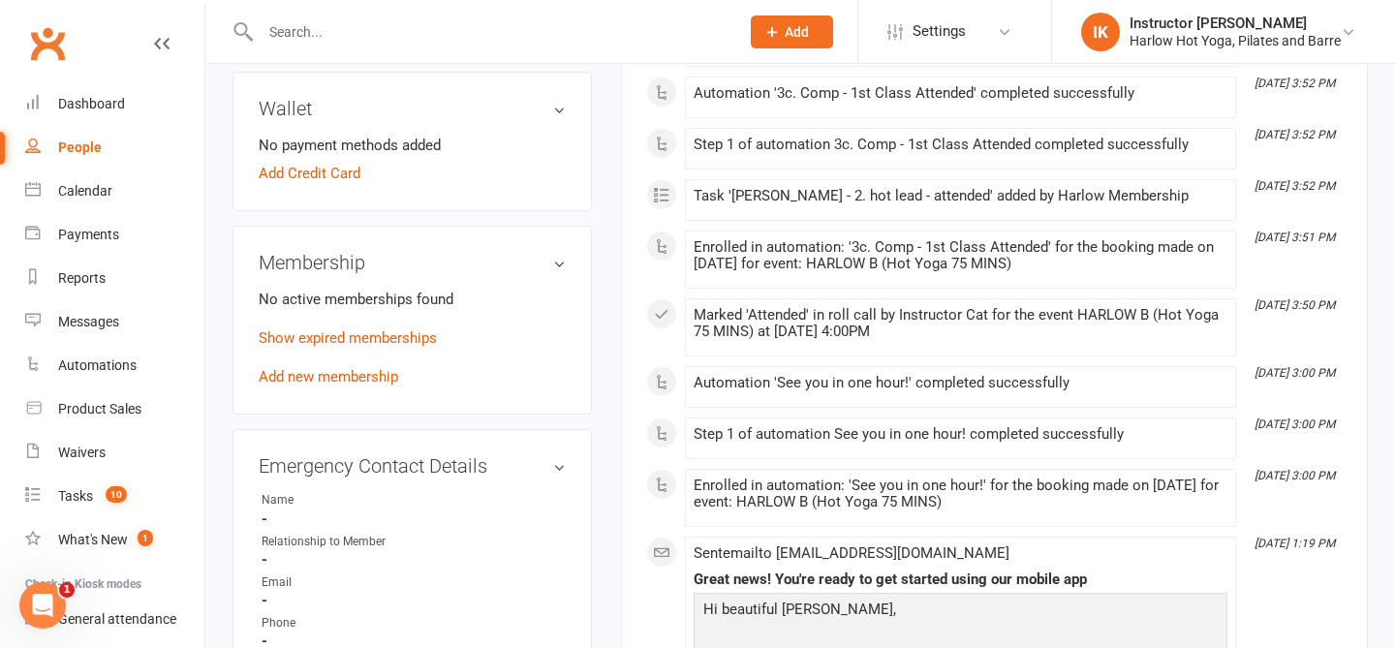
scroll to position [626, 0]
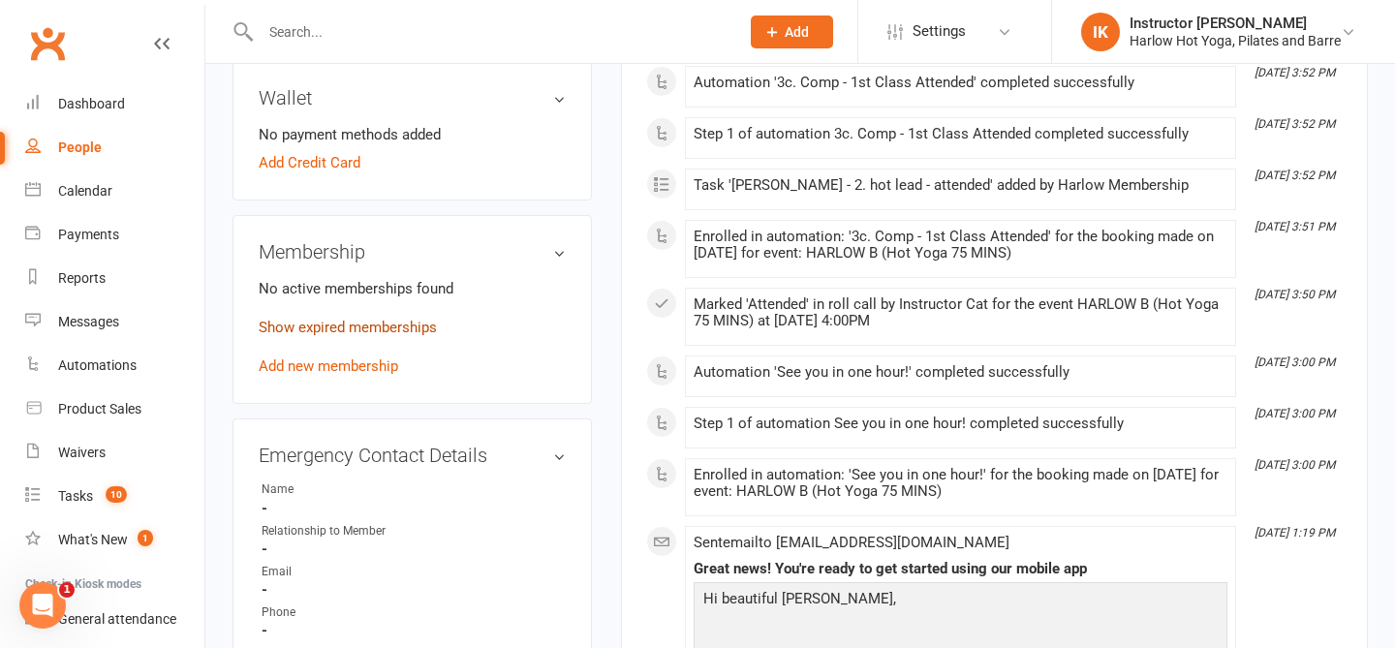
click at [337, 321] on link "Show expired memberships" at bounding box center [348, 327] width 178 height 17
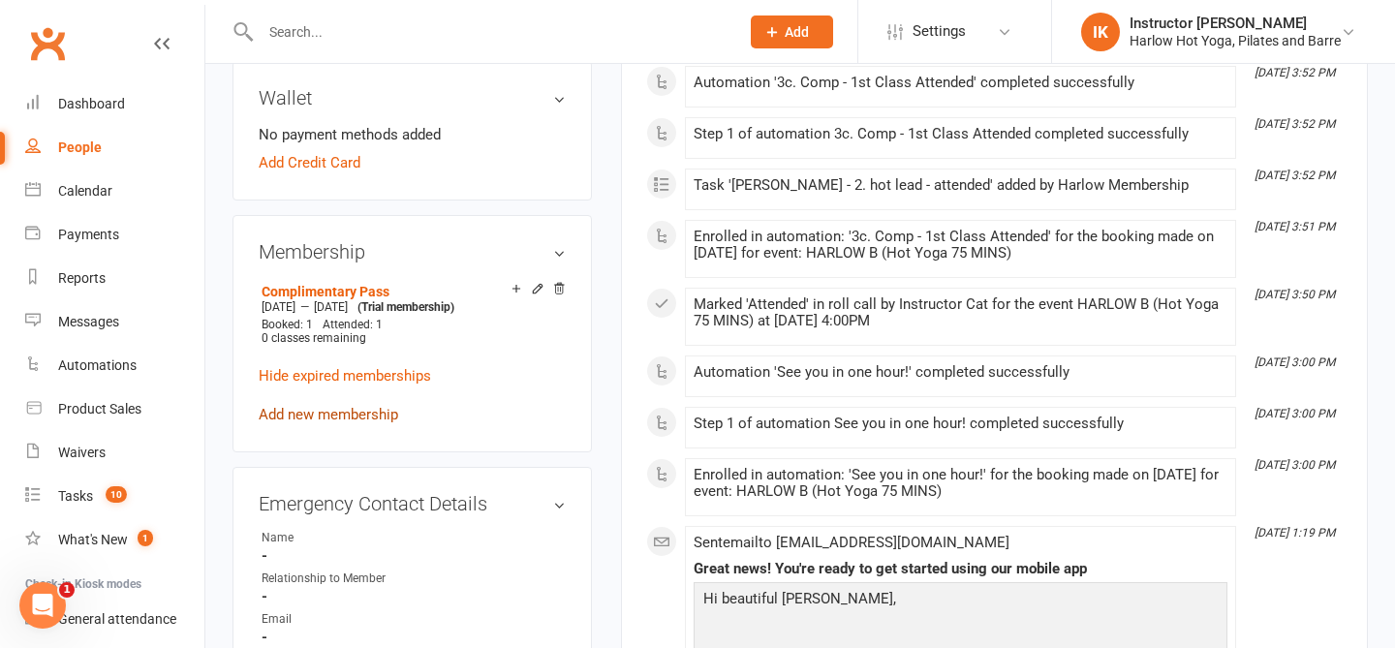
click at [330, 423] on link "Add new membership" at bounding box center [329, 414] width 140 height 17
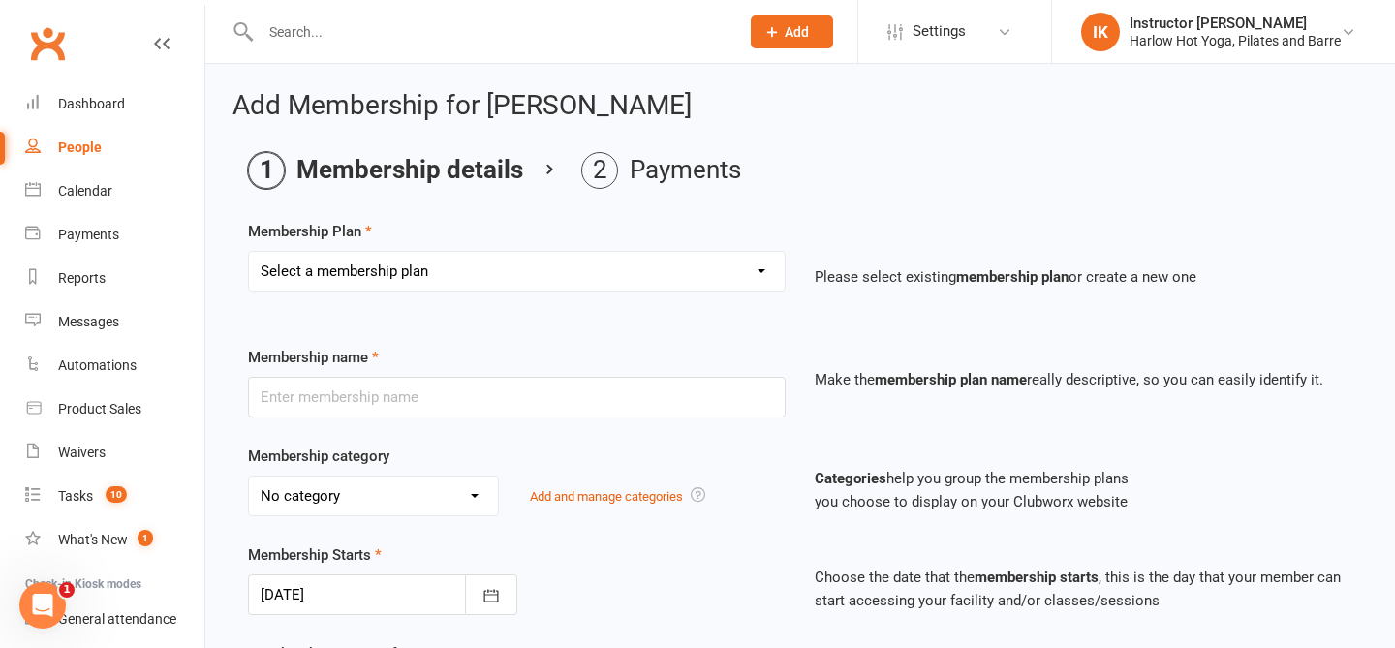
click at [430, 280] on select "Select a membership plan Create new Membership Plan Shared Class Pass Harlow Gi…" at bounding box center [517, 271] width 536 height 39
select select "1"
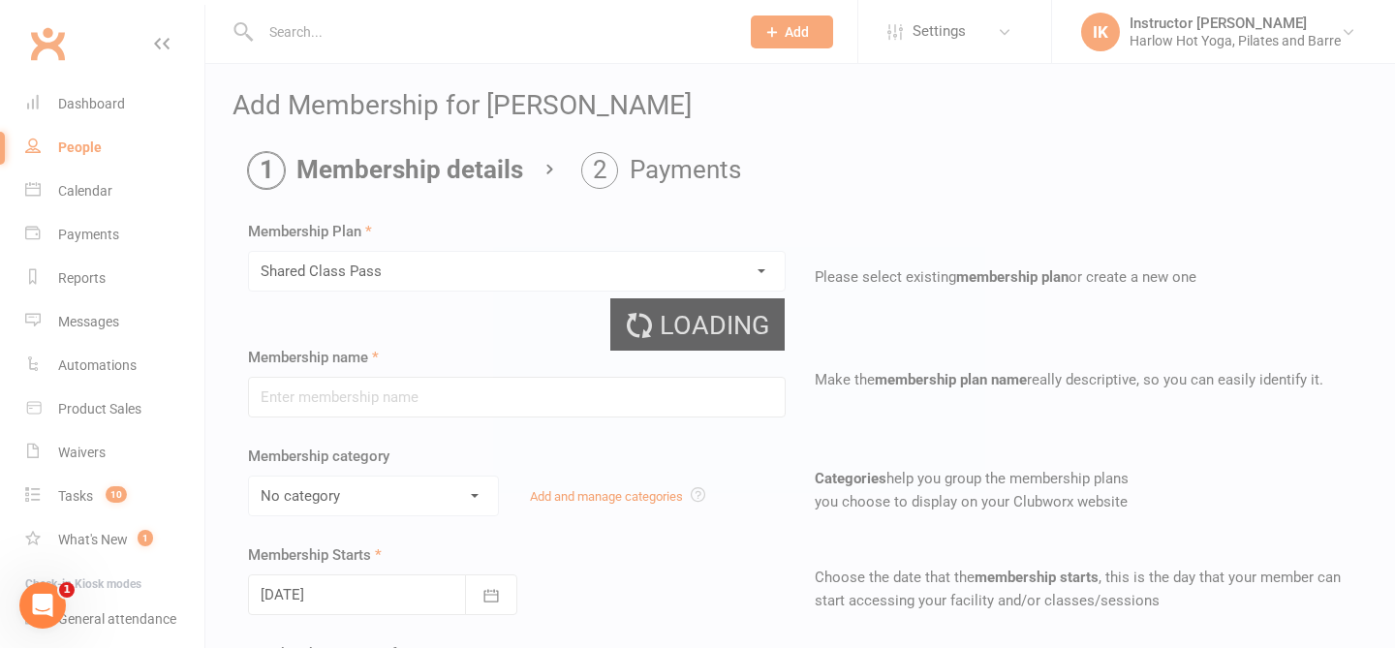
type input "Shared Class Pass"
select select "3"
type input "2"
select select "2"
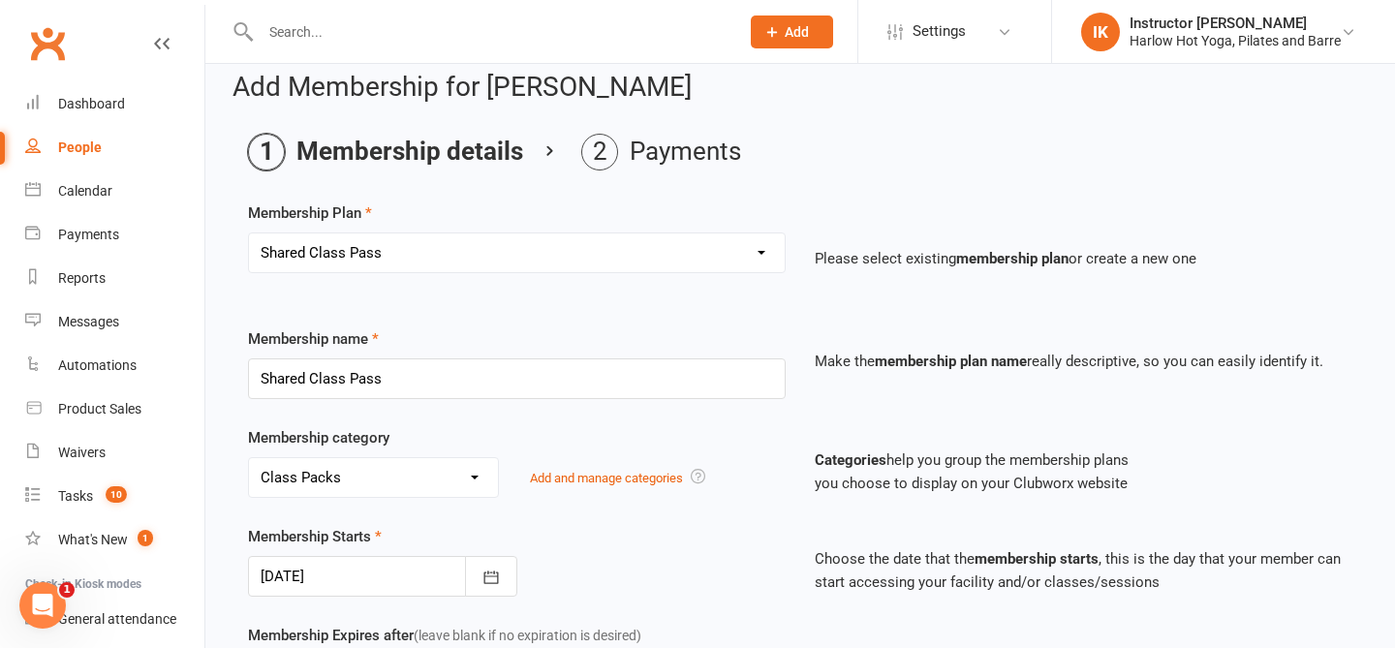
scroll to position [92, 0]
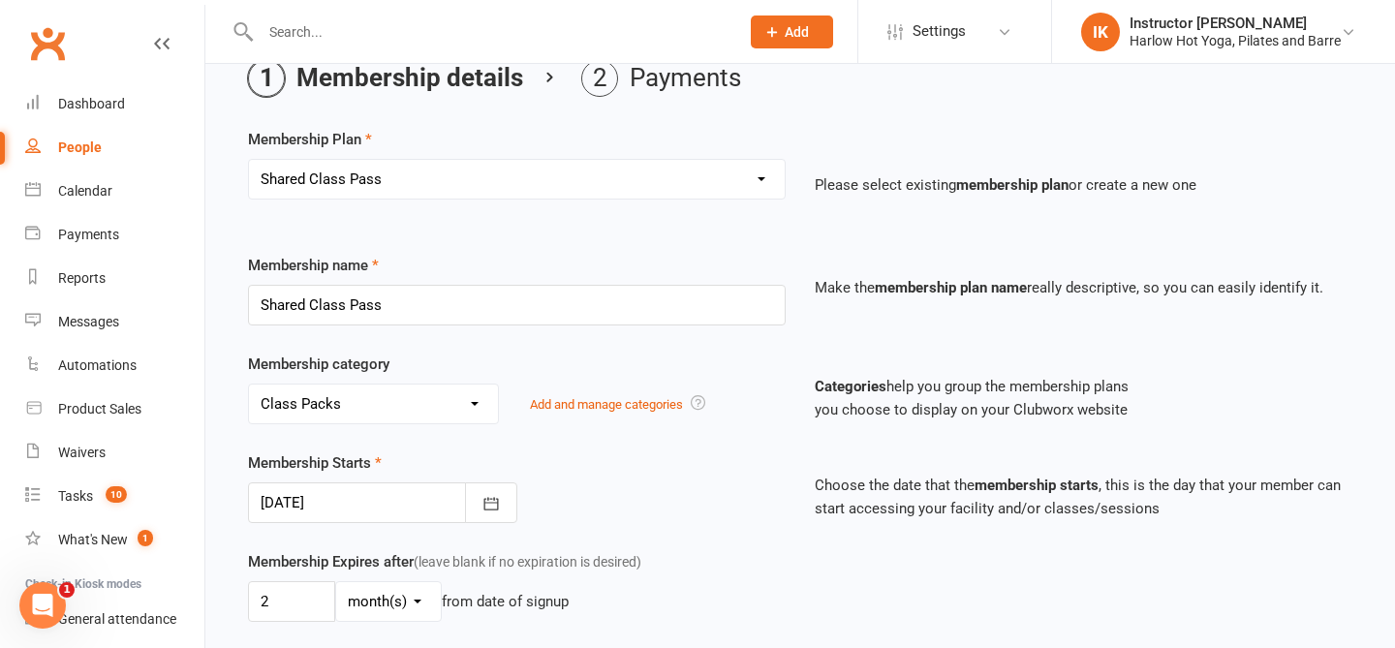
click at [316, 514] on div at bounding box center [382, 503] width 269 height 41
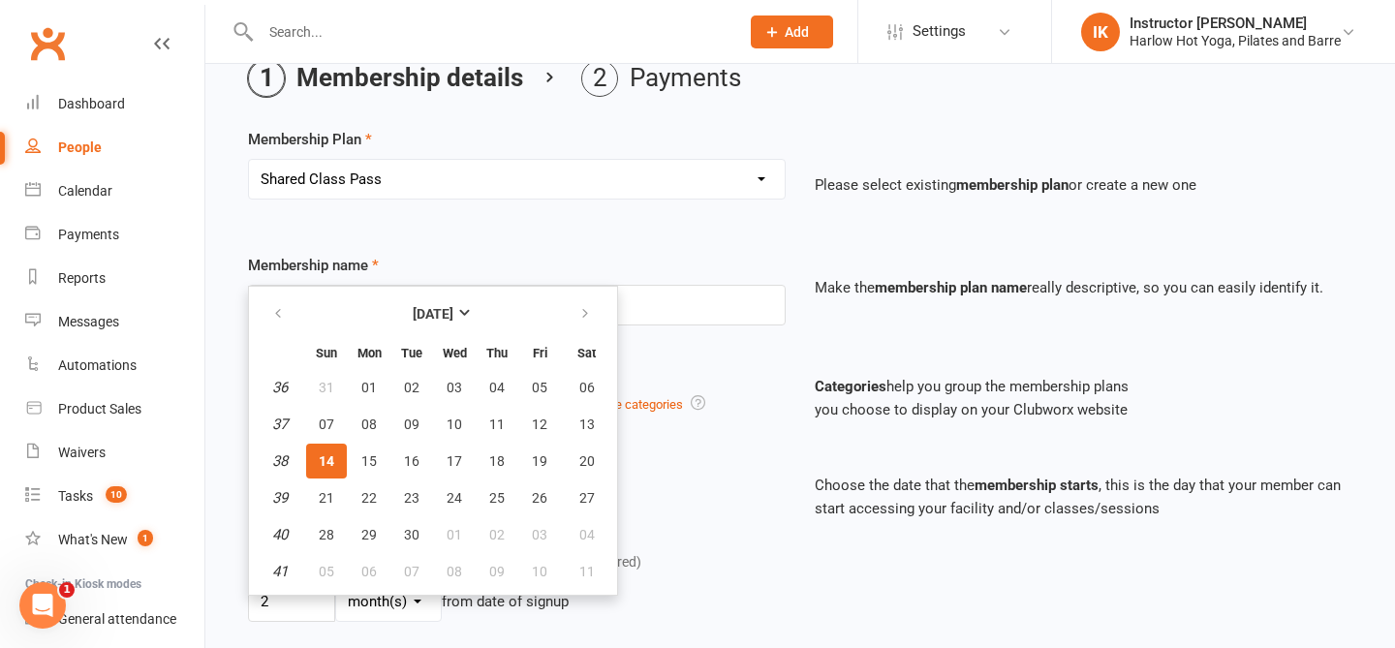
click at [330, 454] on span "14" at bounding box center [327, 461] width 16 height 16
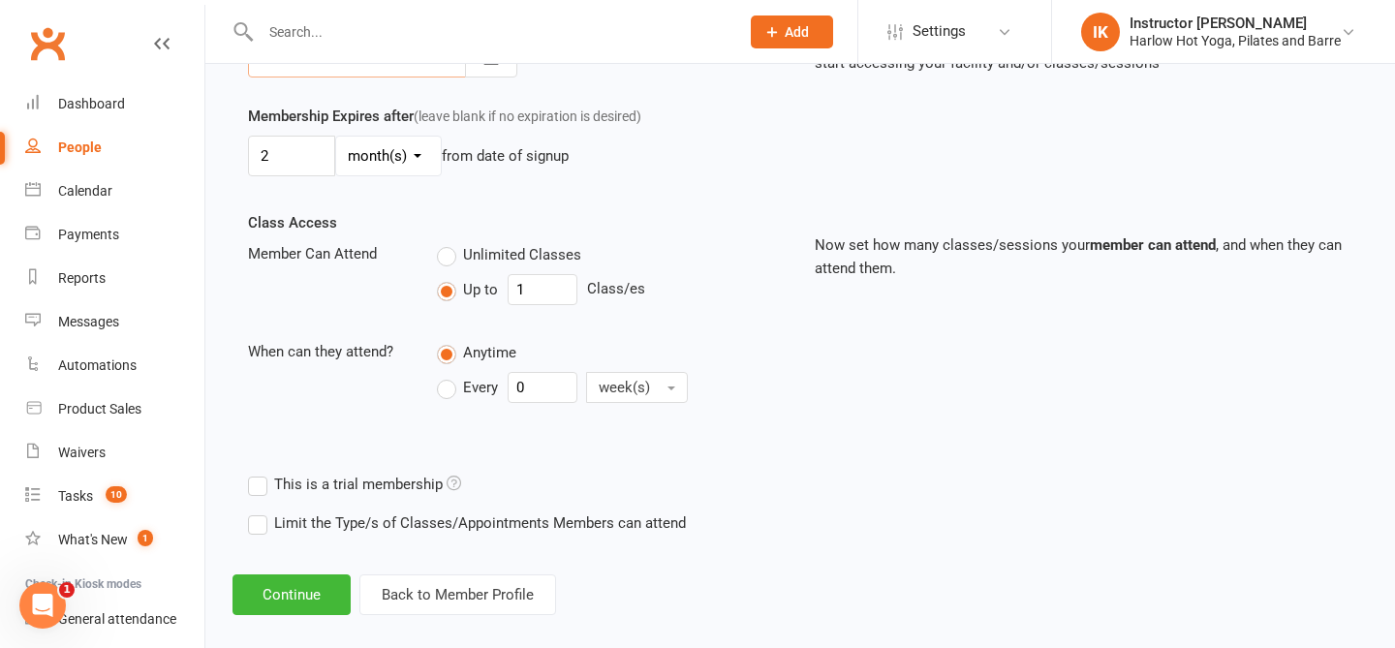
scroll to position [559, 0]
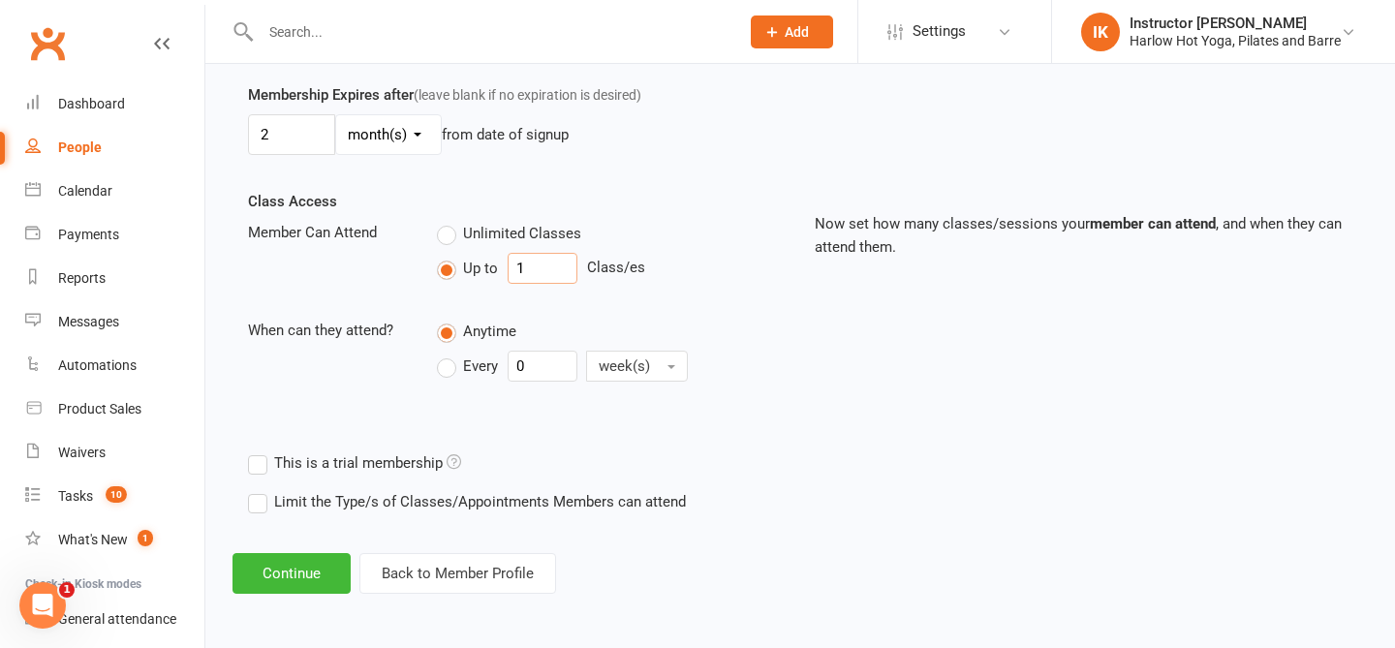
click at [569, 253] on input "1" at bounding box center [543, 268] width 70 height 31
type input "3"
click at [303, 577] on button "Continue" at bounding box center [292, 573] width 118 height 41
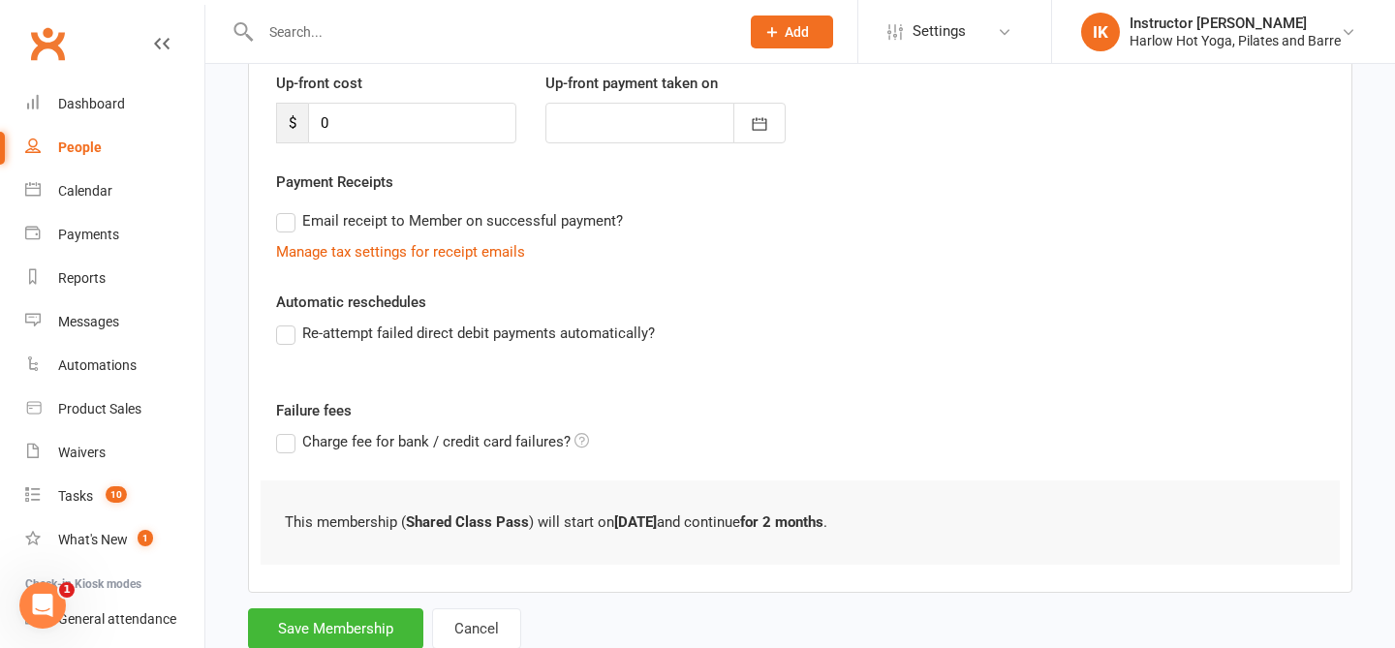
scroll to position [329, 0]
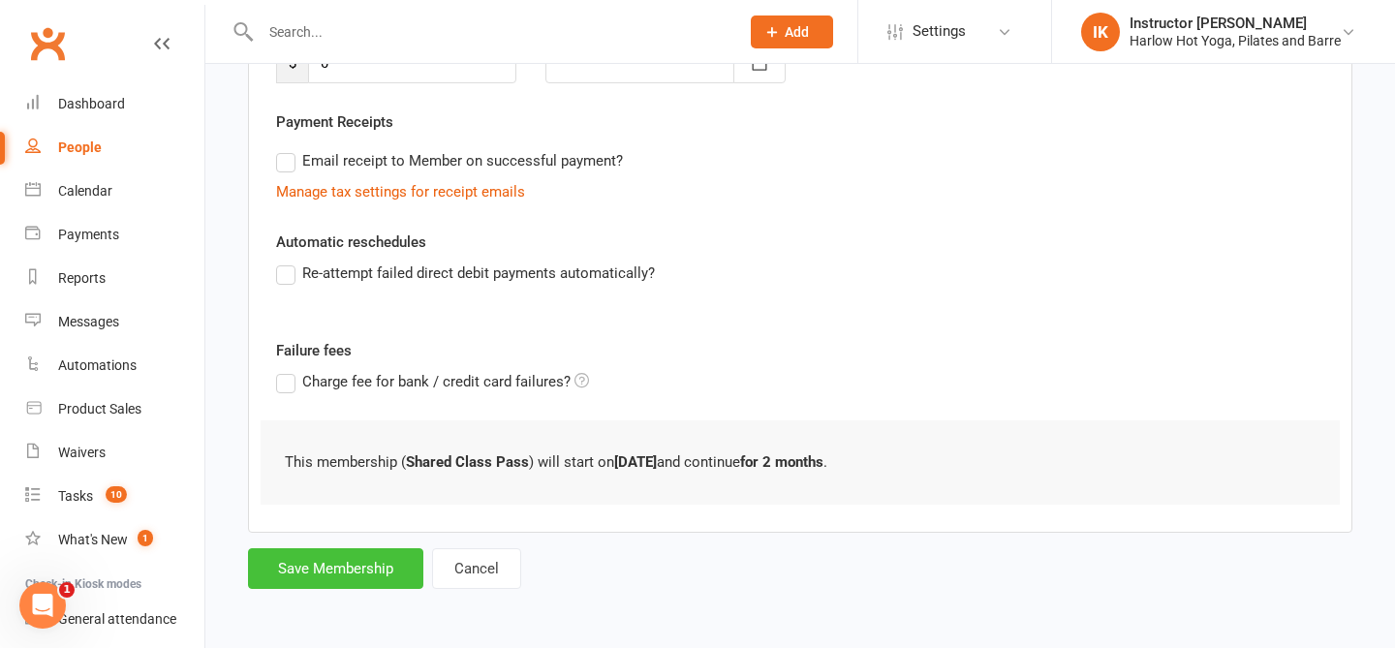
click at [329, 569] on button "Save Membership" at bounding box center [335, 568] width 175 height 41
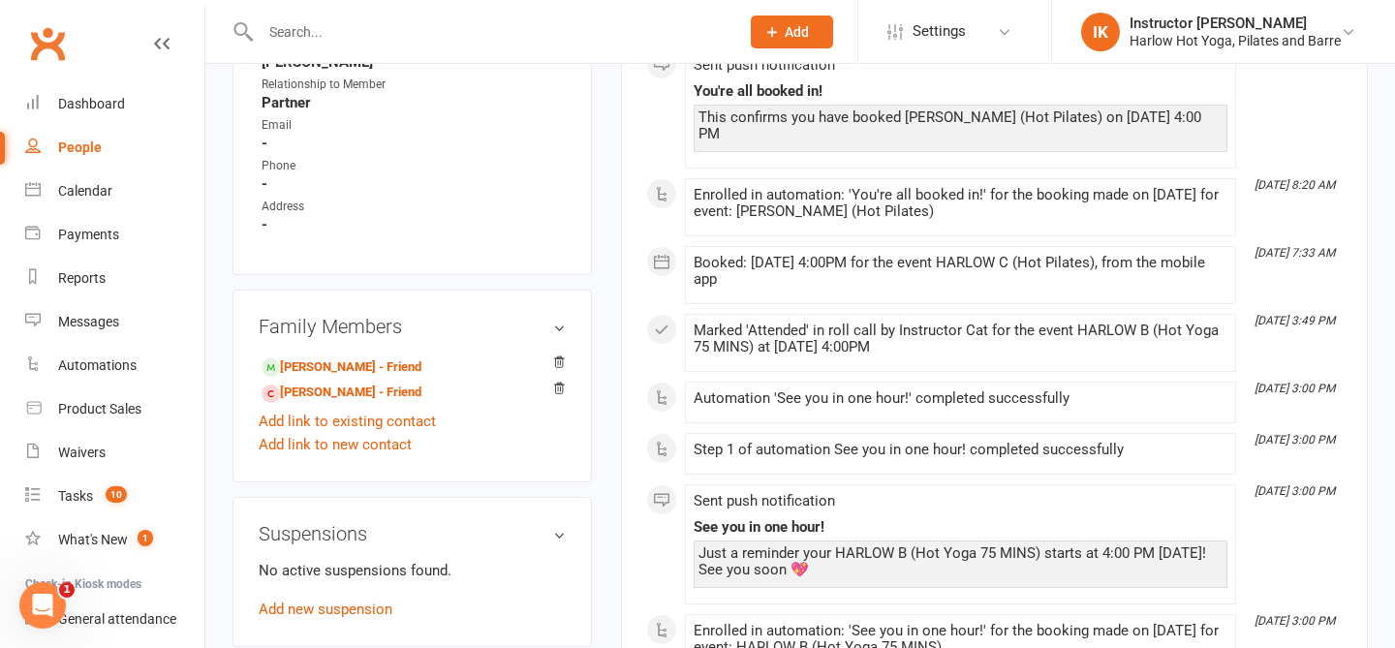
scroll to position [1113, 0]
click at [304, 386] on link "[PERSON_NAME] - Friend" at bounding box center [342, 391] width 160 height 20
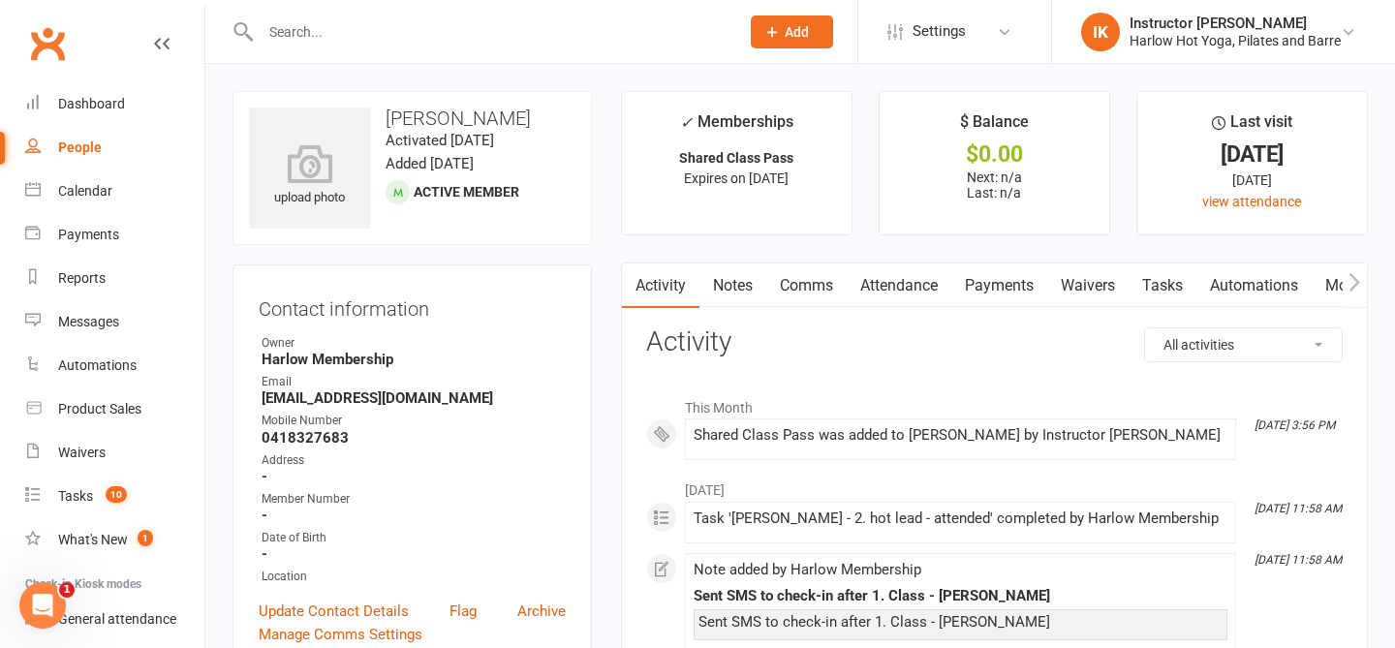
click at [499, 120] on h3 "Alexandra Groves" at bounding box center [412, 118] width 327 height 21
click at [499, 121] on h3 "Alexandra Groves" at bounding box center [412, 118] width 327 height 21
copy h3 "Alexandra Groves"
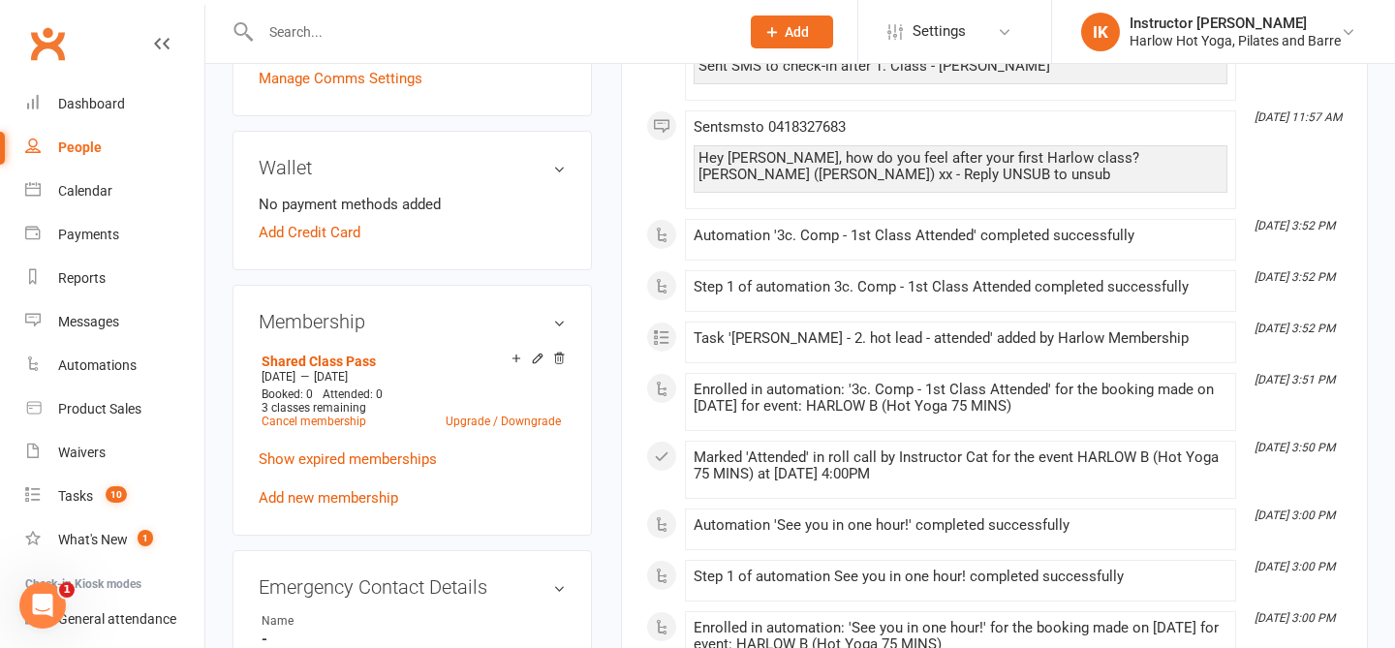
scroll to position [554, 0]
click at [340, 455] on link "Show expired memberships" at bounding box center [348, 460] width 178 height 17
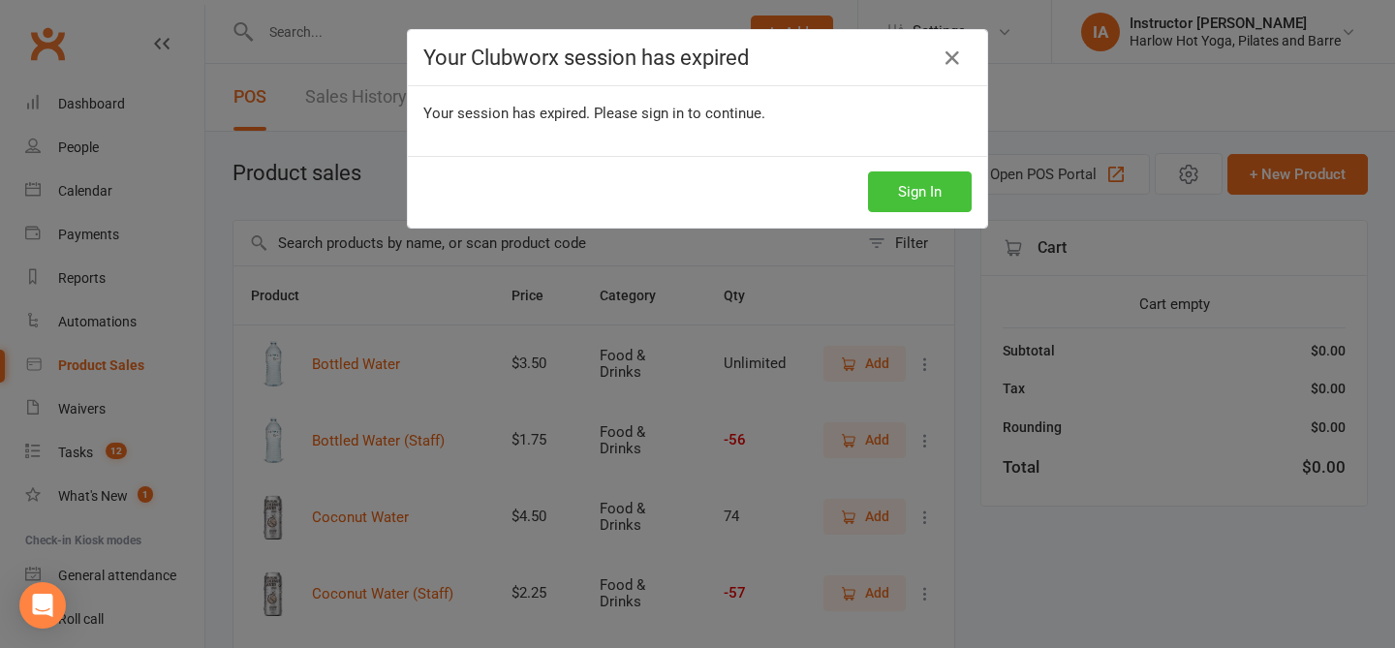
click at [922, 202] on button "Sign In" at bounding box center [920, 191] width 104 height 41
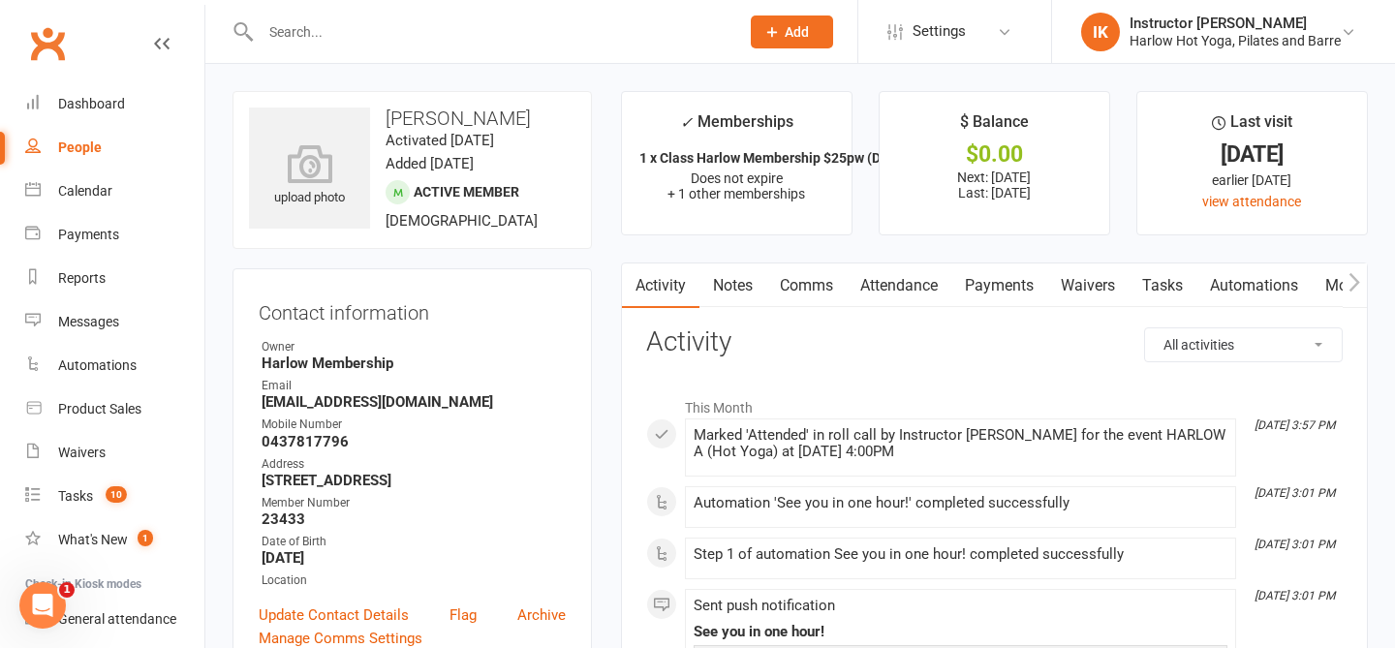
click at [992, 282] on link "Payments" at bounding box center [999, 286] width 96 height 45
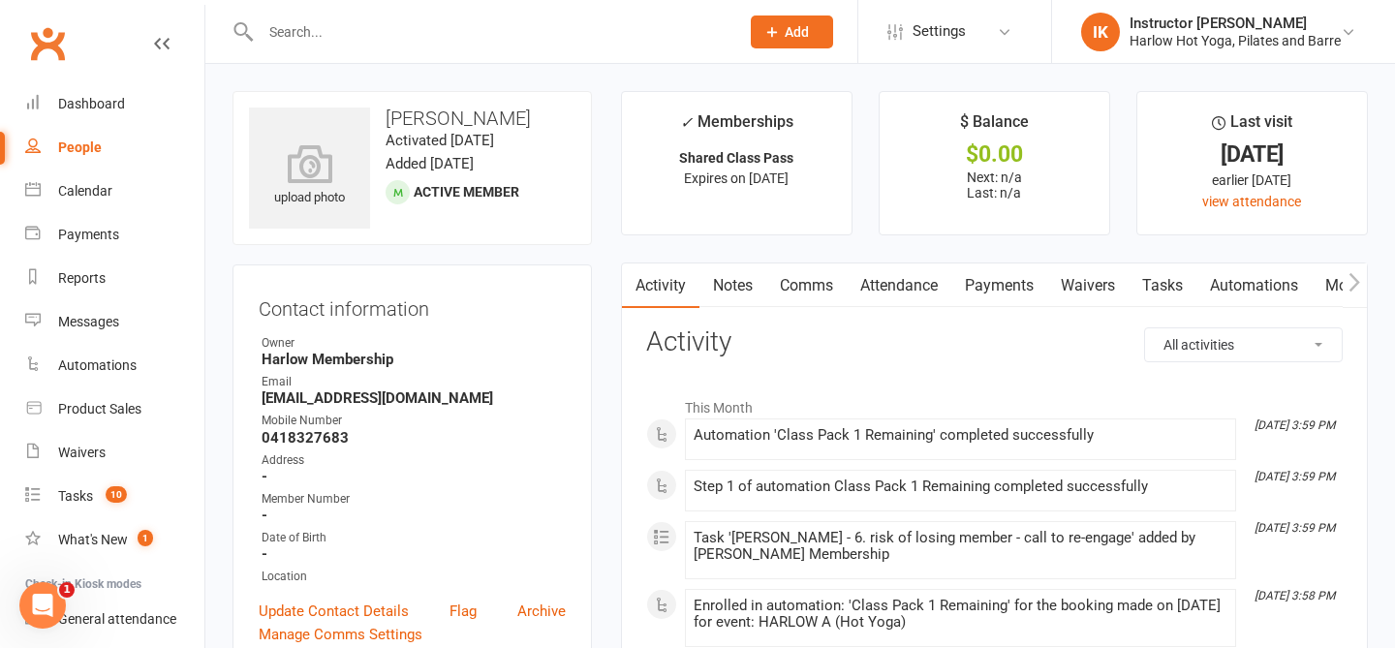
click at [699, 286] on link "Activity" at bounding box center [661, 286] width 78 height 45
click at [716, 281] on link "Notes" at bounding box center [733, 286] width 67 height 45
